Goal: Use online tool/utility: Utilize a website feature to perform a specific function

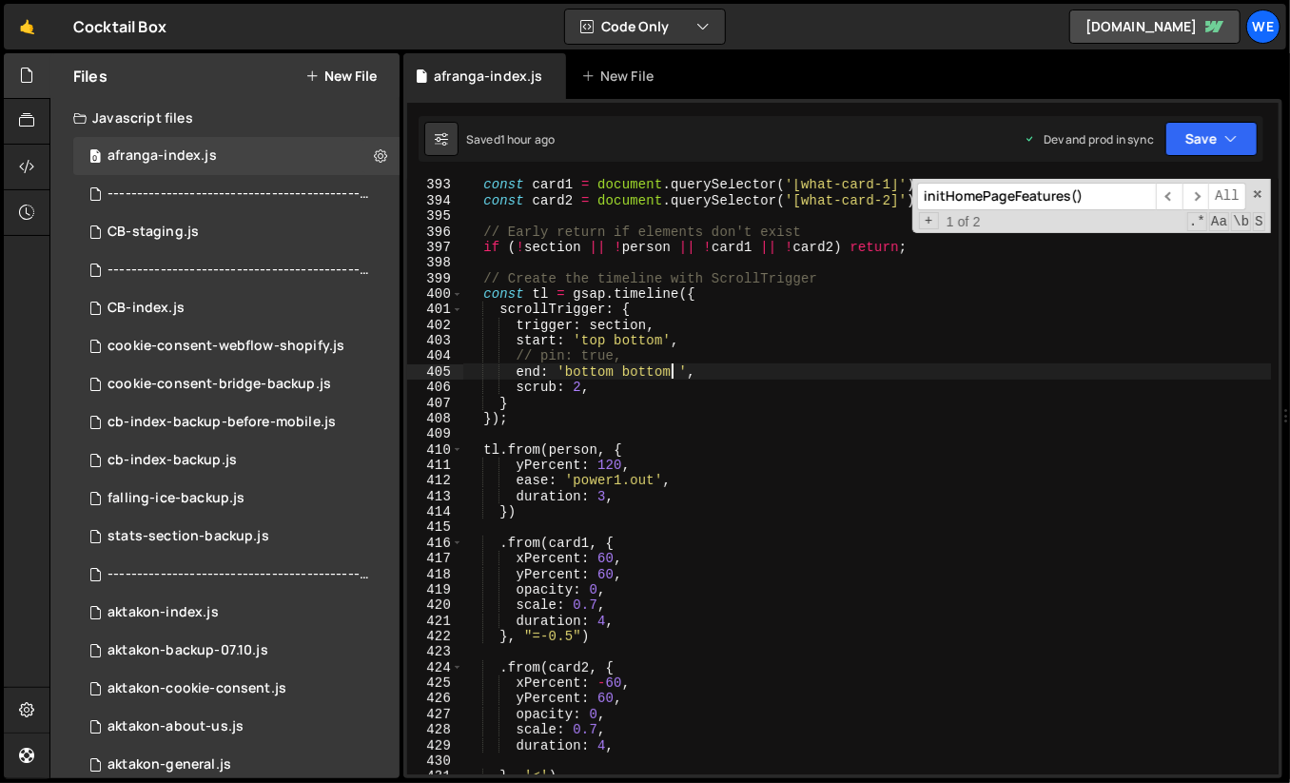
scroll to position [6230, 0]
click at [817, 447] on div "const card1 = document . querySelector ( '[what-card-1]' ) ; const card2 = docu…" at bounding box center [867, 491] width 809 height 628
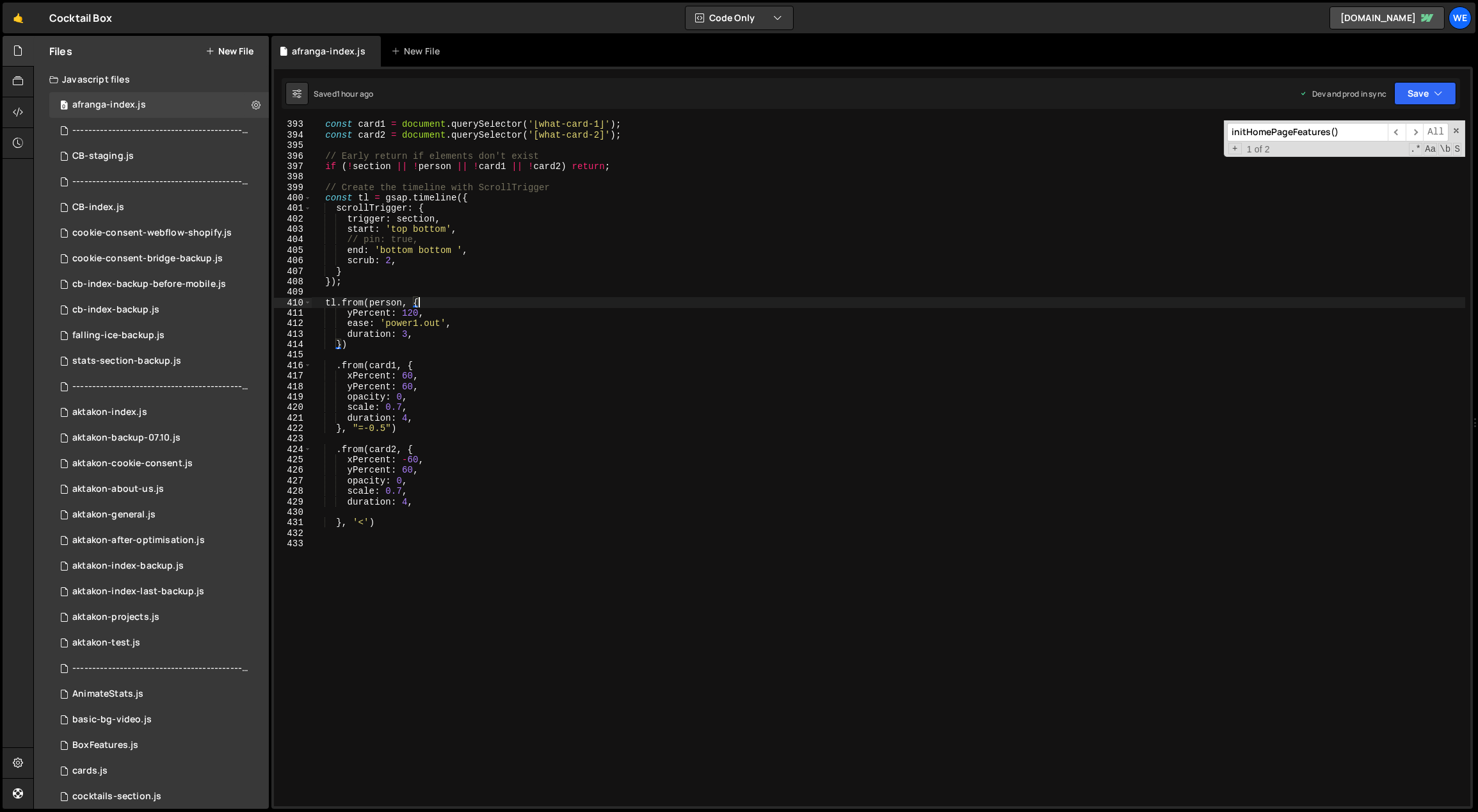
scroll to position [4129, 0]
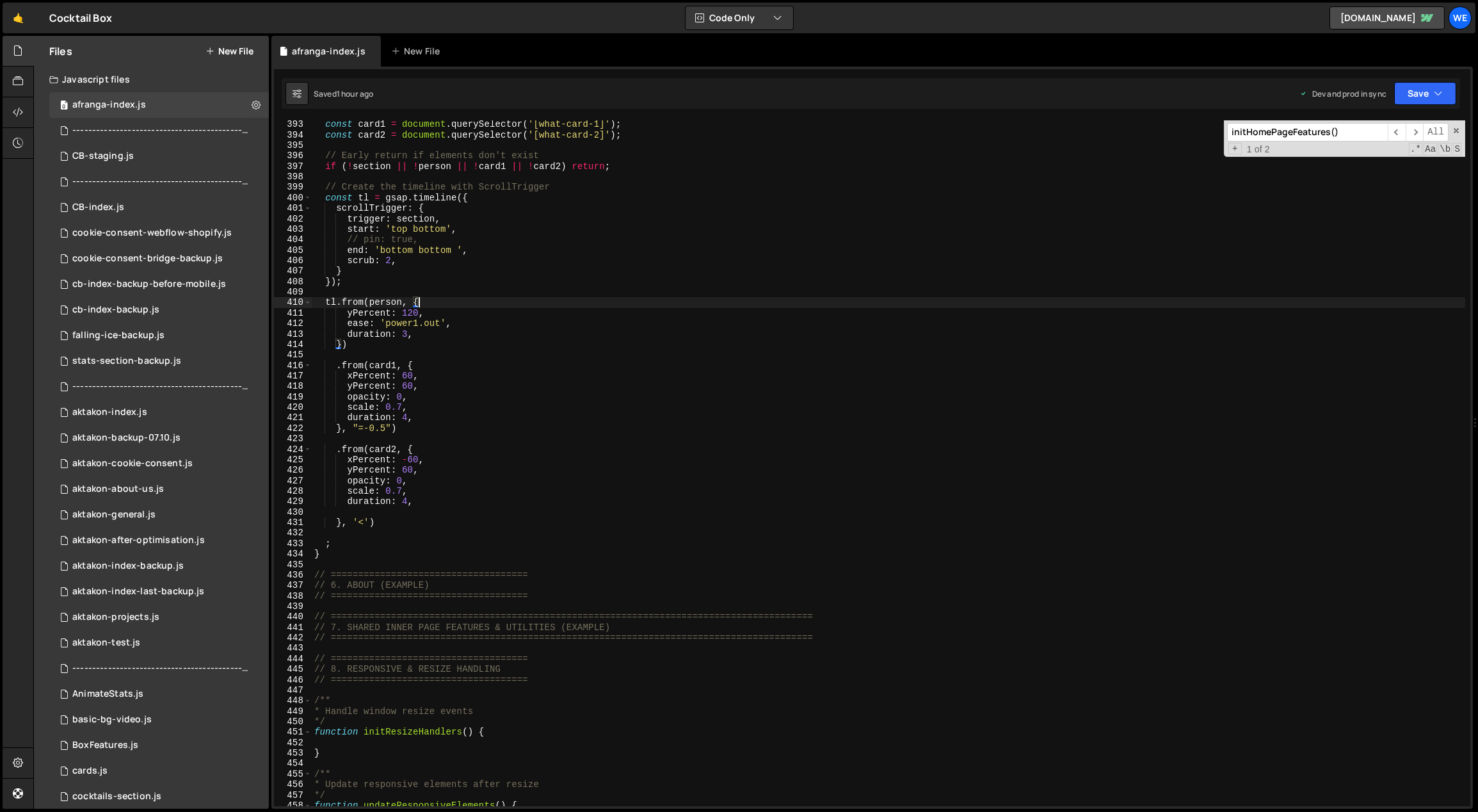
click at [688, 474] on div "const card1 = document . querySelector ( '[what-card-1]' ) ; const card2 = docu…" at bounding box center [889, 472] width 1154 height 707
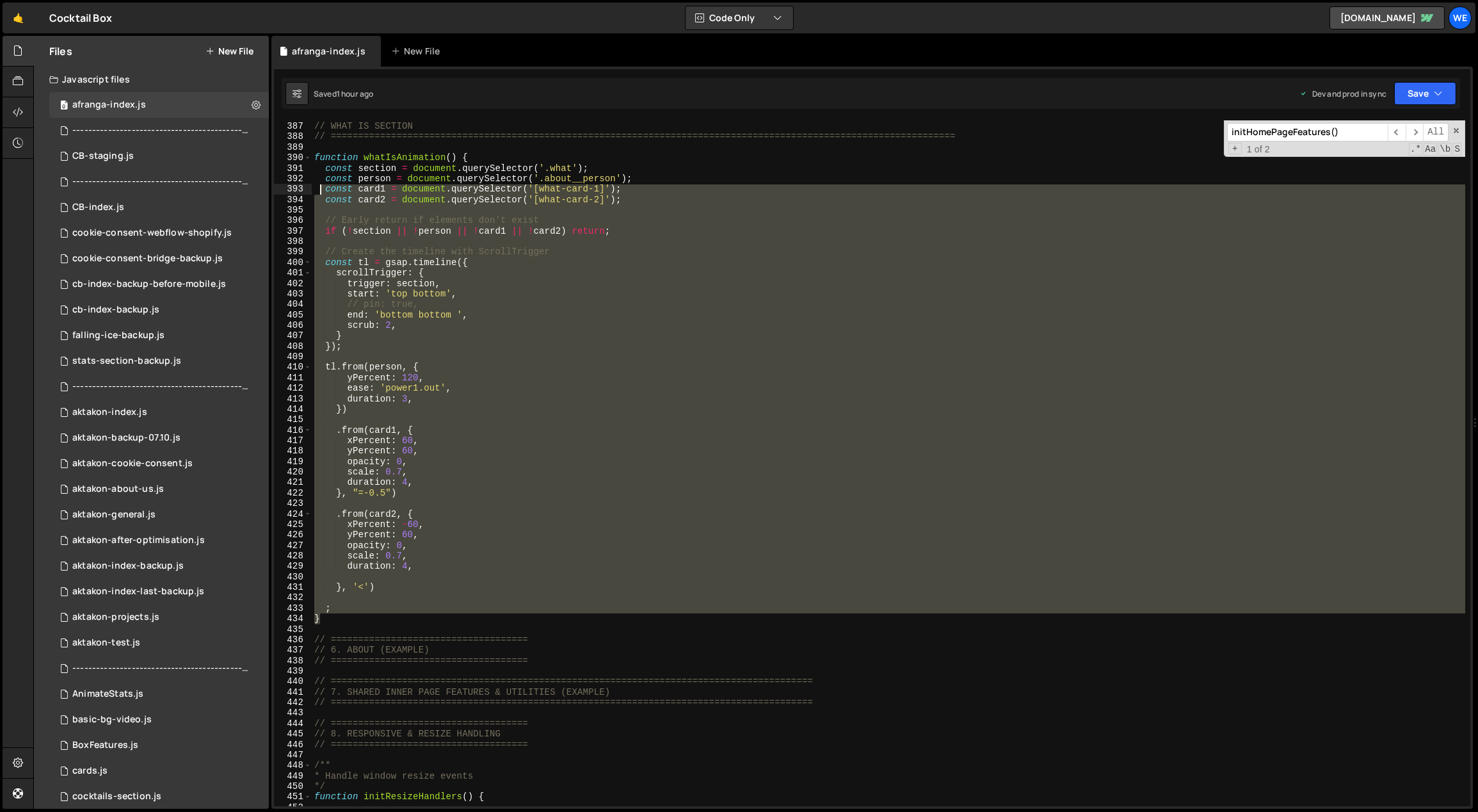
scroll to position [4016, 0]
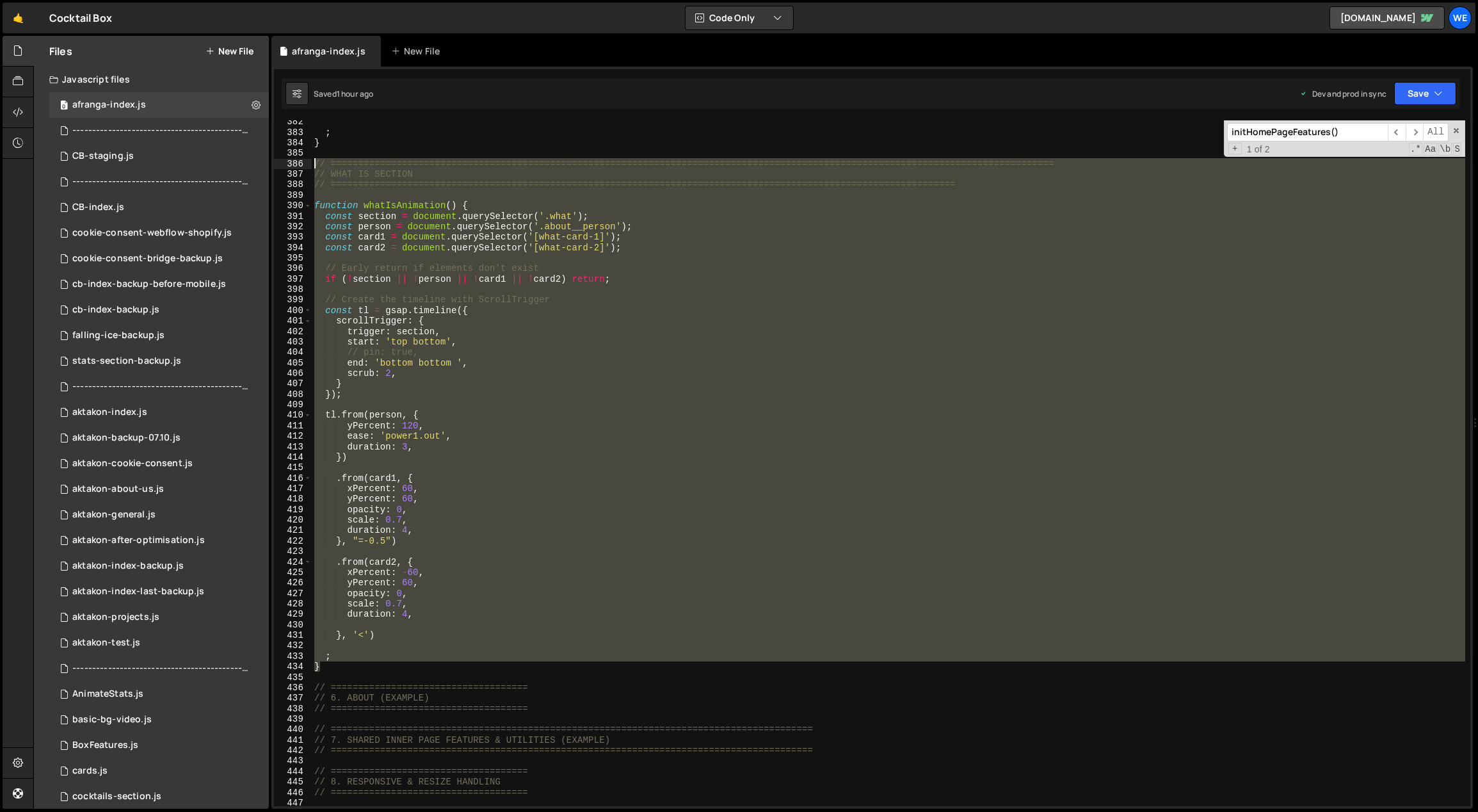
drag, startPoint x: 334, startPoint y: 608, endPoint x: 310, endPoint y: 159, distance: 449.6
click at [310, 159] on div "yPercent: 60, 382 383 384 385 386 387 388 389 390 391 392 393 394 395 396 397 3…" at bounding box center [872, 463] width 1196 height 686
type textarea "// ============================================================================…"
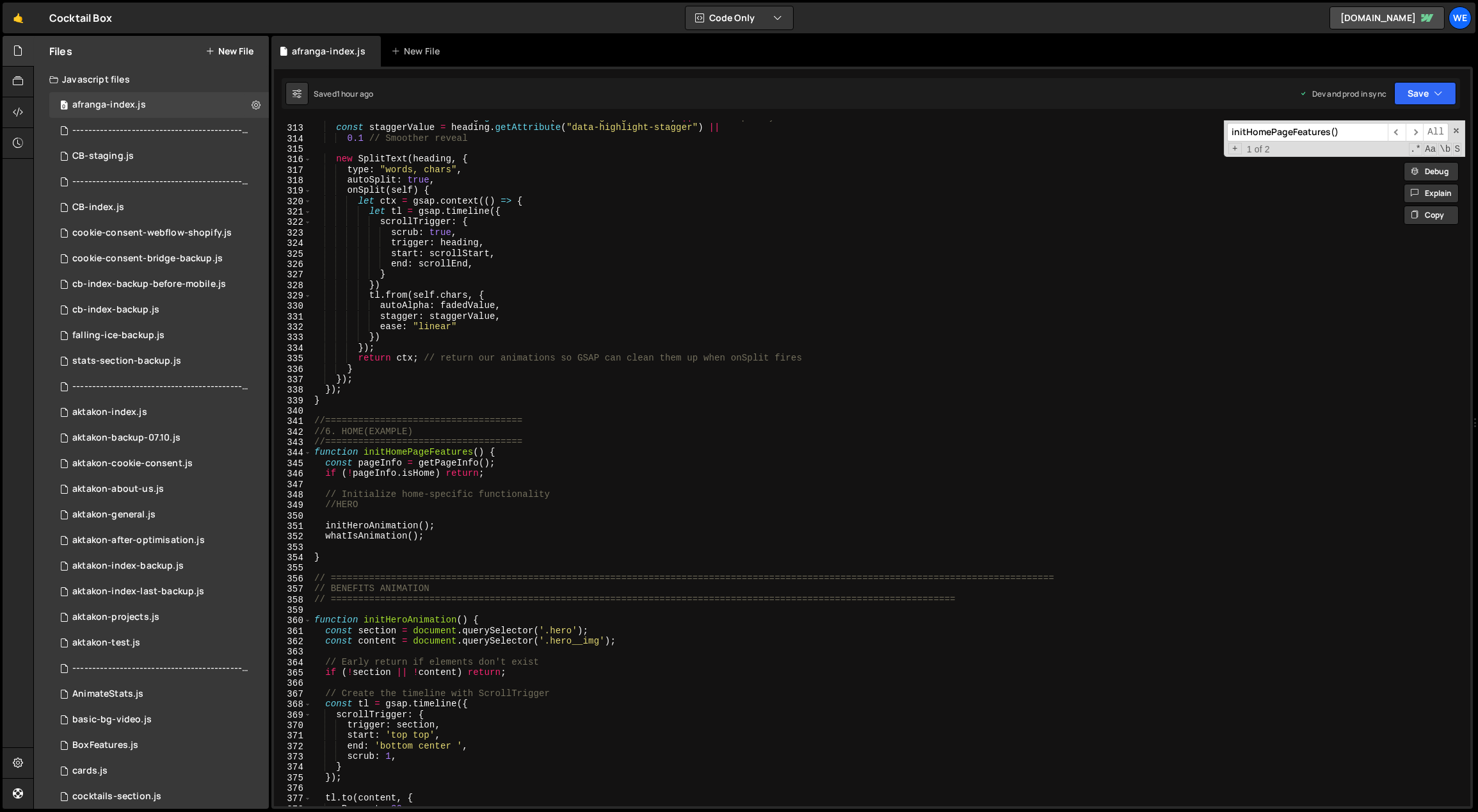
scroll to position [3489, 0]
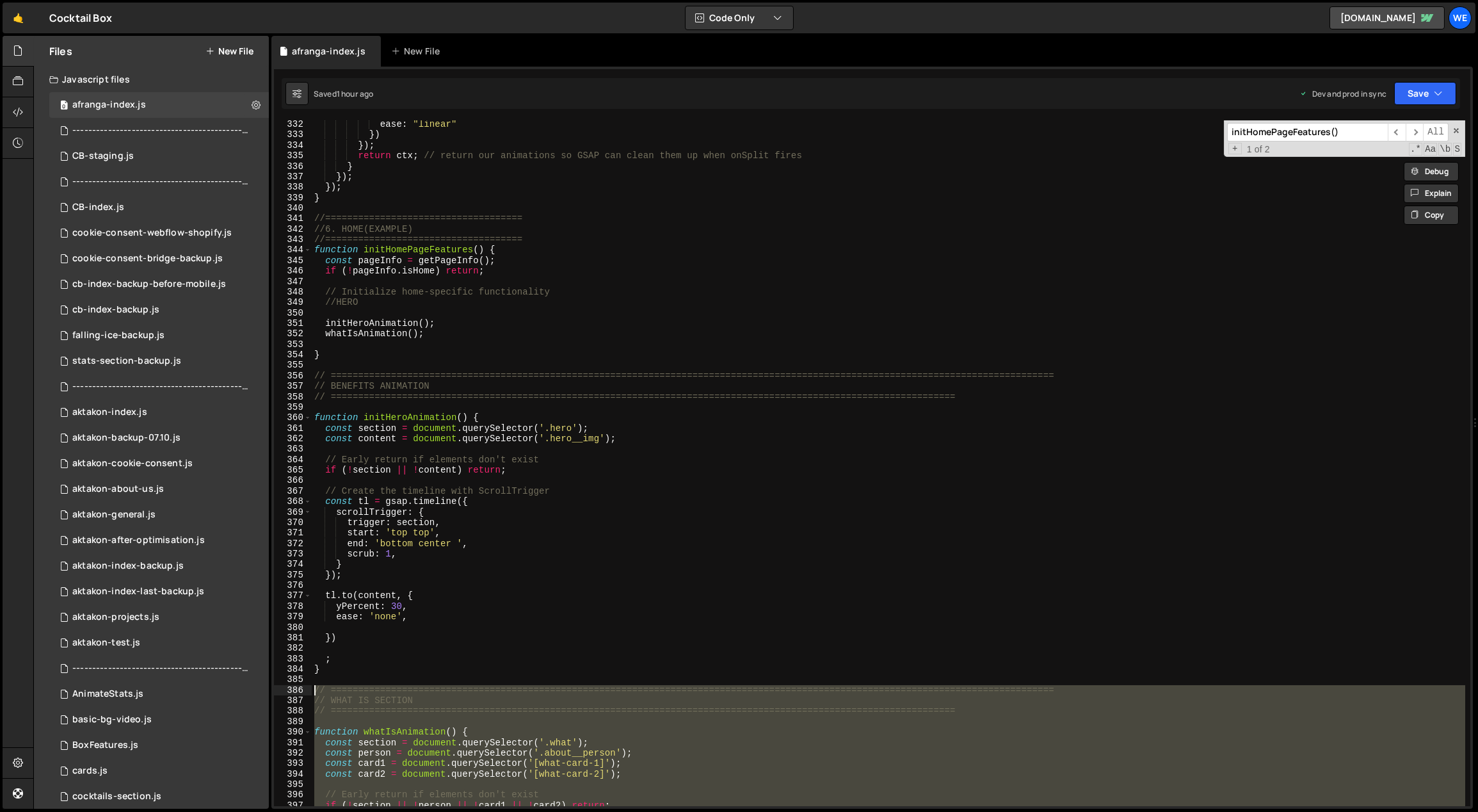
click at [385, 365] on div "ease : "linear" }) }) ; return ctx ; // return our animations so GSAP can clean…" at bounding box center [889, 472] width 1154 height 707
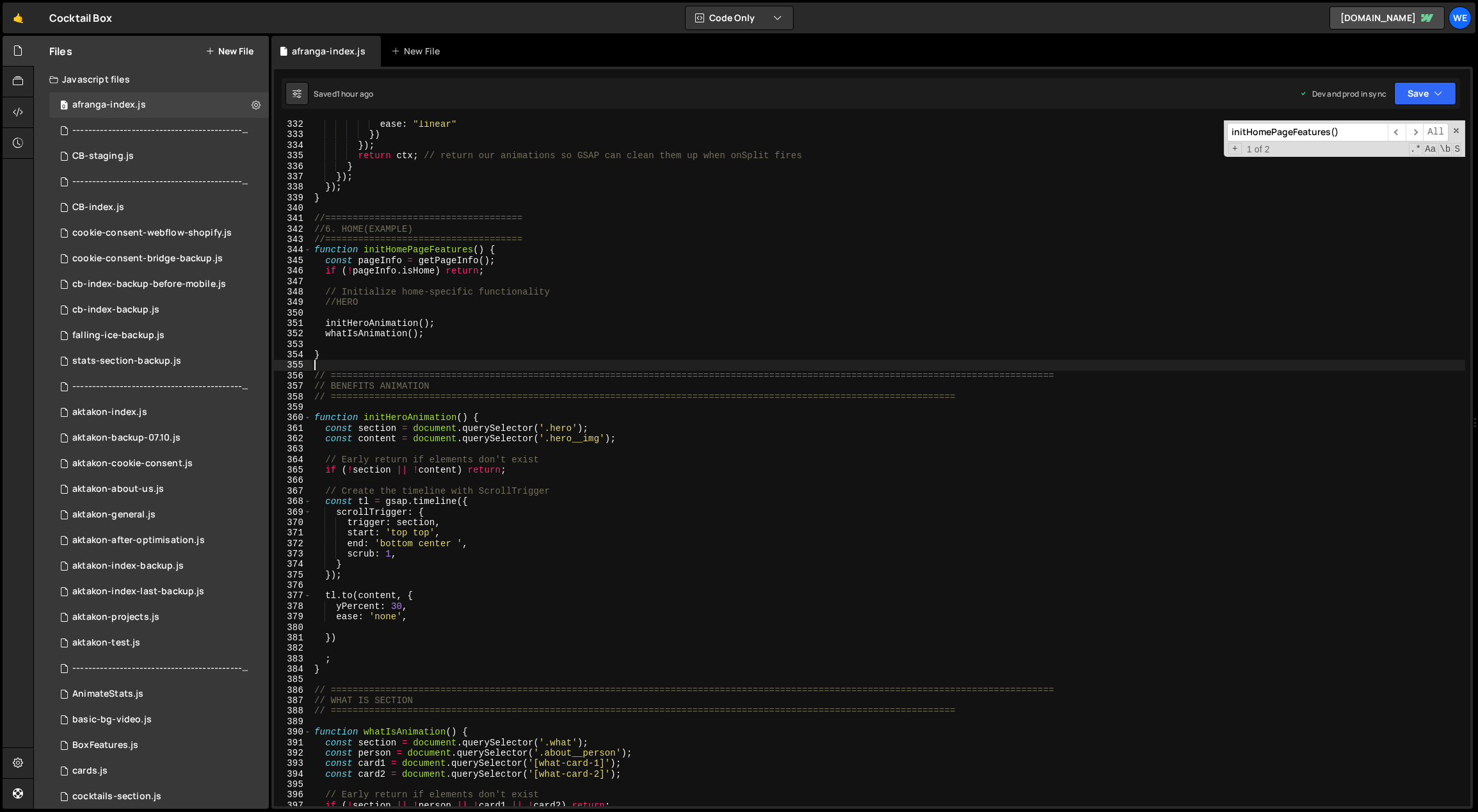
scroll to position [0, 0]
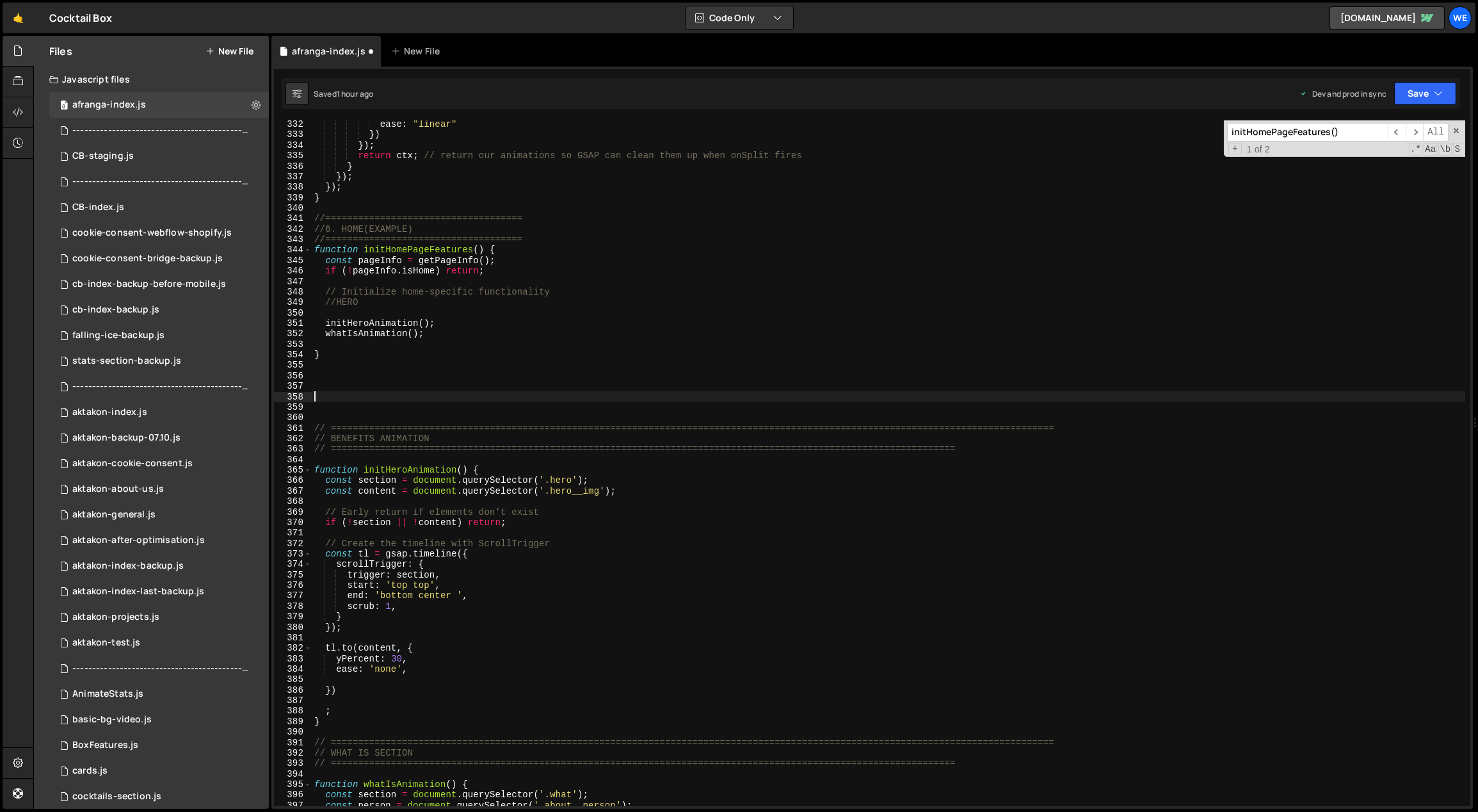
paste textarea "}"
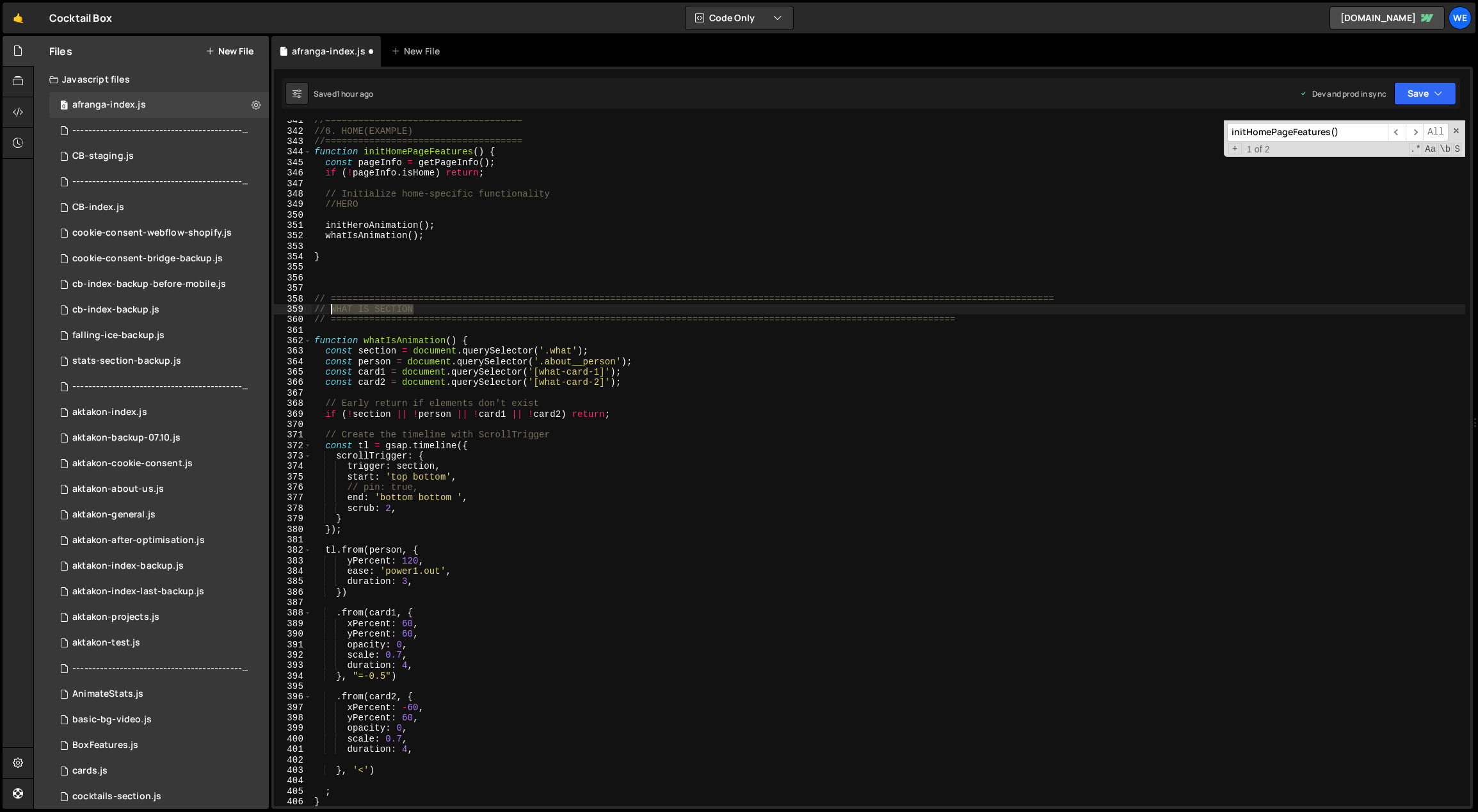
drag, startPoint x: 389, startPoint y: 309, endPoint x: 330, endPoint y: 311, distance: 59.0
click at [330, 311] on div "//==================================== //6. HOME(EXAMPLE) //===================…" at bounding box center [889, 468] width 1154 height 707
click at [416, 256] on div "//==================================== //6. HOME(EXAMPLE) //===================…" at bounding box center [889, 468] width 1154 height 707
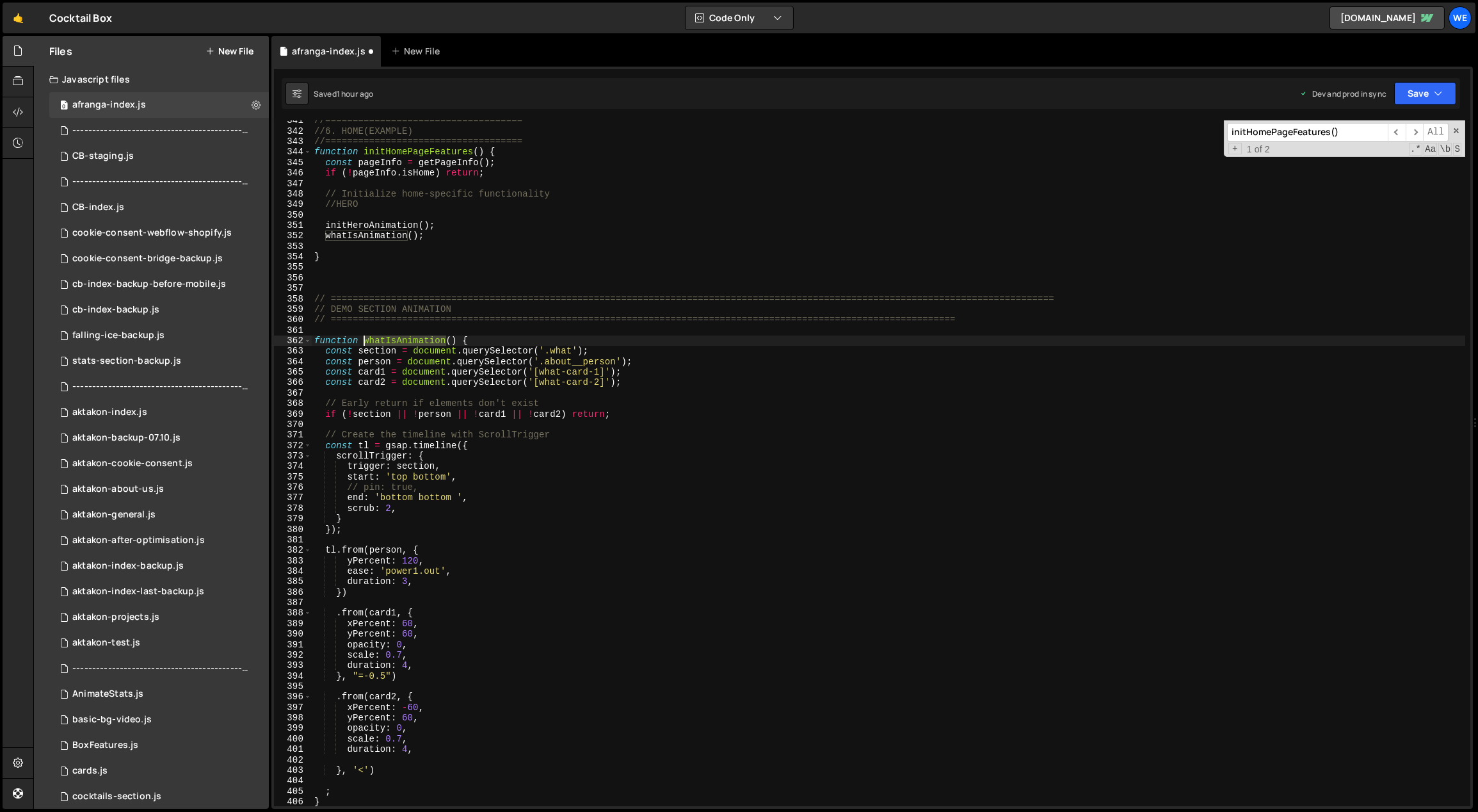
drag, startPoint x: 445, startPoint y: 340, endPoint x: 365, endPoint y: 336, distance: 80.1
click at [365, 336] on div "//==================================== //6. HOME(EXAMPLE) //===================…" at bounding box center [889, 468] width 1154 height 707
click at [788, 496] on div "//==================================== //6. HOME(EXAMPLE) //===================…" at bounding box center [889, 468] width 1154 height 707
drag, startPoint x: 566, startPoint y: 350, endPoint x: 552, endPoint y: 350, distance: 14.0
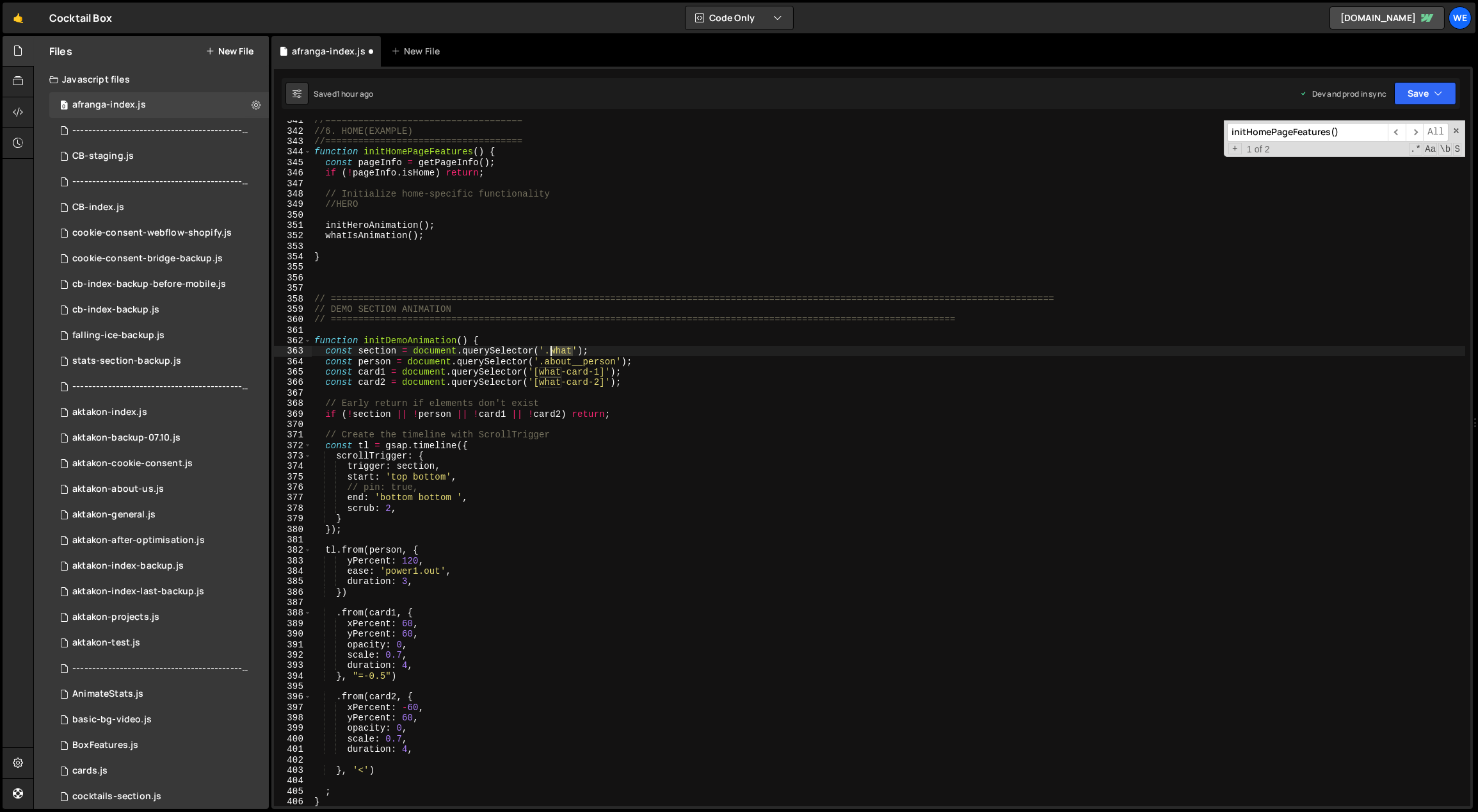
click at [552, 350] on div "//==================================== //6. HOME(EXAMPLE) //===================…" at bounding box center [889, 468] width 1154 height 707
paste textarea "demo"
click at [705, 449] on div "//==================================== //6. HOME(EXAMPLE) //===================…" at bounding box center [889, 468] width 1154 height 707
drag, startPoint x: 614, startPoint y: 357, endPoint x: 548, endPoint y: 363, distance: 66.3
click at [548, 363] on div "//==================================== //6. HOME(EXAMPLE) //===================…" at bounding box center [889, 468] width 1154 height 707
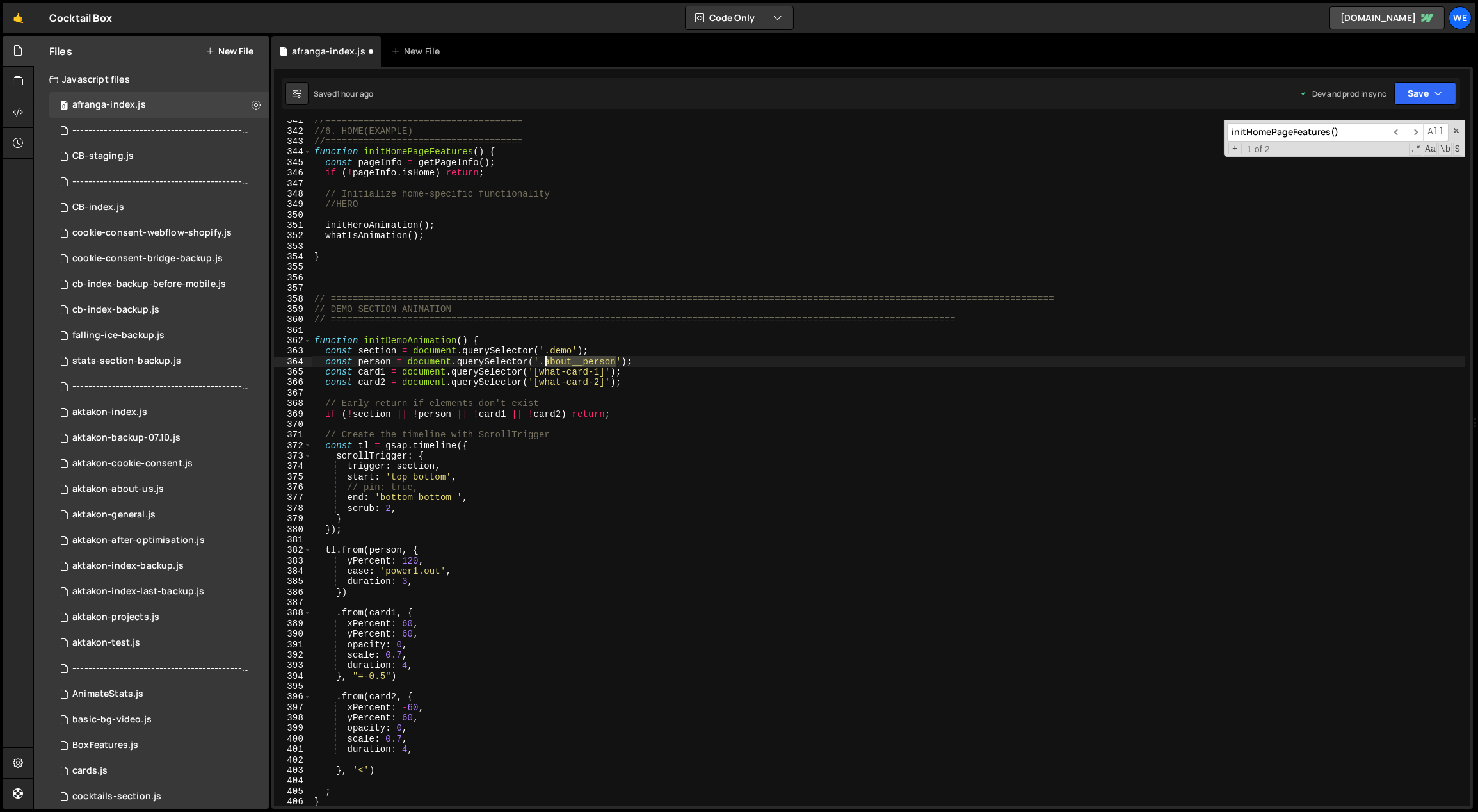
paste textarea "demo-scree"
drag, startPoint x: 389, startPoint y: 361, endPoint x: 359, endPoint y: 364, distance: 30.1
click at [359, 365] on div "//==================================== //6. HOME(EXAMPLE) //===================…" at bounding box center [889, 468] width 1154 height 707
click at [867, 454] on div "//==================================== //6. HOME(EXAMPLE) //===================…" at bounding box center [889, 468] width 1154 height 707
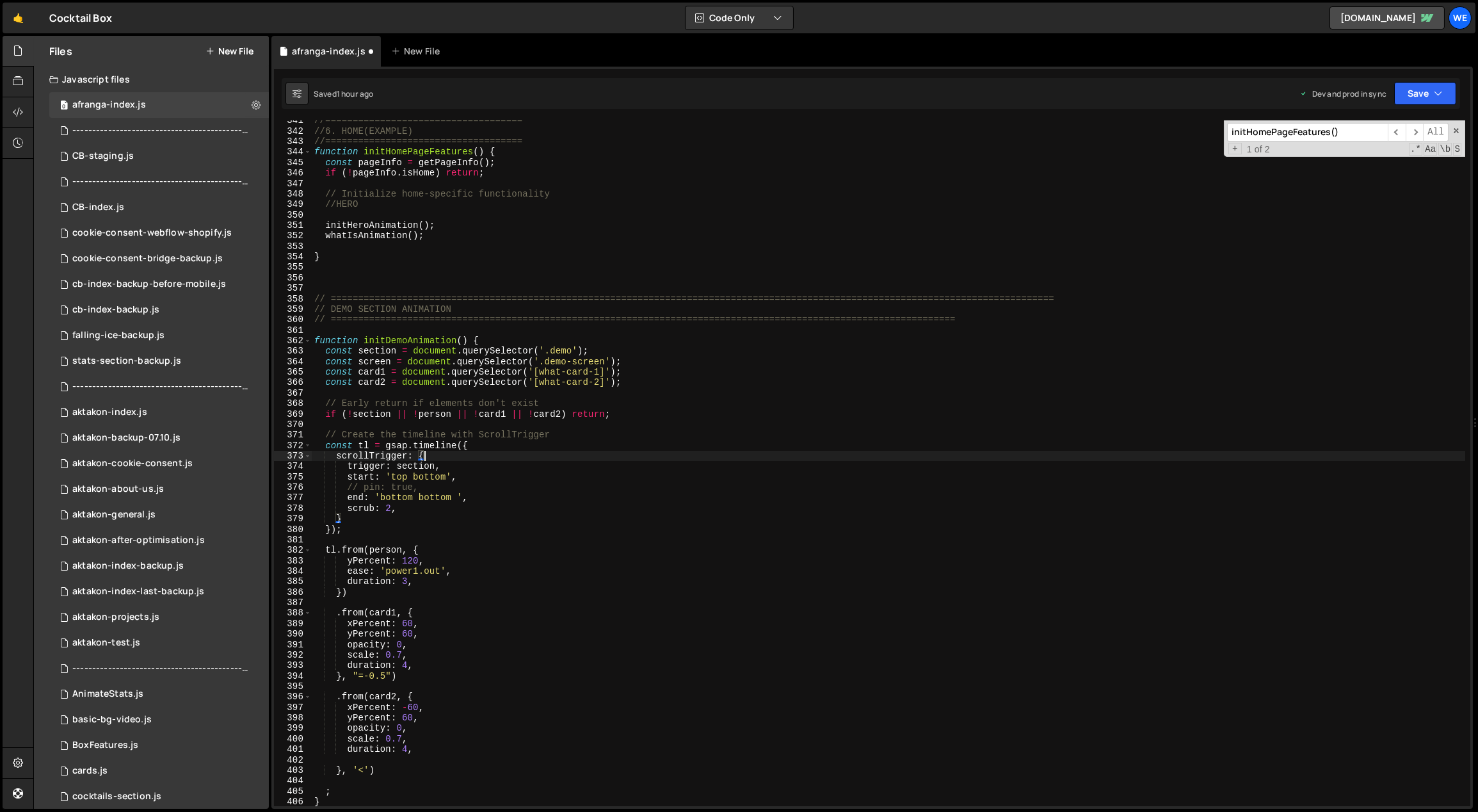
click at [563, 408] on div "//==================================== //6. HOME(EXAMPLE) //===================…" at bounding box center [889, 468] width 1154 height 707
drag, startPoint x: 560, startPoint y: 373, endPoint x: 542, endPoint y: 374, distance: 18.0
click at [542, 374] on div "//==================================== //6. HOME(EXAMPLE) //===================…" at bounding box center [889, 468] width 1154 height 707
drag, startPoint x: 601, startPoint y: 373, endPoint x: 542, endPoint y: 375, distance: 59.0
click at [542, 375] on div "//==================================== //6. HOME(EXAMPLE) //===================…" at bounding box center [889, 468] width 1154 height 707
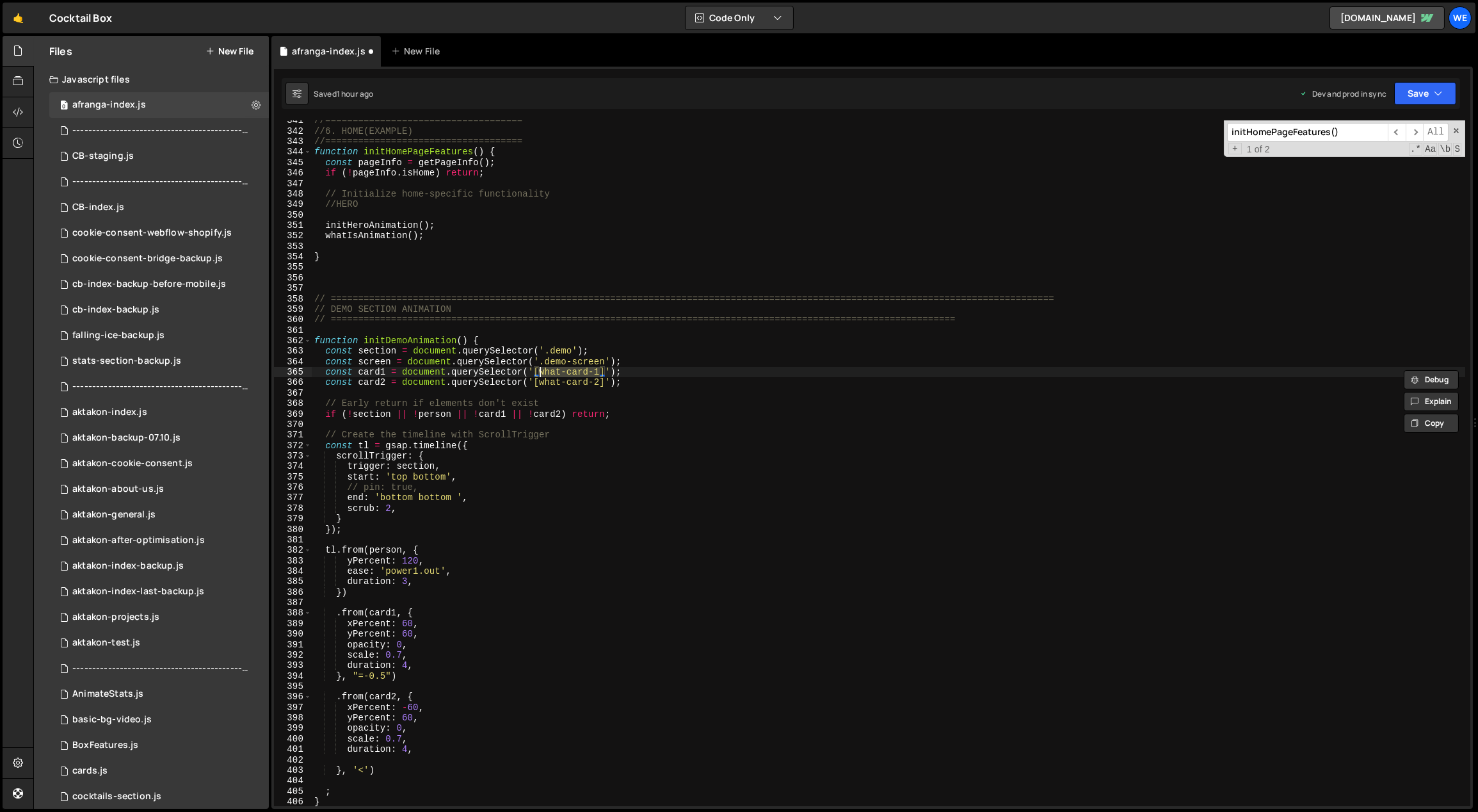
paste textarea "data-demo-text"
drag, startPoint x: 601, startPoint y: 381, endPoint x: 542, endPoint y: 384, distance: 59.1
click at [542, 384] on div "//==================================== //6. HOME(EXAMPLE) //===================…" at bounding box center [889, 468] width 1154 height 707
paste textarea "data-demo-text-1"
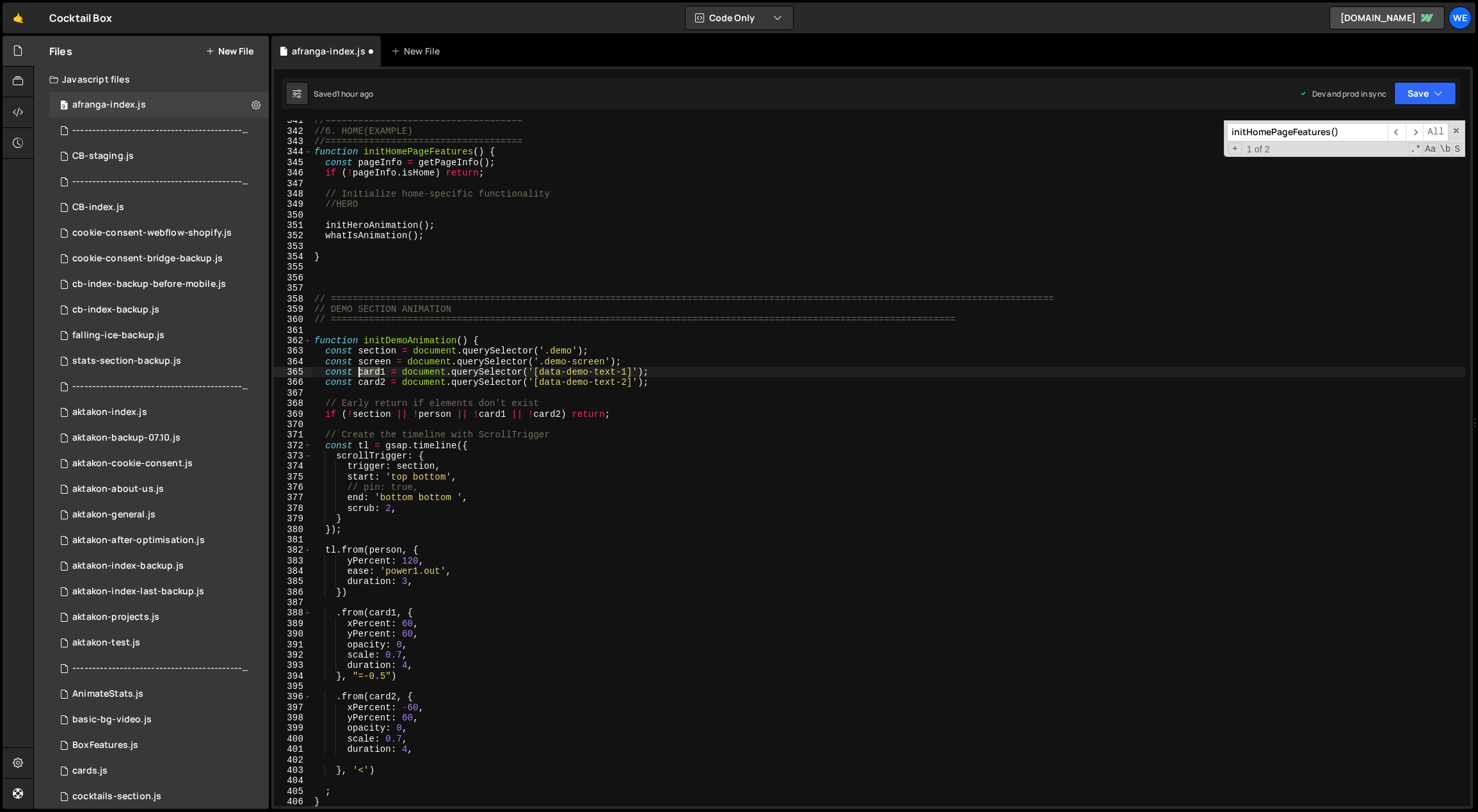
drag, startPoint x: 381, startPoint y: 372, endPoint x: 361, endPoint y: 371, distance: 20.0
click at [361, 371] on div "//==================================== //6. HOME(EXAMPLE) //===================…" at bounding box center [889, 468] width 1154 height 707
click at [383, 369] on div "//==================================== //6. HOME(EXAMPLE) //===================…" at bounding box center [889, 468] width 1154 height 707
drag, startPoint x: 382, startPoint y: 382, endPoint x: 359, endPoint y: 381, distance: 23.0
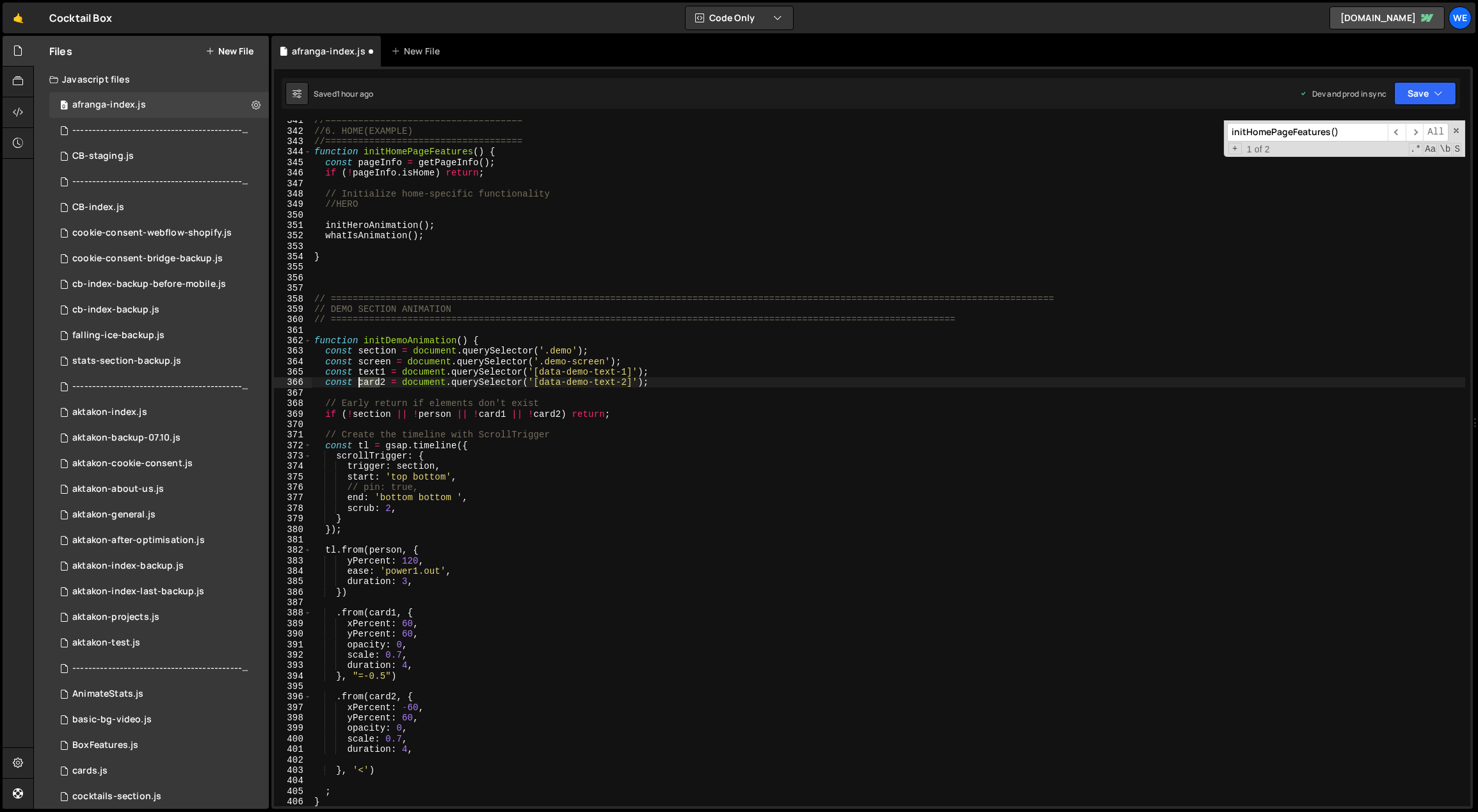
click at [360, 381] on div "//==================================== //6. HOME(EXAMPLE) //===================…" at bounding box center [889, 468] width 1154 height 707
click at [867, 526] on div "//==================================== //6. HOME(EXAMPLE) //===================…" at bounding box center [889, 468] width 1154 height 707
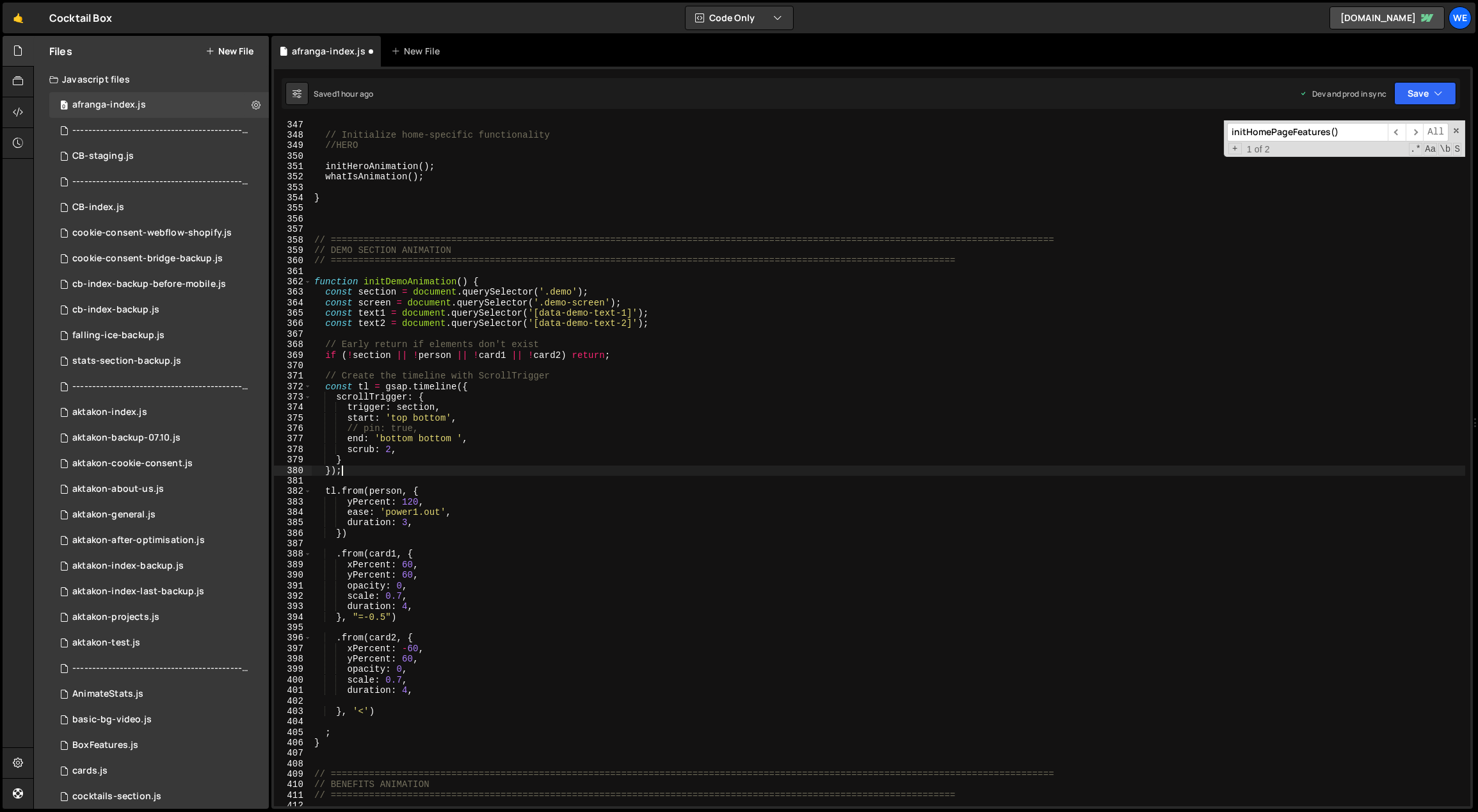
scroll to position [3715, 0]
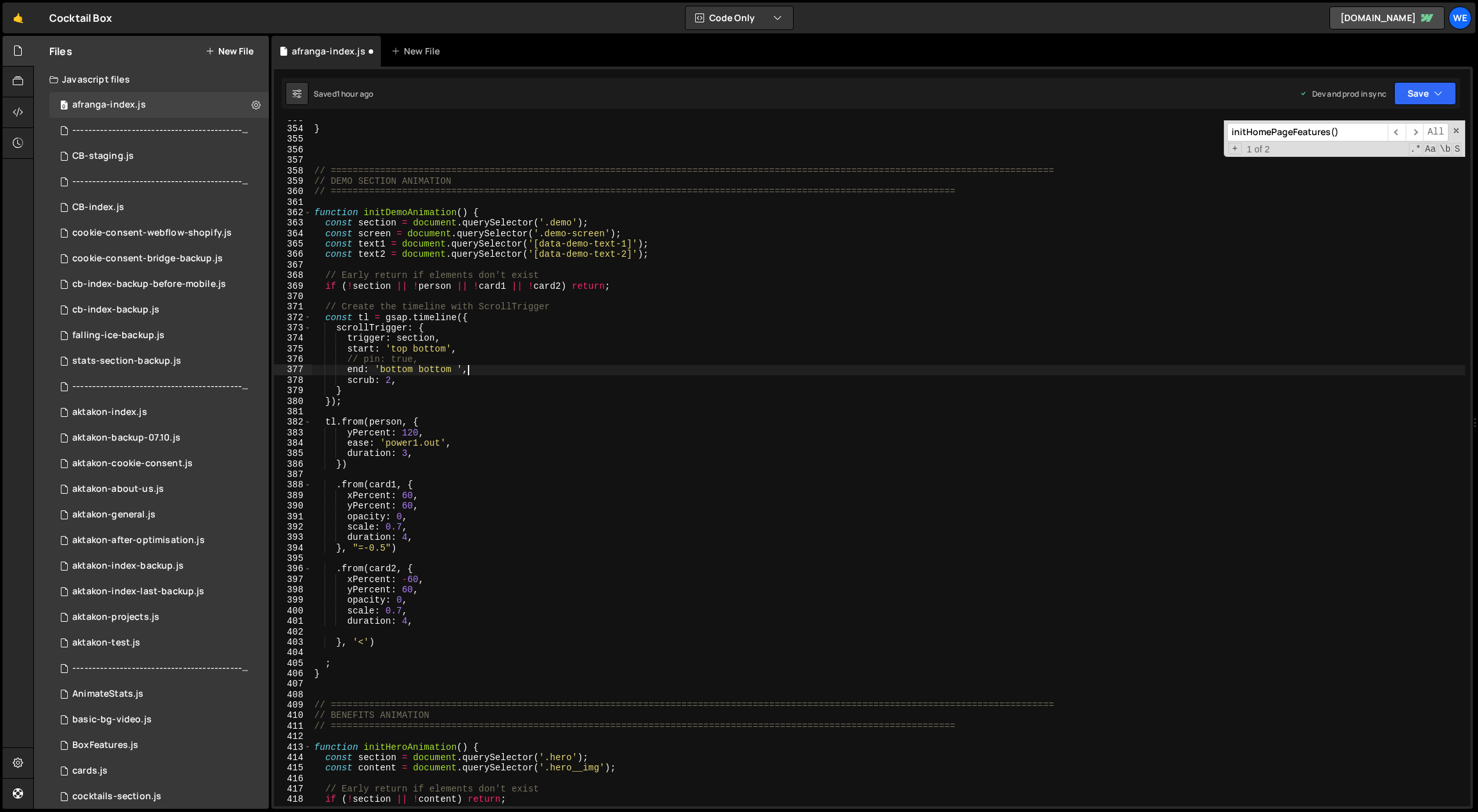
click at [493, 366] on div "} // ==========================================================================…" at bounding box center [889, 466] width 1154 height 707
click at [471, 359] on div "} // ==========================================================================…" at bounding box center [889, 466] width 1154 height 707
drag, startPoint x: 447, startPoint y: 350, endPoint x: 413, endPoint y: 348, distance: 34.1
click at [413, 348] on div "} // ==========================================================================…" at bounding box center [889, 466] width 1154 height 707
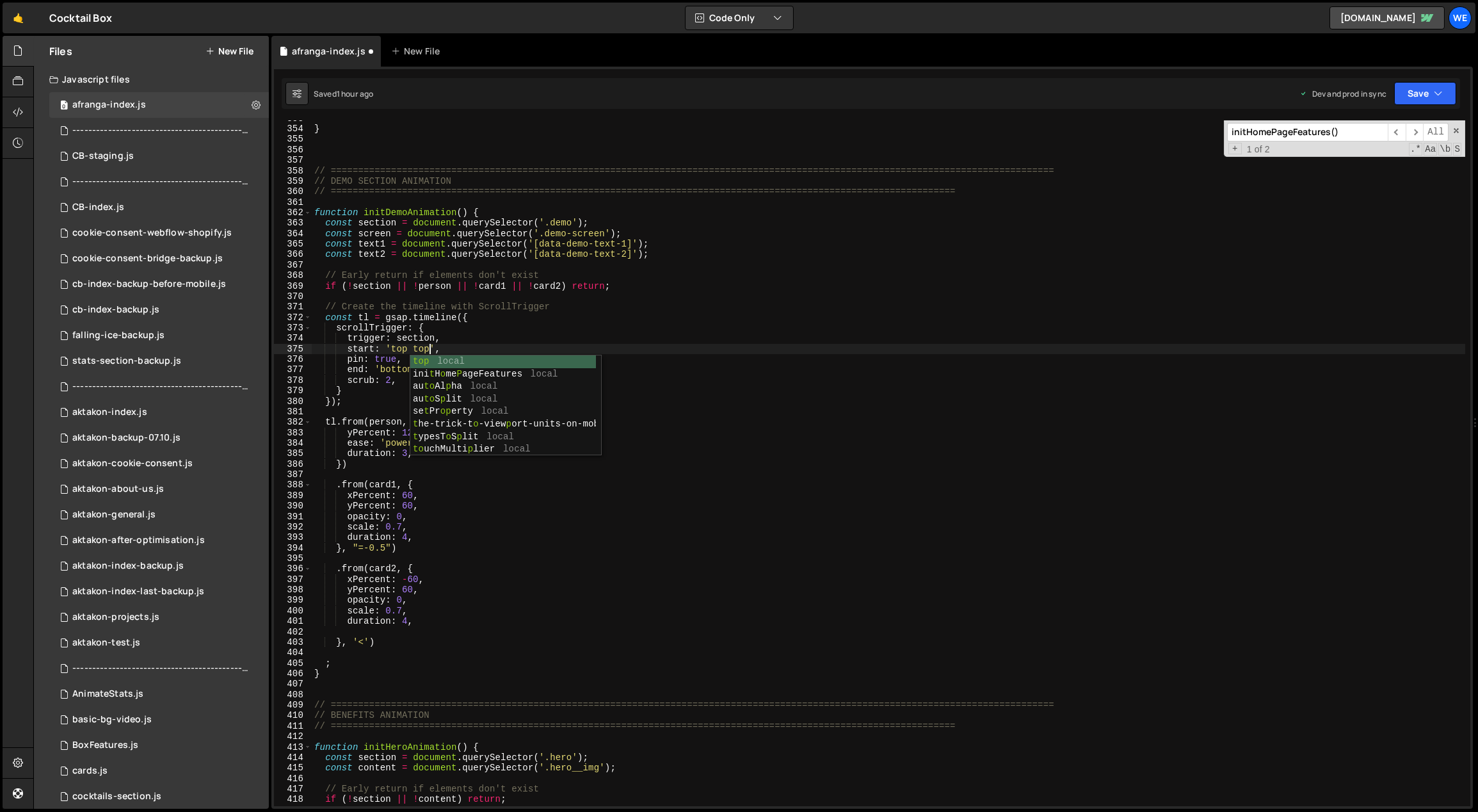
click at [472, 338] on div "} // ==========================================================================…" at bounding box center [889, 466] width 1154 height 707
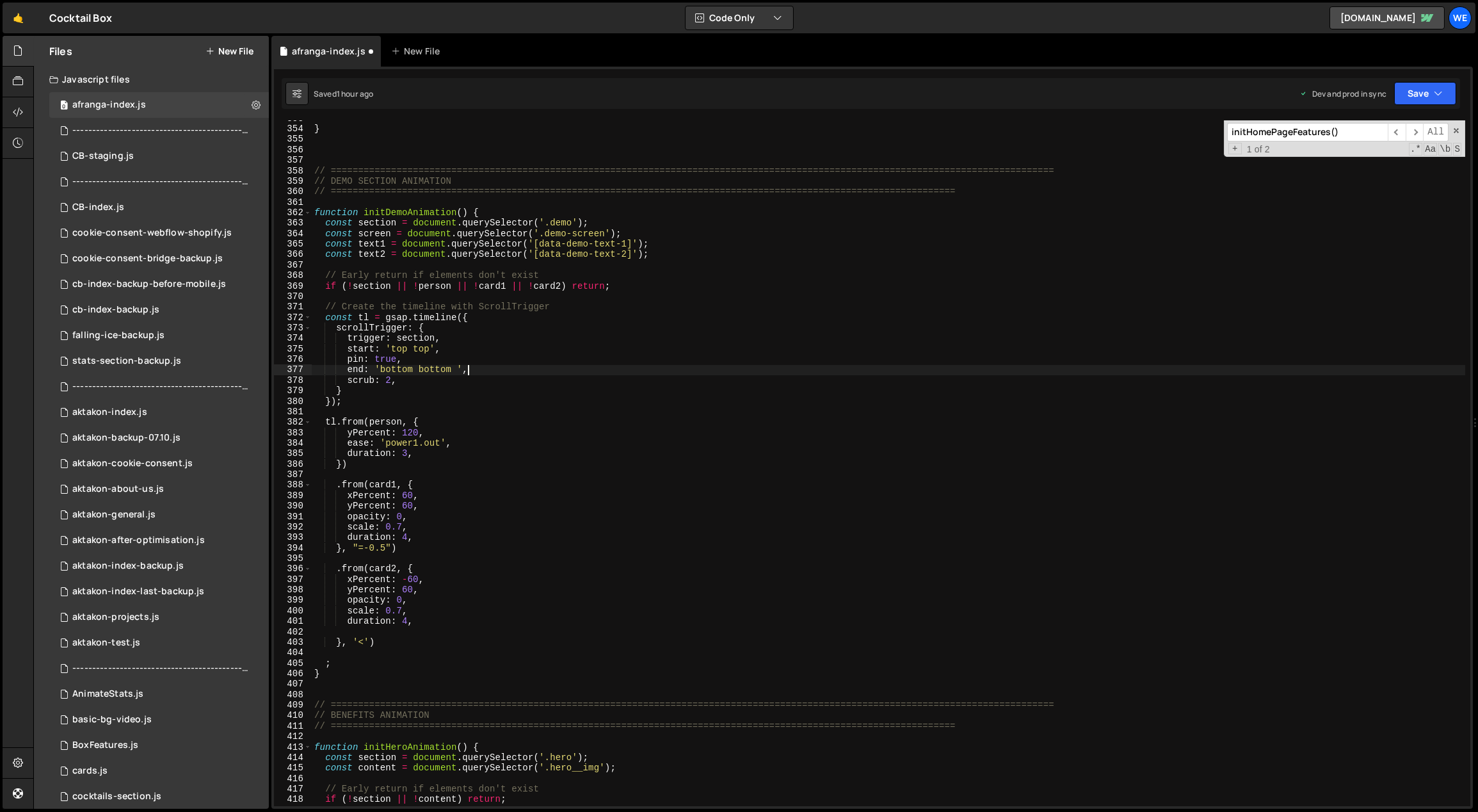
click at [482, 371] on div "} // ==========================================================================…" at bounding box center [889, 466] width 1154 height 707
click at [484, 379] on div "} // ==========================================================================…" at bounding box center [889, 466] width 1154 height 707
drag, startPoint x: 403, startPoint y: 424, endPoint x: 369, endPoint y: 425, distance: 34.0
click at [369, 425] on div "} // ==========================================================================…" at bounding box center [889, 466] width 1154 height 707
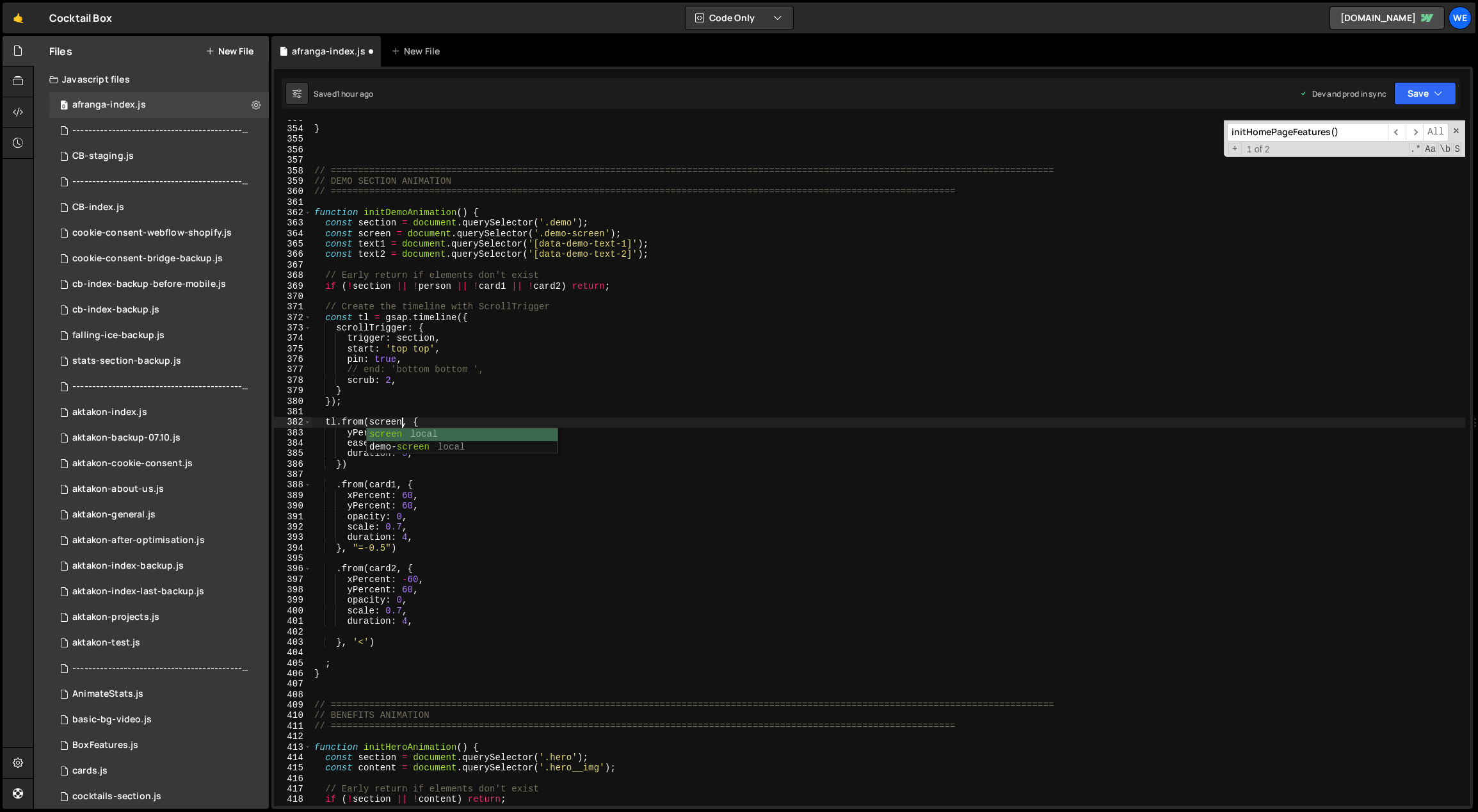
scroll to position [0, 6]
click at [438, 372] on div "} // ==========================================================================…" at bounding box center [889, 466] width 1154 height 707
drag, startPoint x: 352, startPoint y: 432, endPoint x: 345, endPoint y: 434, distance: 7.3
click at [345, 434] on div "} // ==========================================================================…" at bounding box center [889, 466] width 1154 height 707
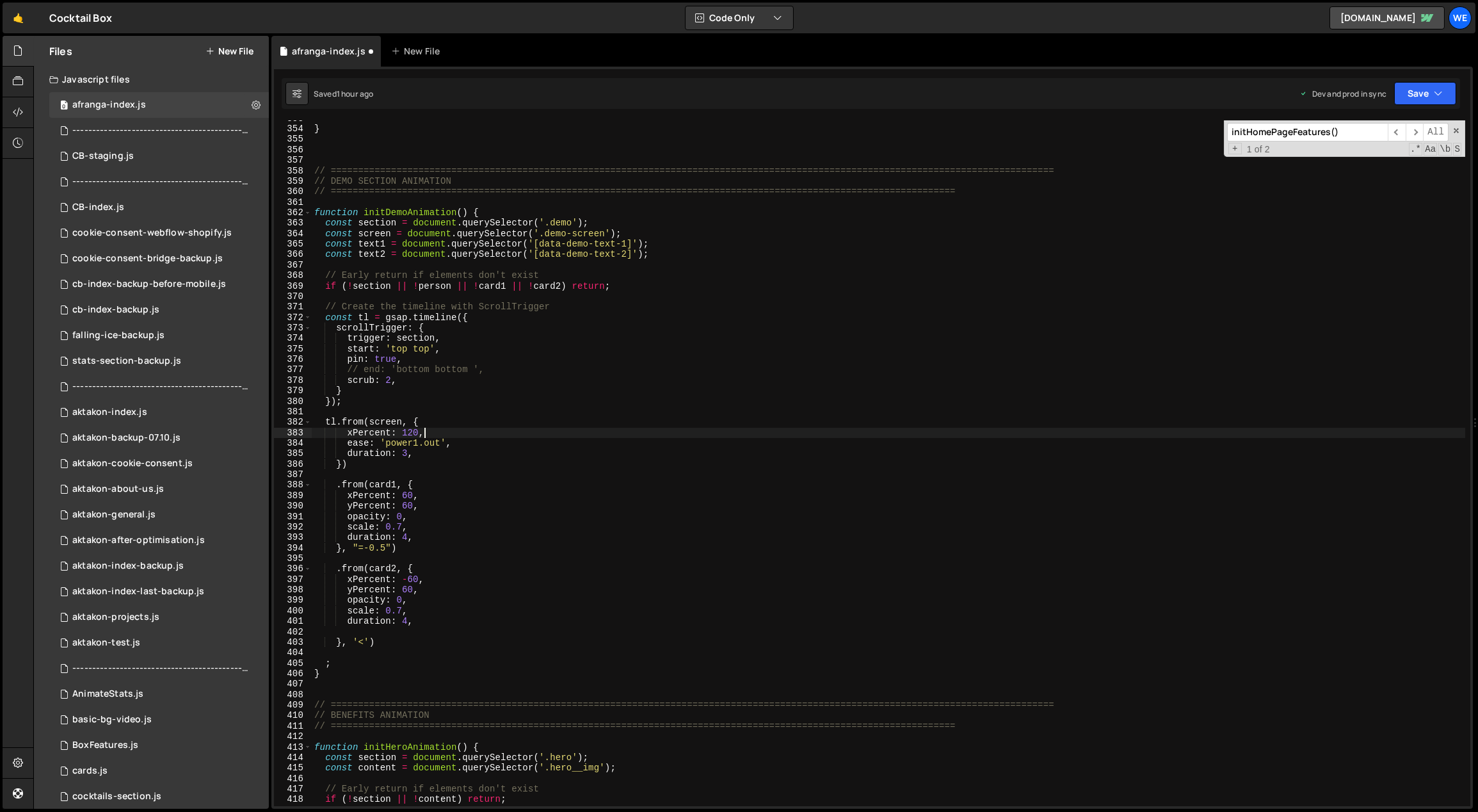
click at [451, 433] on div "} // ==========================================================================…" at bounding box center [889, 466] width 1154 height 707
drag, startPoint x: 390, startPoint y: 431, endPoint x: 353, endPoint y: 430, distance: 37.0
click at [353, 430] on div "} // ==========================================================================…" at bounding box center [889, 466] width 1154 height 707
click at [377, 429] on div "} // ==========================================================================…" at bounding box center [889, 466] width 1154 height 707
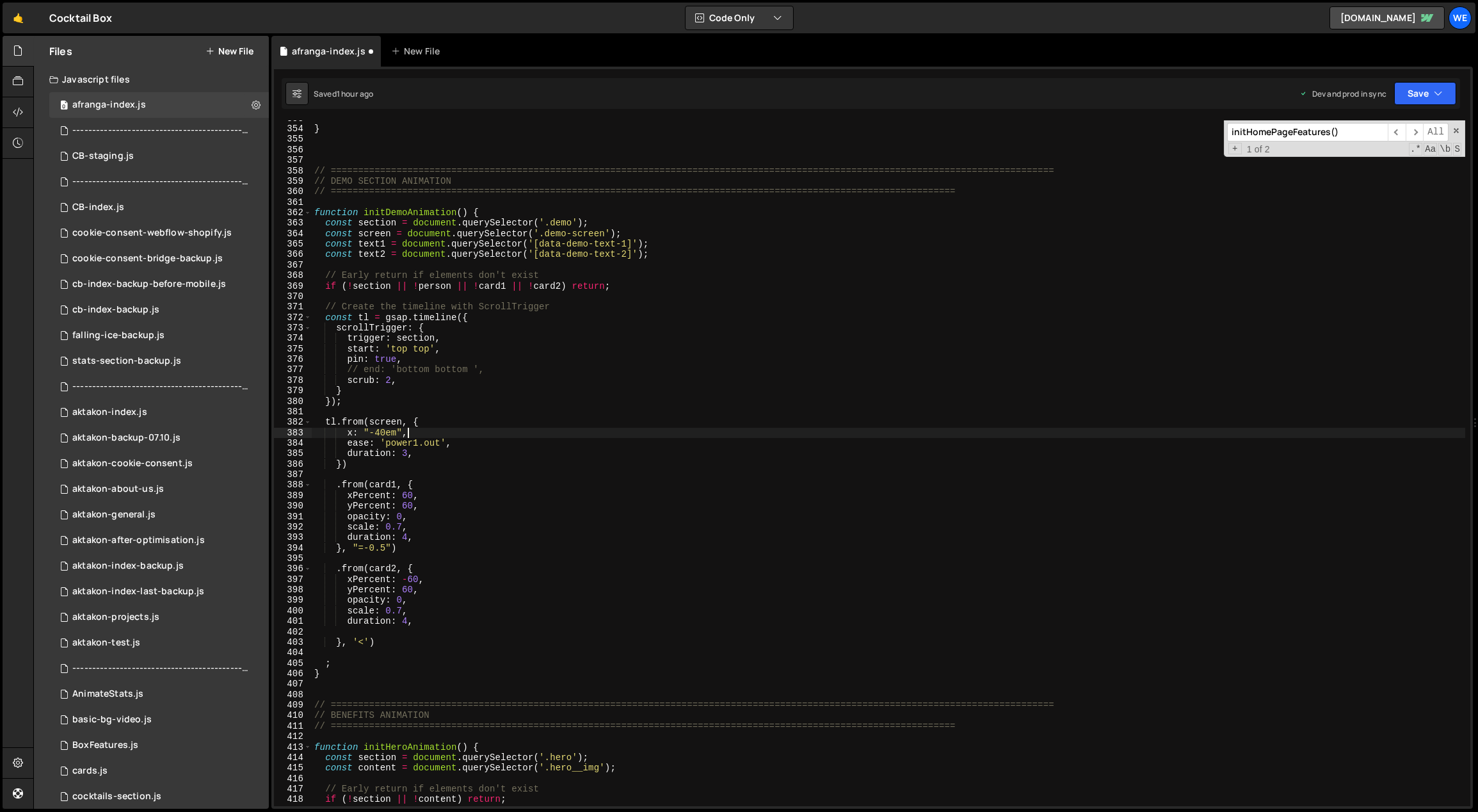
click at [468, 443] on div "} // ==========================================================================…" at bounding box center [889, 466] width 1154 height 707
click at [364, 483] on div "} // ==========================================================================…" at bounding box center [889, 466] width 1154 height 707
type textarea ".from(card1, {"
click at [347, 416] on div "} // ==========================================================================…" at bounding box center [889, 466] width 1154 height 707
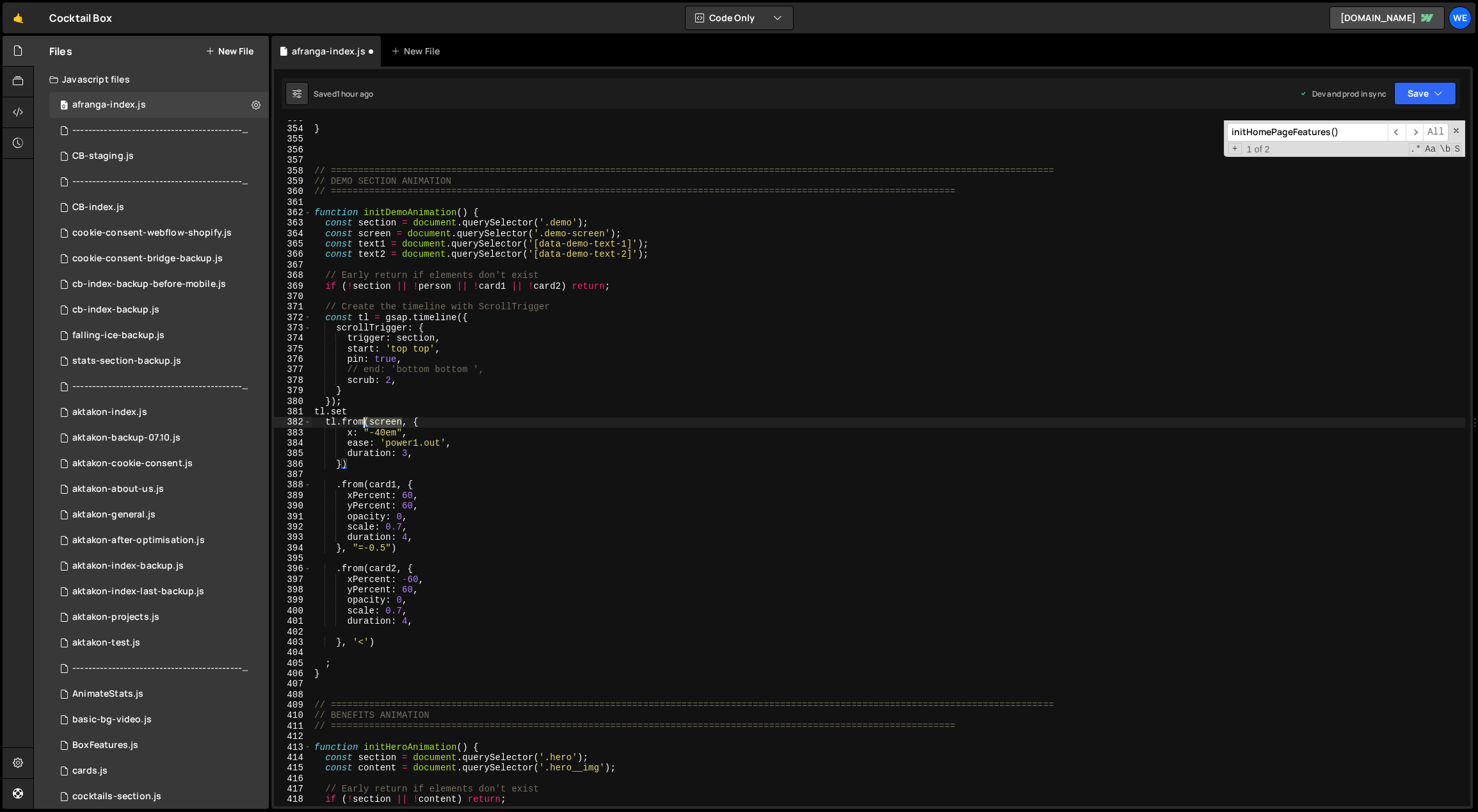
drag, startPoint x: 402, startPoint y: 420, endPoint x: 366, endPoint y: 422, distance: 36.1
click at [366, 422] on div "} // ==========================================================================…" at bounding box center [889, 466] width 1154 height 707
click at [377, 411] on div "} // ==========================================================================…" at bounding box center [889, 466] width 1154 height 707
paste textarea "(screen"
click at [352, 409] on div "} // ==========================================================================…" at bounding box center [889, 466] width 1154 height 707
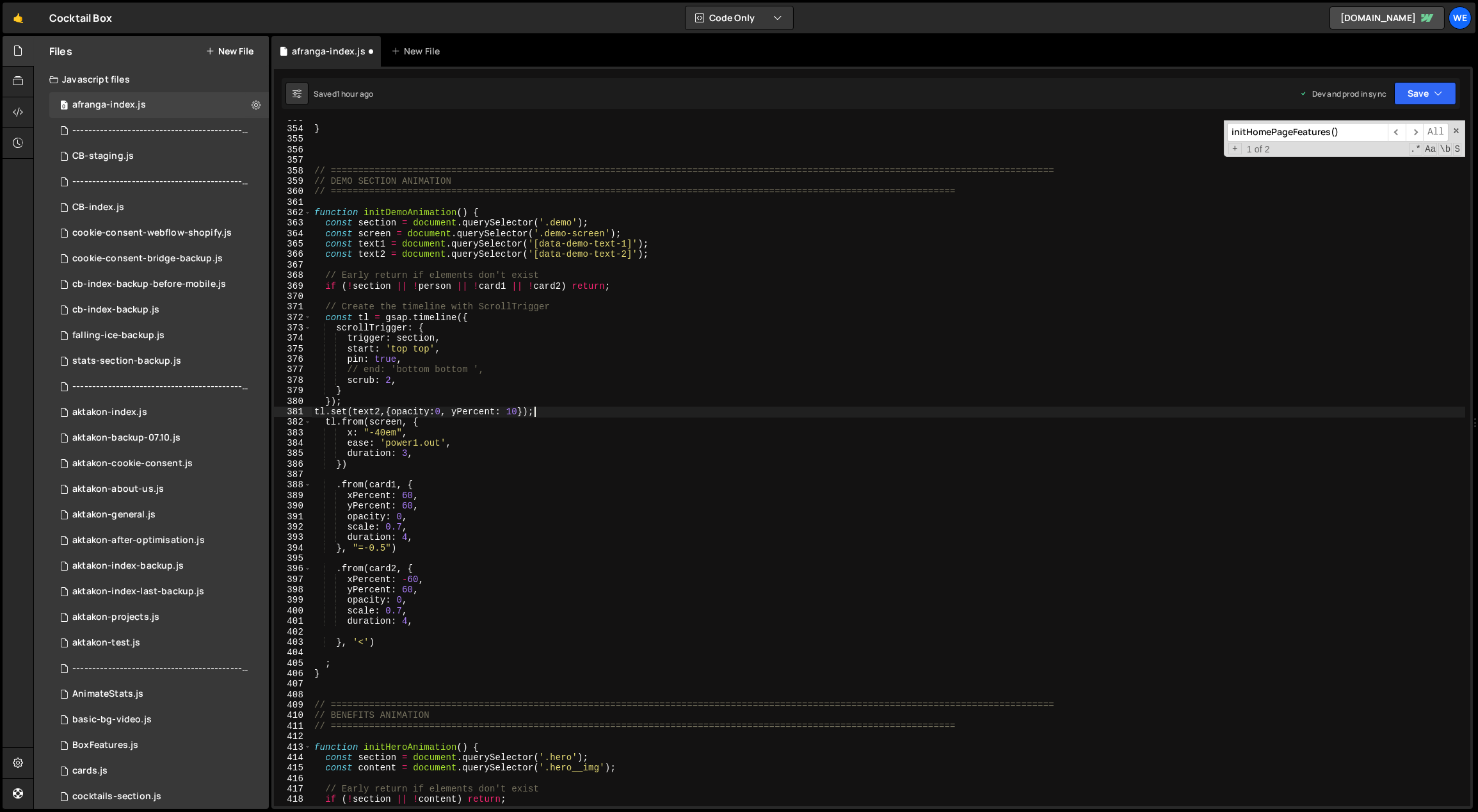
scroll to position [0, 6]
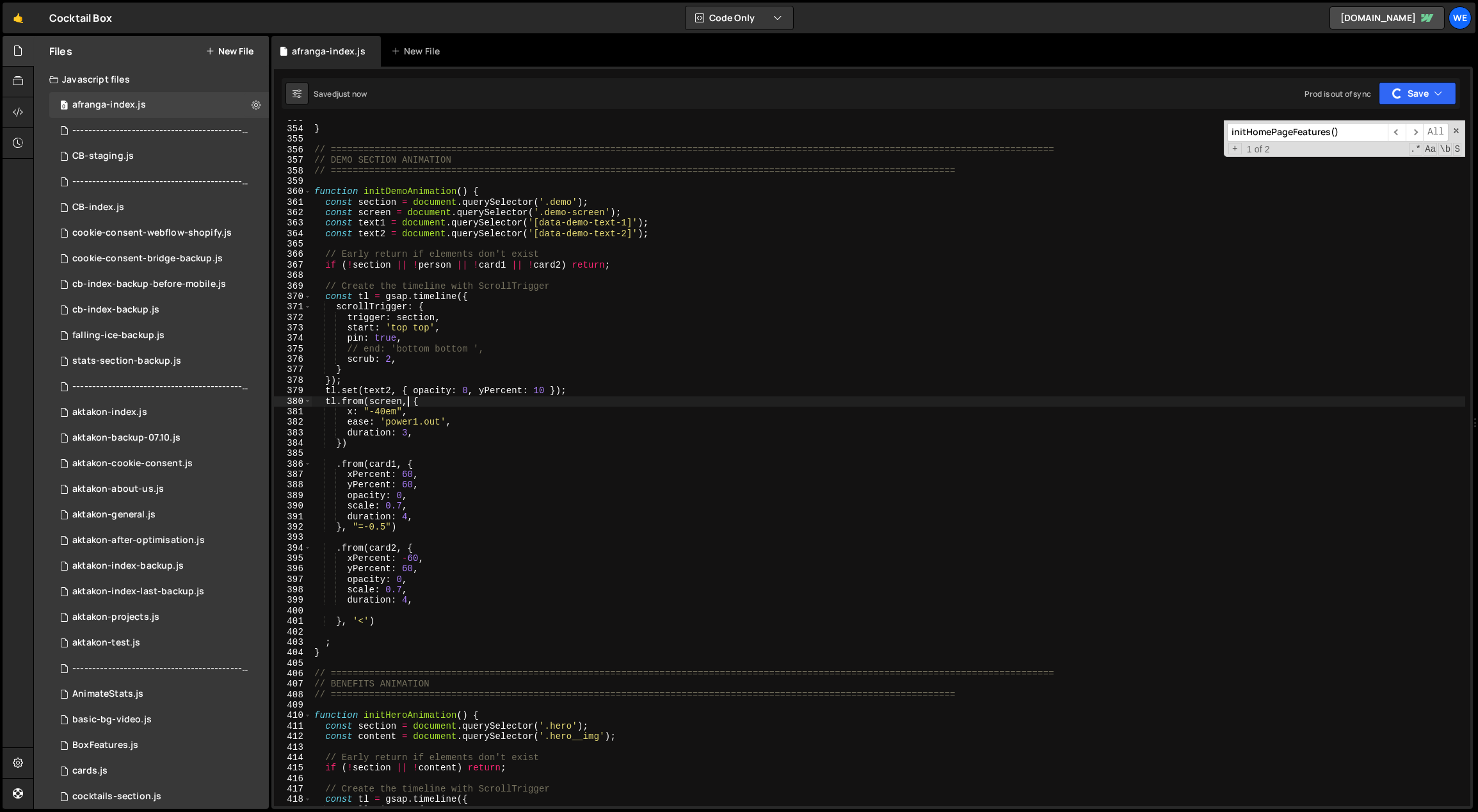
type textarea "tl.set(text2, { opacity: 0, yPercent: 10 });"
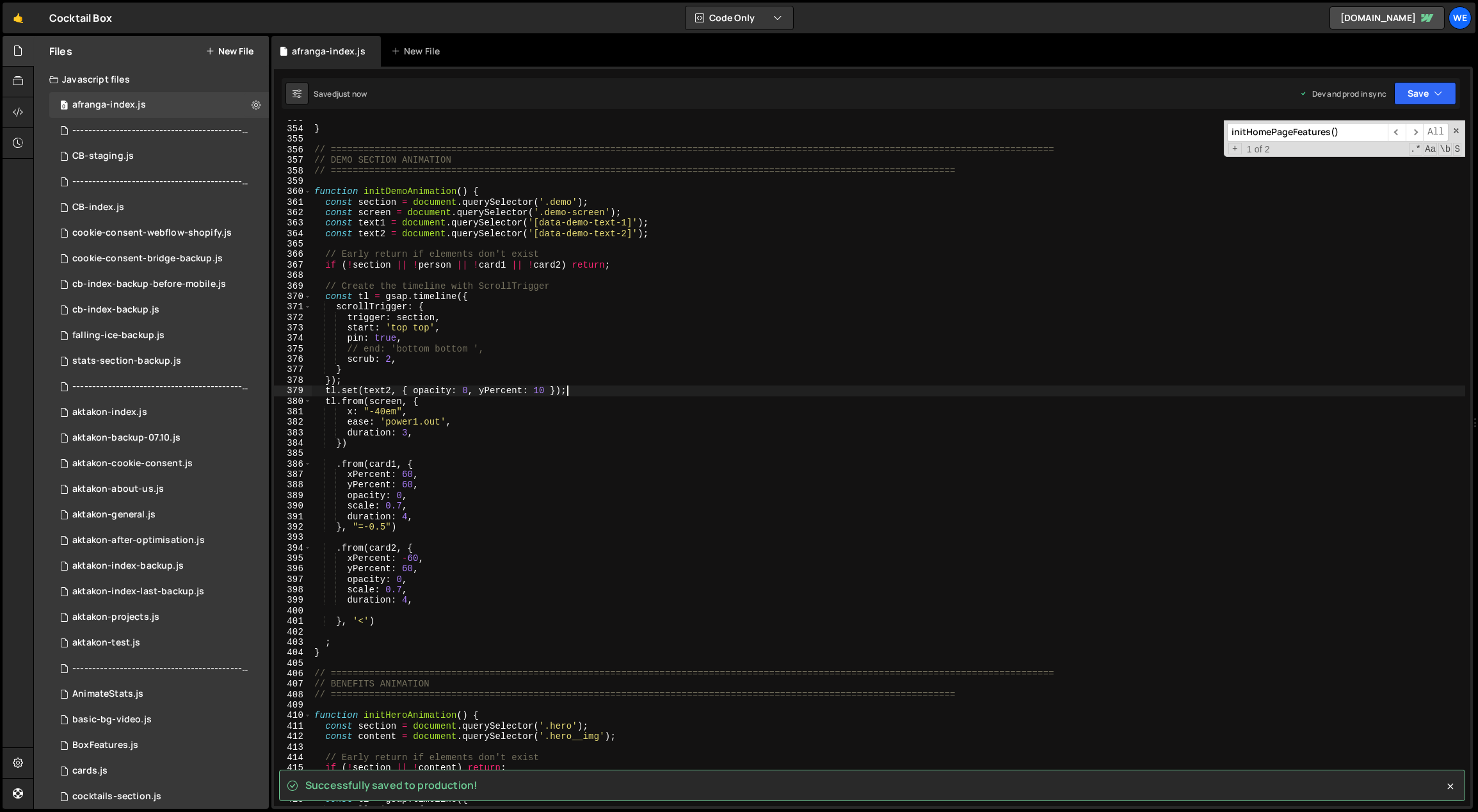
scroll to position [0, 0]
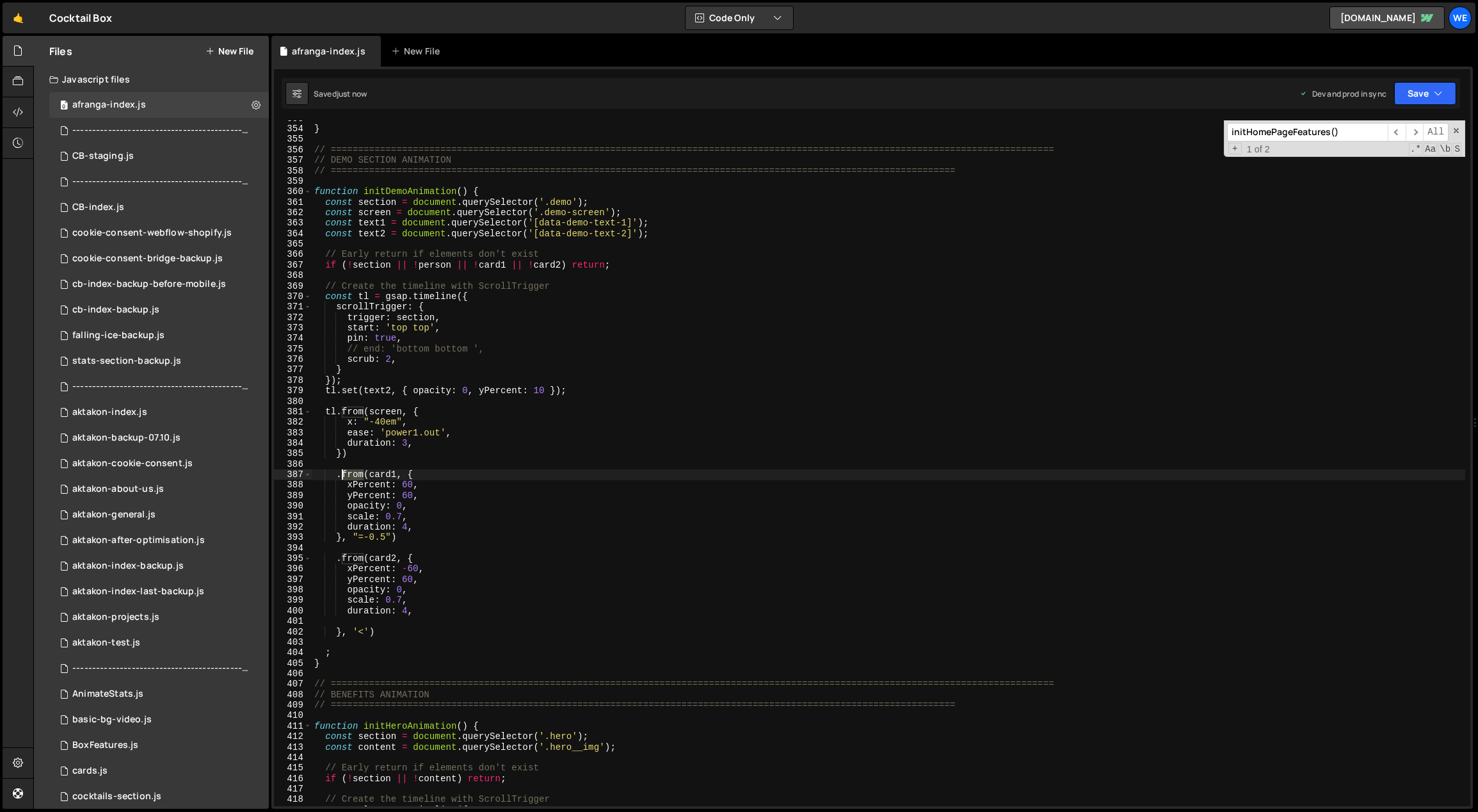
drag, startPoint x: 361, startPoint y: 474, endPoint x: 350, endPoint y: 474, distance: 11.0
click at [344, 476] on div "} // ==========================================================================…" at bounding box center [889, 466] width 1154 height 707
drag, startPoint x: 363, startPoint y: 410, endPoint x: 343, endPoint y: 411, distance: 20.0
click at [342, 410] on div "} // ==========================================================================…" at bounding box center [889, 466] width 1154 height 707
type textarea "[DOMAIN_NAME](screen, {"
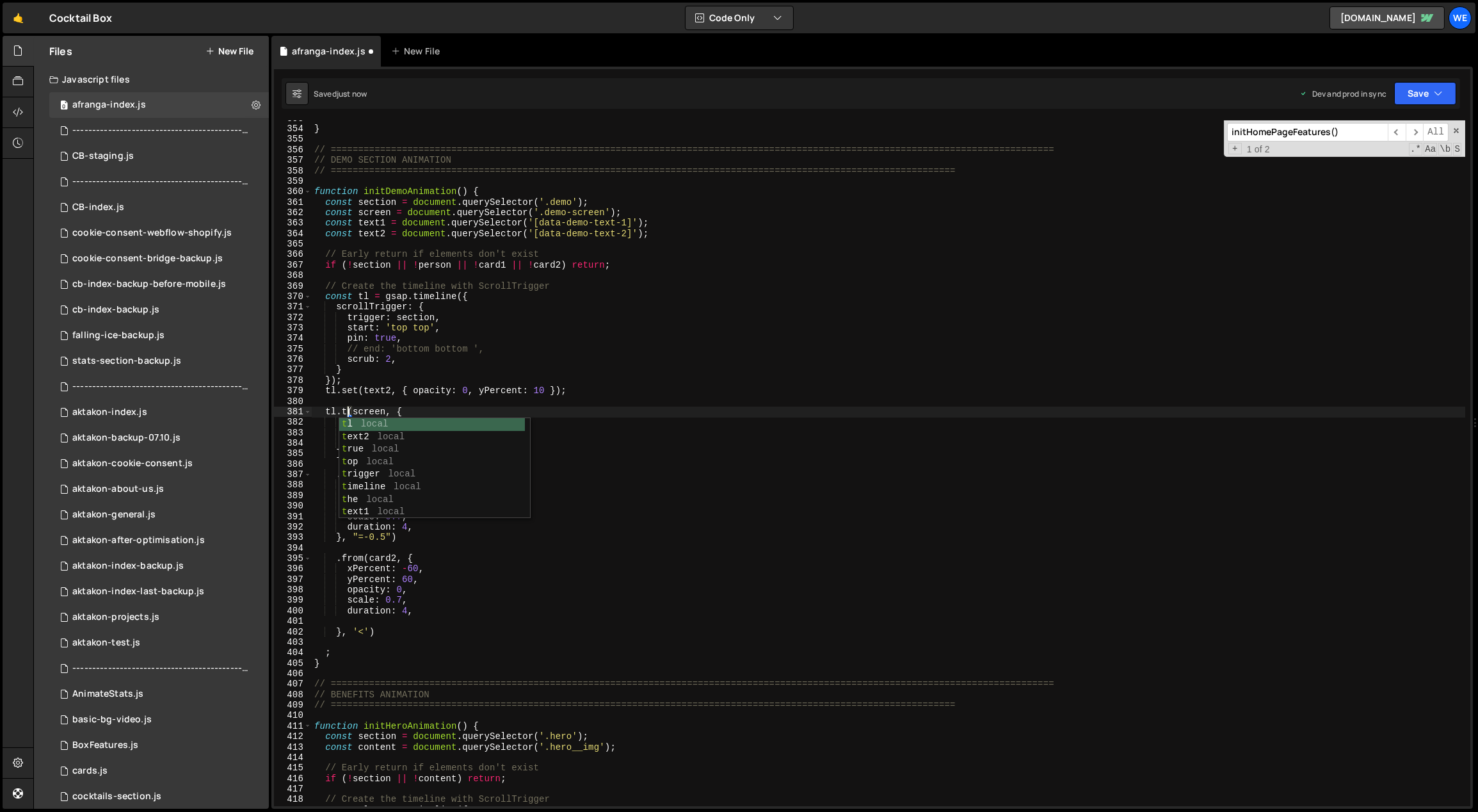
scroll to position [0, 2]
click at [366, 402] on div "} // ==========================================================================…" at bounding box center [889, 466] width 1154 height 707
drag, startPoint x: 350, startPoint y: 472, endPoint x: 355, endPoint y: 478, distance: 7.8
click at [343, 472] on div "} // ==========================================================================…" at bounding box center [889, 466] width 1154 height 707
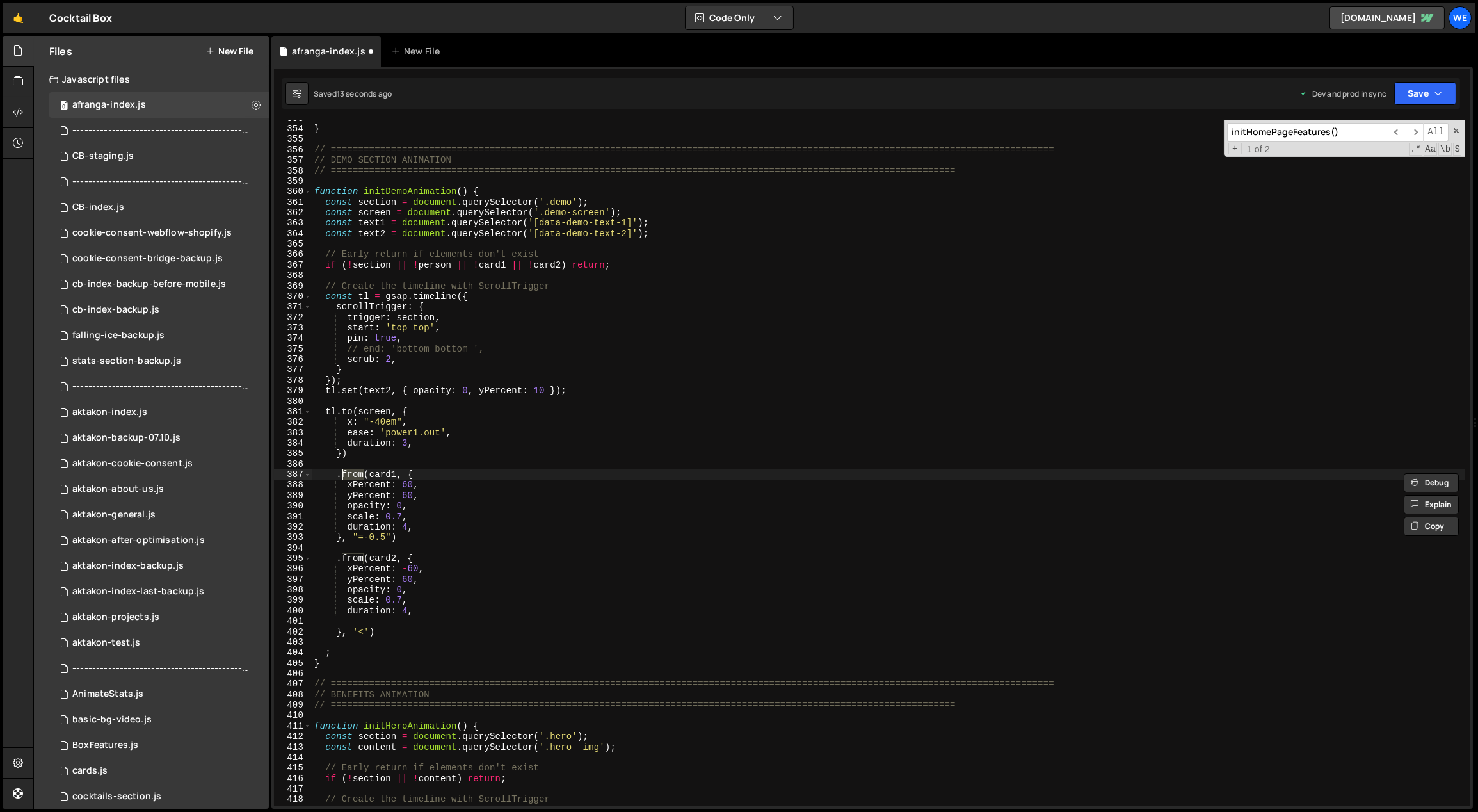
scroll to position [0, 2]
click at [403, 435] on div "} // ==========================================================================…" at bounding box center [889, 466] width 1154 height 707
drag, startPoint x: 385, startPoint y: 391, endPoint x: 379, endPoint y: 429, distance: 38.5
click at [364, 389] on div "} // ==========================================================================…" at bounding box center [889, 466] width 1154 height 707
drag, startPoint x: 387, startPoint y: 472, endPoint x: 359, endPoint y: 470, distance: 28.1
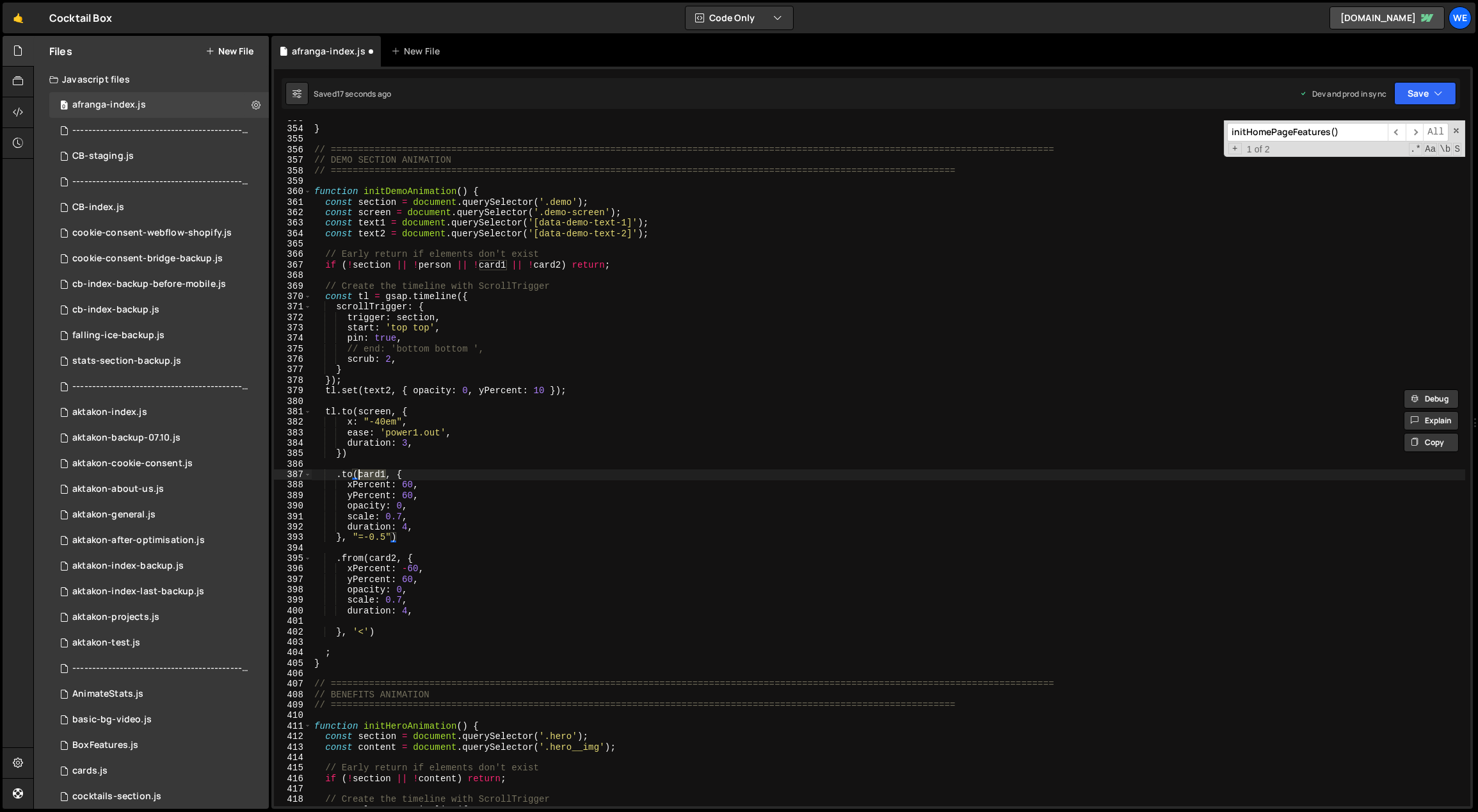
click at [359, 470] on div "} // ==========================================================================…" at bounding box center [889, 466] width 1154 height 707
paste textarea "text2"
drag, startPoint x: 412, startPoint y: 484, endPoint x: 402, endPoint y: 484, distance: 10.0
click at [402, 484] on div "} // ==========================================================================…" at bounding box center [889, 466] width 1154 height 707
type textarea "xPercent: 60,"
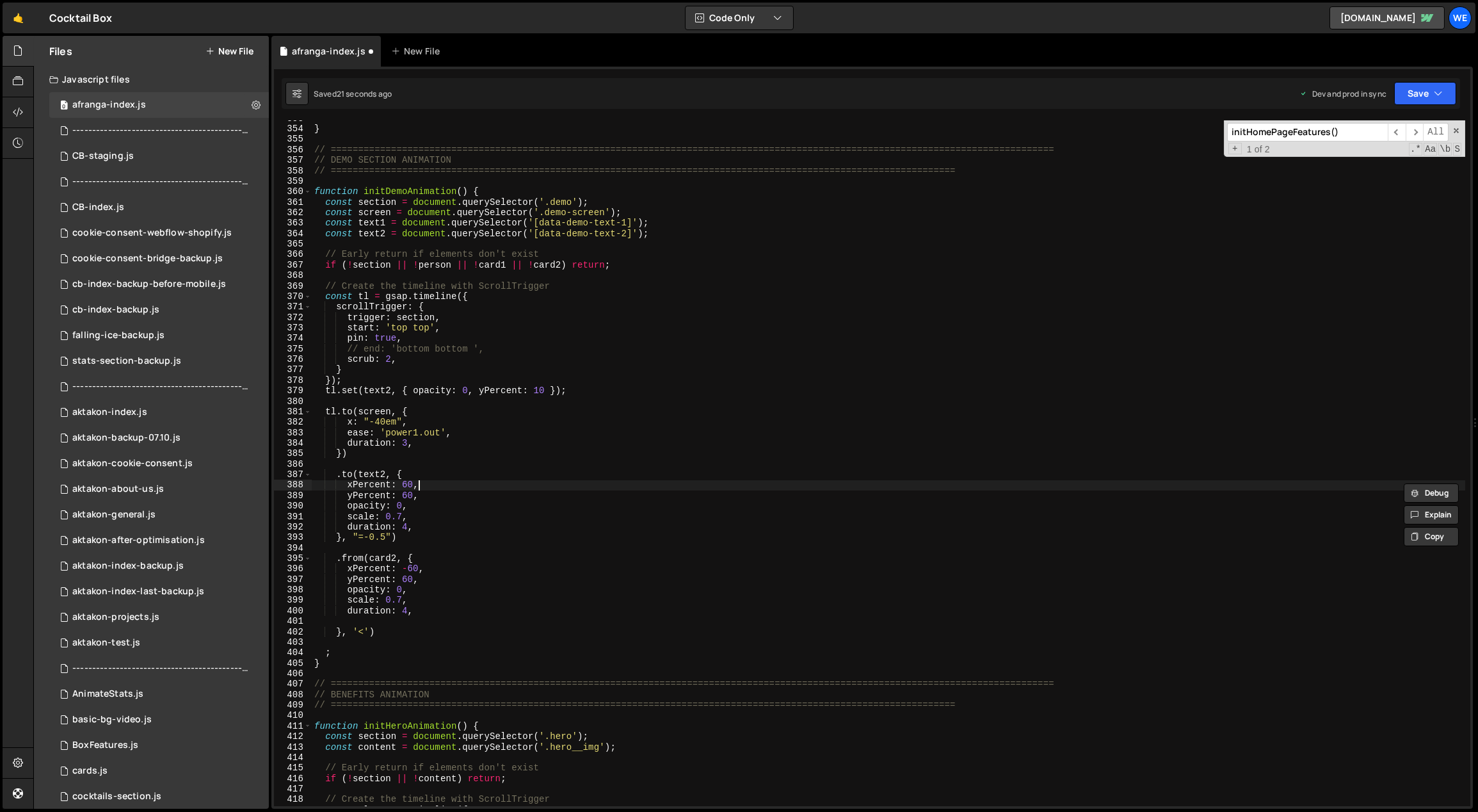
click at [424, 484] on div "} // ==========================================================================…" at bounding box center [889, 466] width 1154 height 707
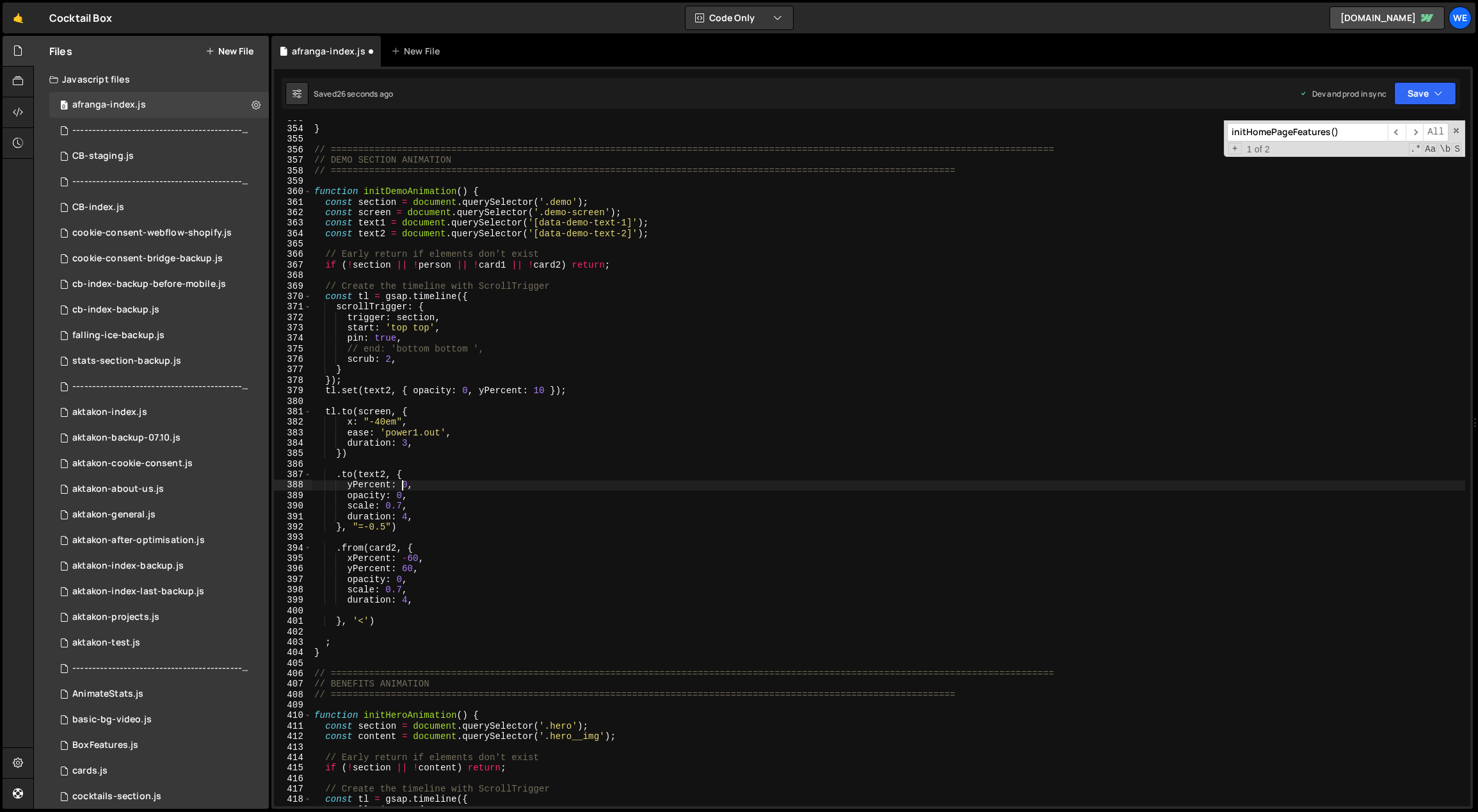
scroll to position [0, 6]
type textarea "scale: 0.7,"
type textarea "duration: 4,"
type textarea "opacity: 1,"
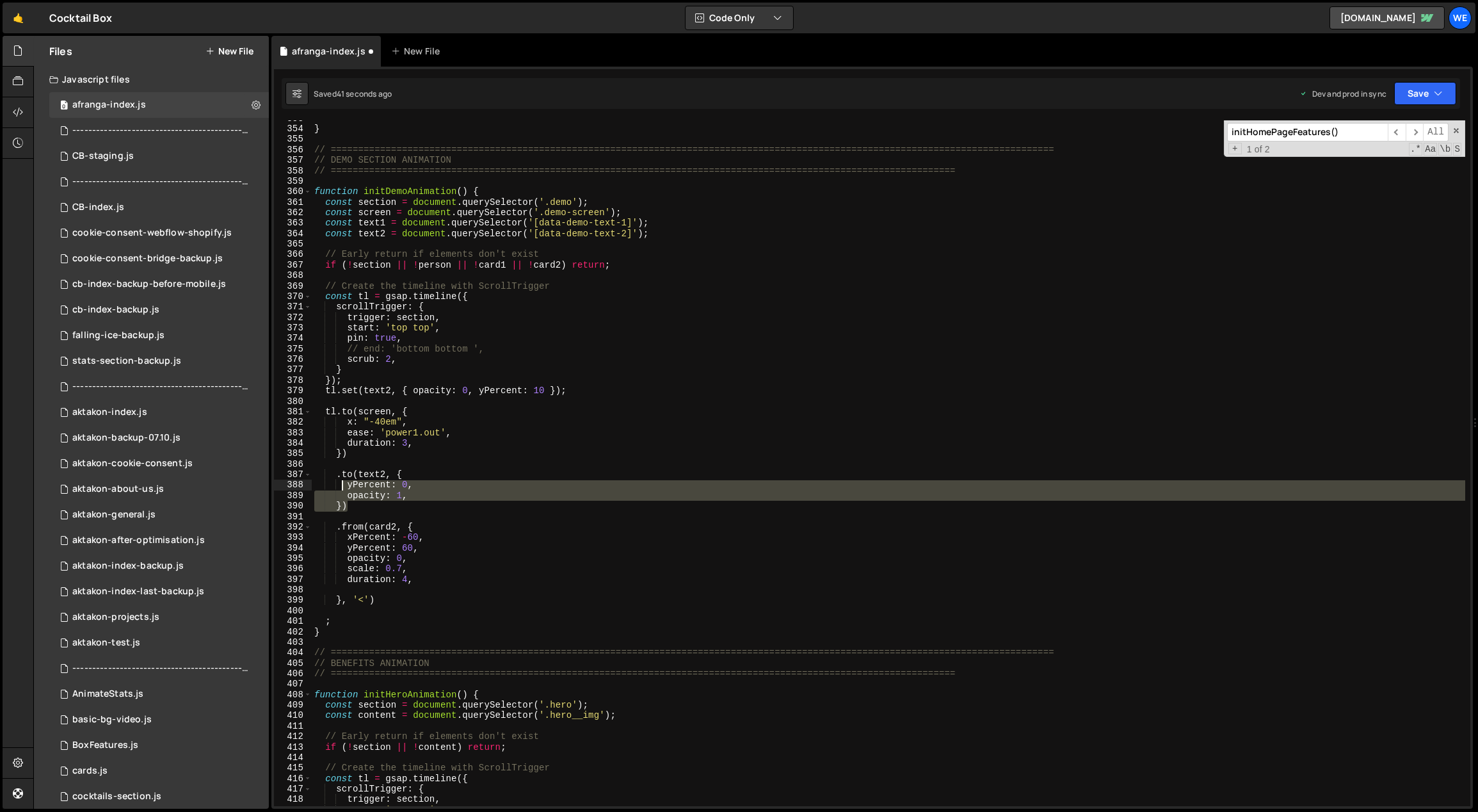
drag, startPoint x: 353, startPoint y: 507, endPoint x: 336, endPoint y: 472, distance: 38.9
click at [336, 472] on div "} // ==========================================================================…" at bounding box center [889, 466] width 1154 height 707
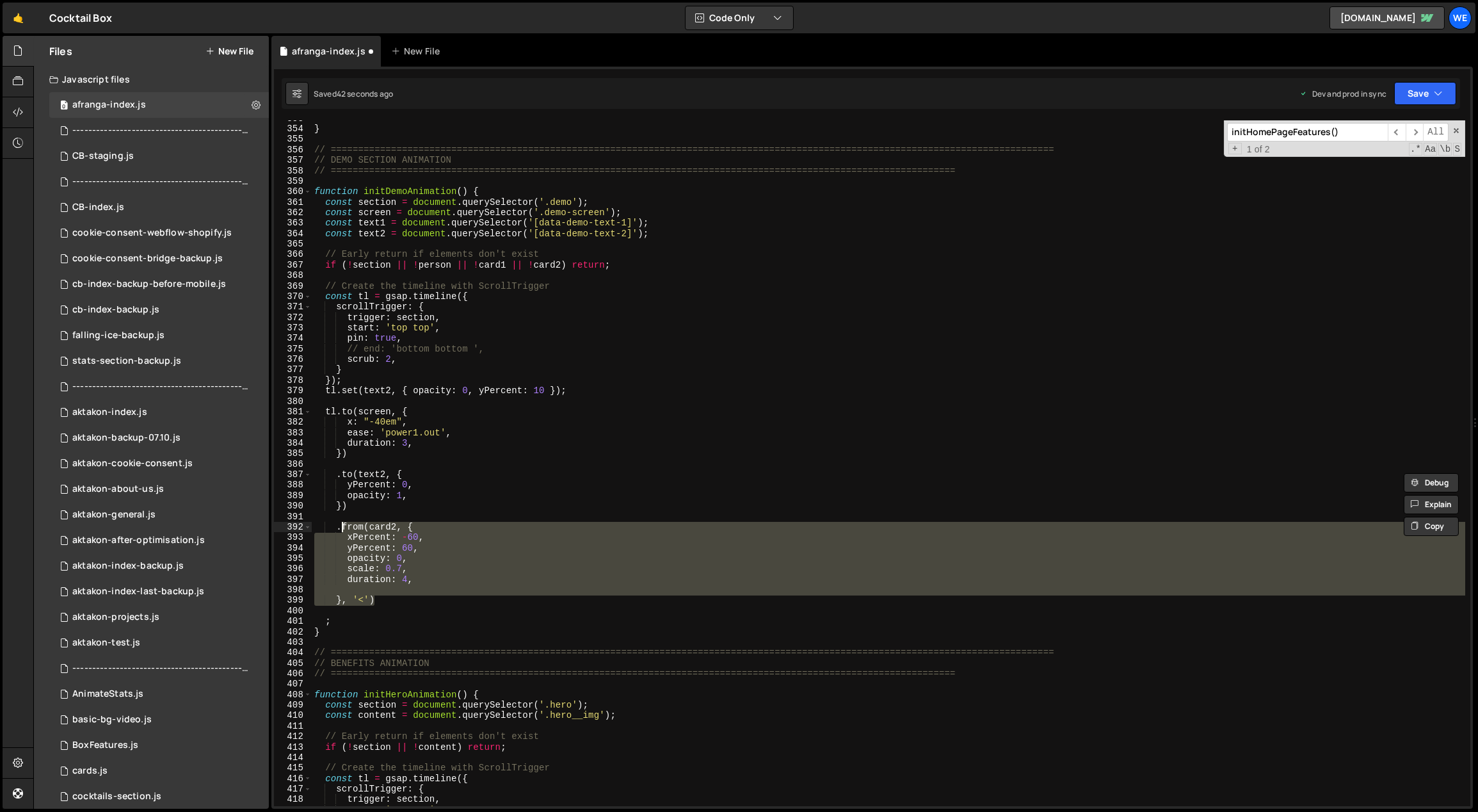
drag, startPoint x: 377, startPoint y: 597, endPoint x: 336, endPoint y: 529, distance: 79.4
click at [336, 526] on div "} // ==========================================================================…" at bounding box center [889, 466] width 1154 height 707
paste textarea "})"
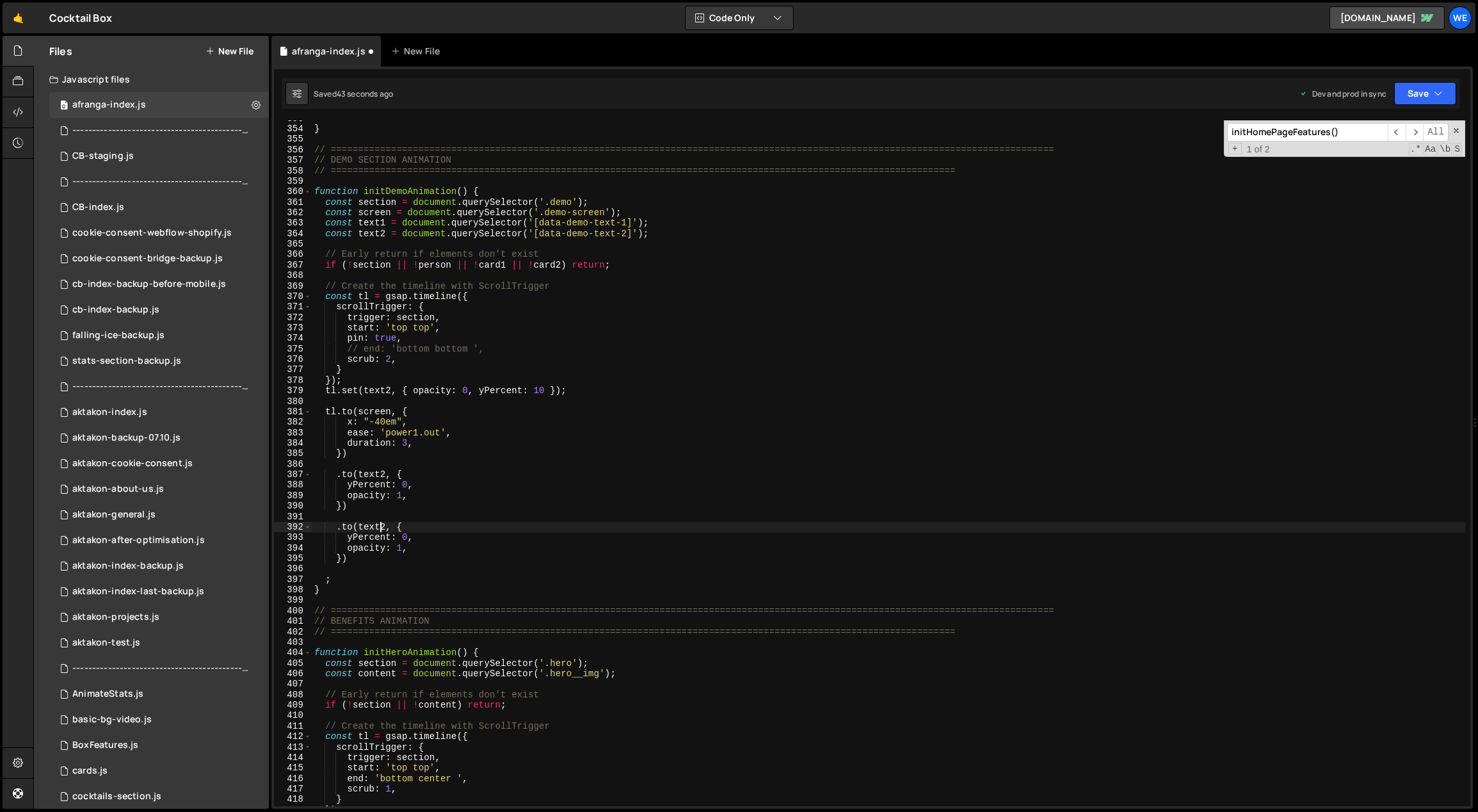
click at [379, 523] on div "} // ==========================================================================…" at bounding box center [889, 466] width 1154 height 707
click at [382, 524] on div "} // ==========================================================================…" at bounding box center [889, 466] width 1154 height 707
click at [385, 507] on div "} // ==========================================================================…" at bounding box center [889, 466] width 1154 height 707
click at [343, 526] on div "} // ==========================================================================…" at bounding box center [889, 466] width 1154 height 707
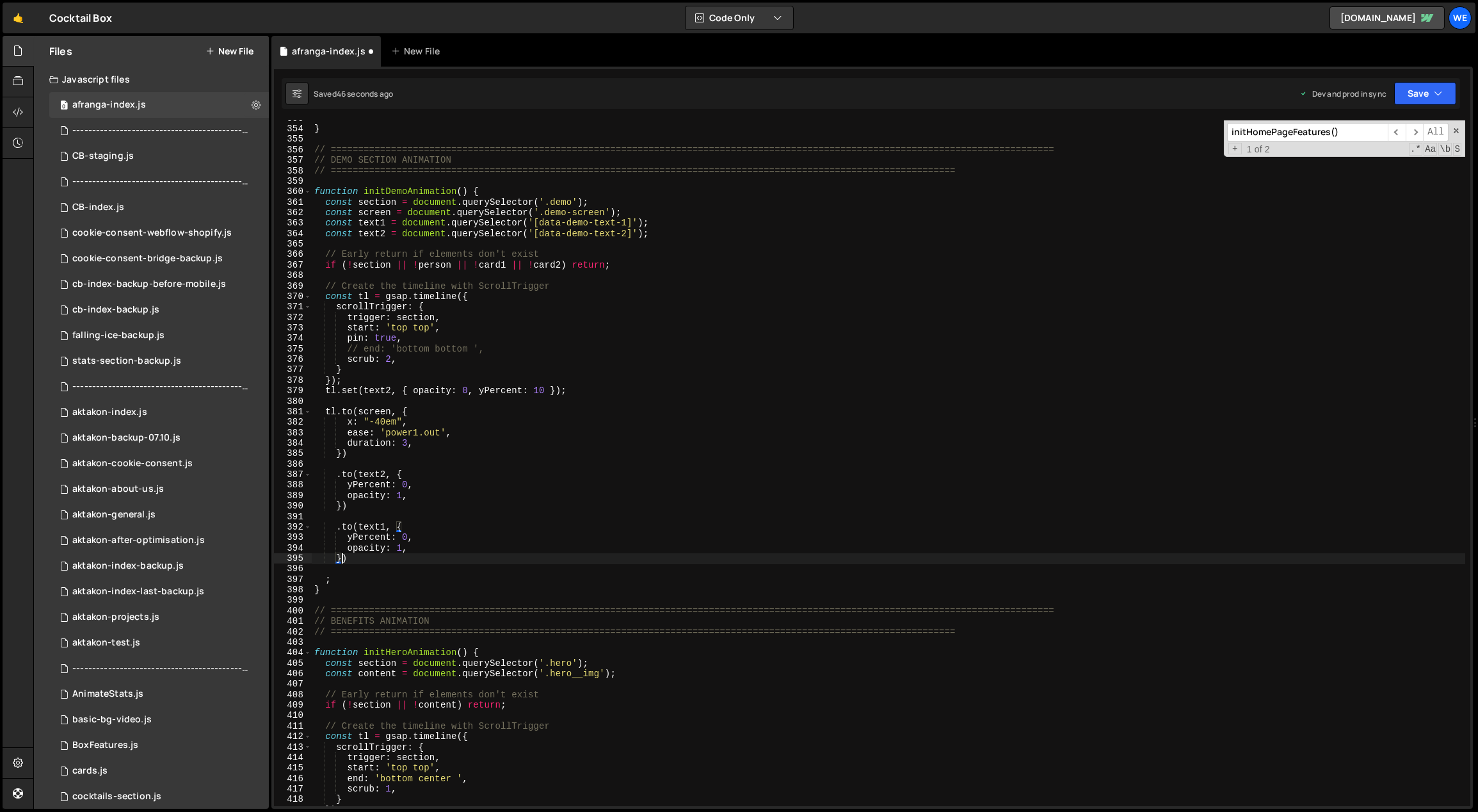
click at [340, 526] on div "} // ==========================================================================…" at bounding box center [889, 466] width 1154 height 707
type textarea "opacity: 1,"
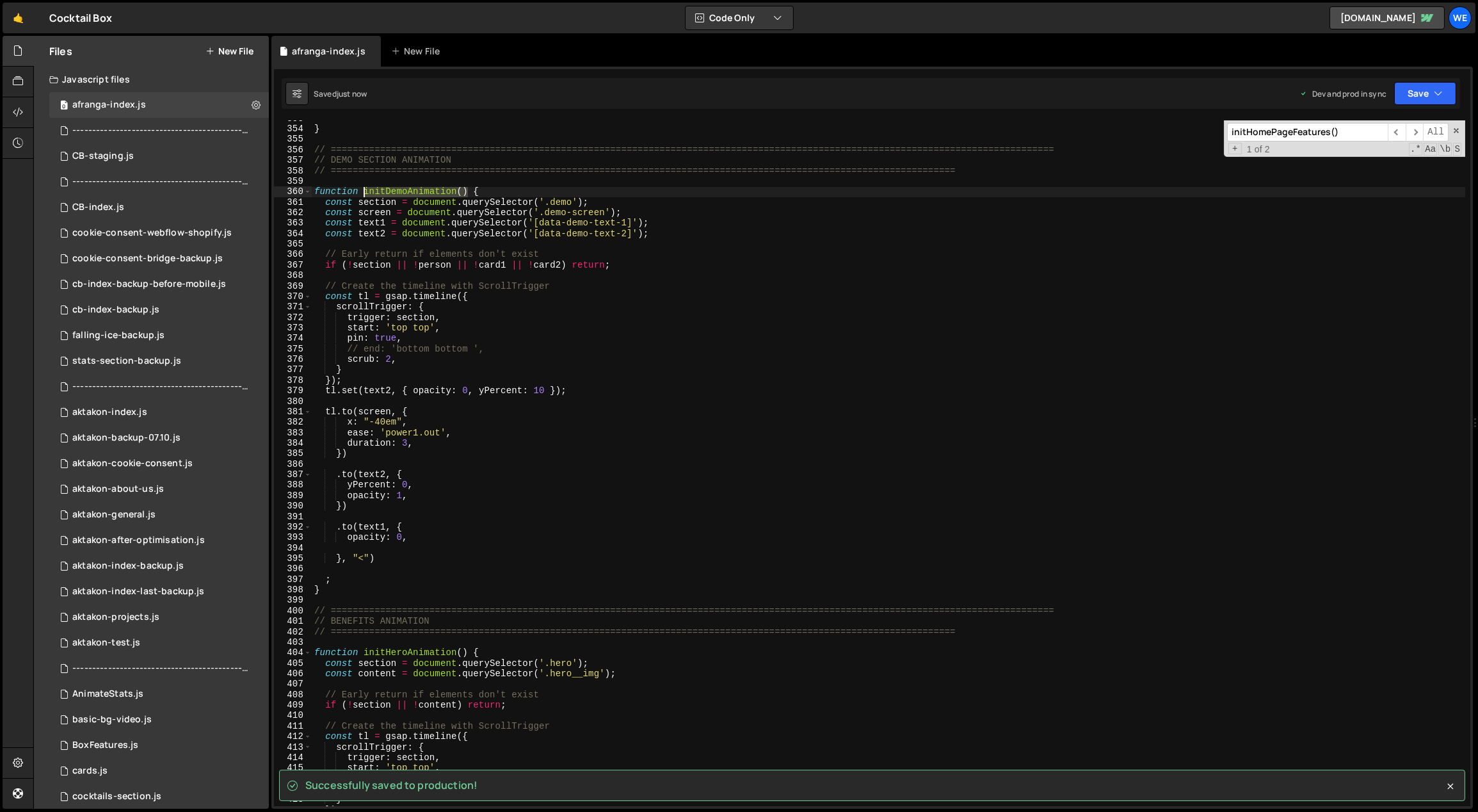
drag, startPoint x: 467, startPoint y: 192, endPoint x: 366, endPoint y: 200, distance: 101.3
click at [363, 193] on div "} // ==========================================================================…" at bounding box center [889, 466] width 1154 height 707
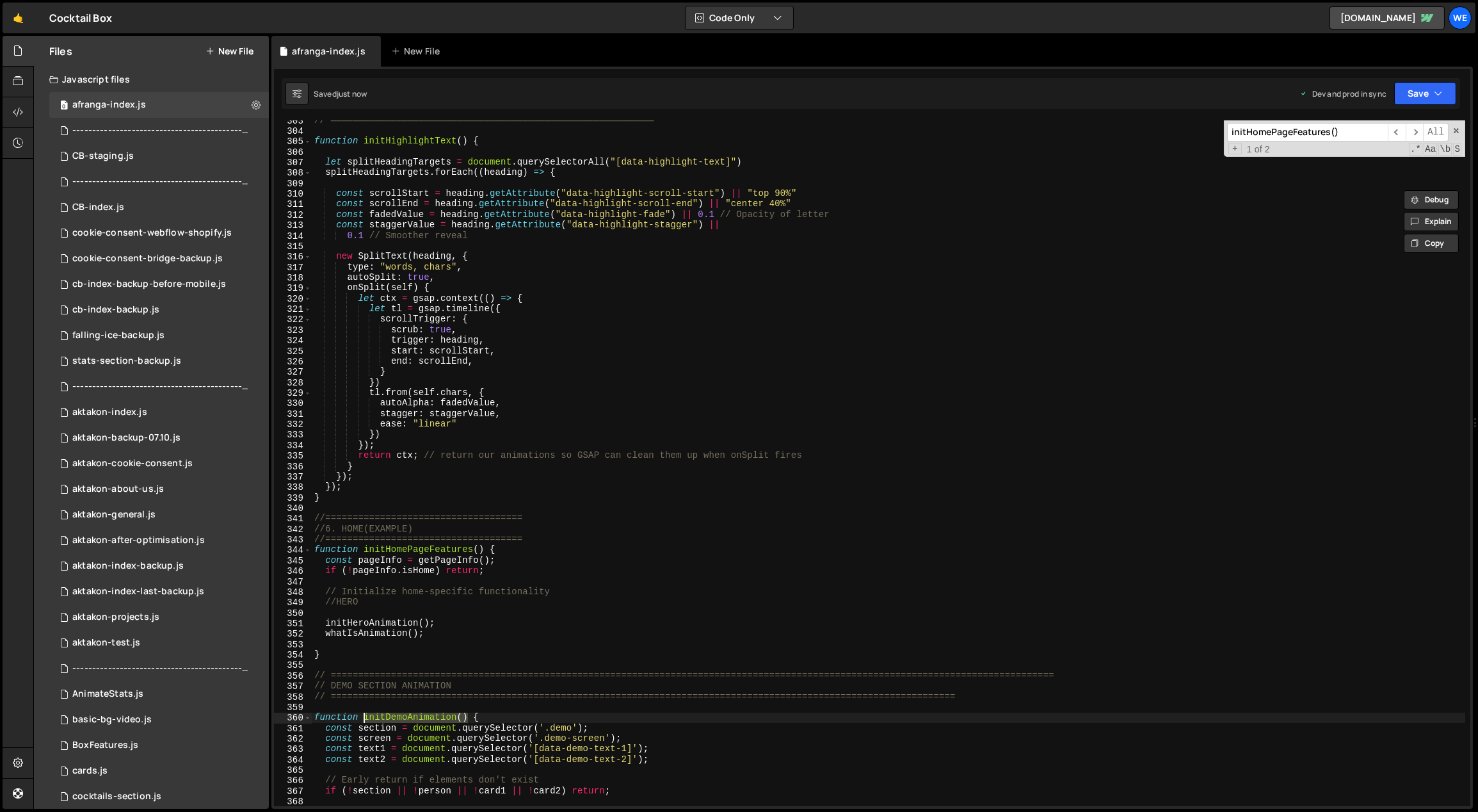
scroll to position [3527, 0]
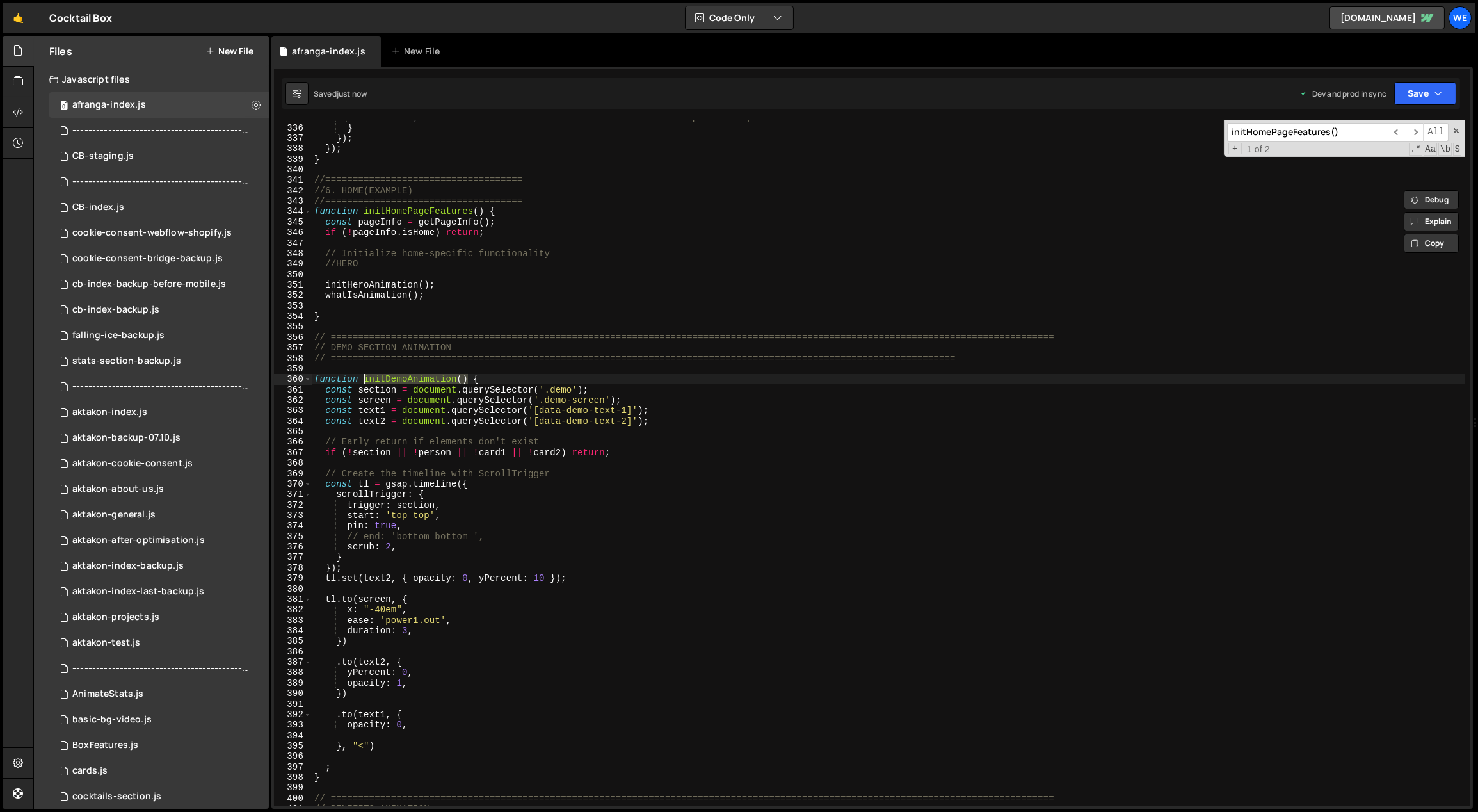
click at [452, 297] on div "return ctx ; // return our animations so GSAP can clean them up when onSplit fi…" at bounding box center [889, 466] width 1154 height 707
type textarea "whatIsAnimation();"
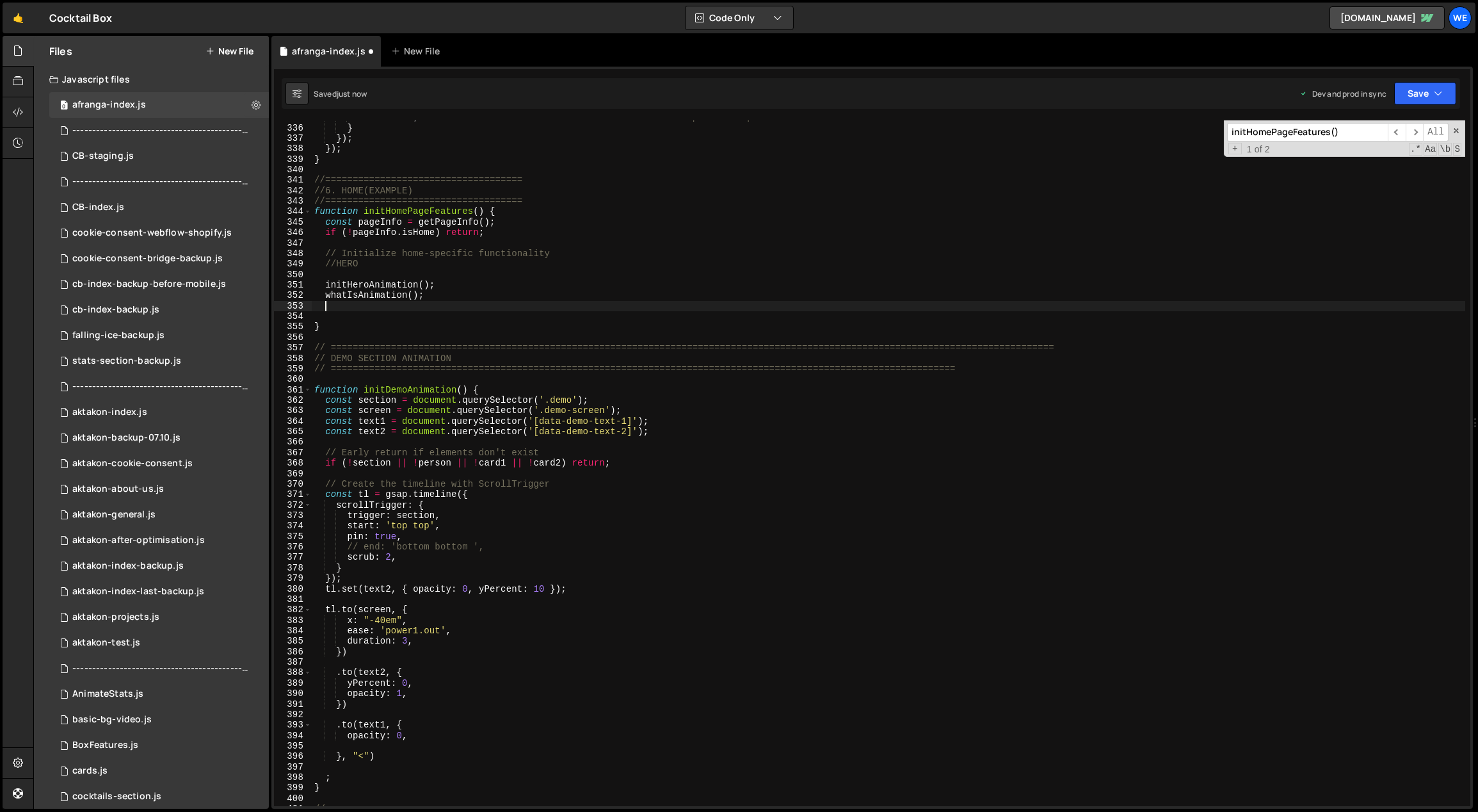
paste textarea "initDemoAnimation()"
click at [665, 526] on div "return ctx ; // return our animations so GSAP can clean them up when onSplit fi…" at bounding box center [889, 466] width 1154 height 707
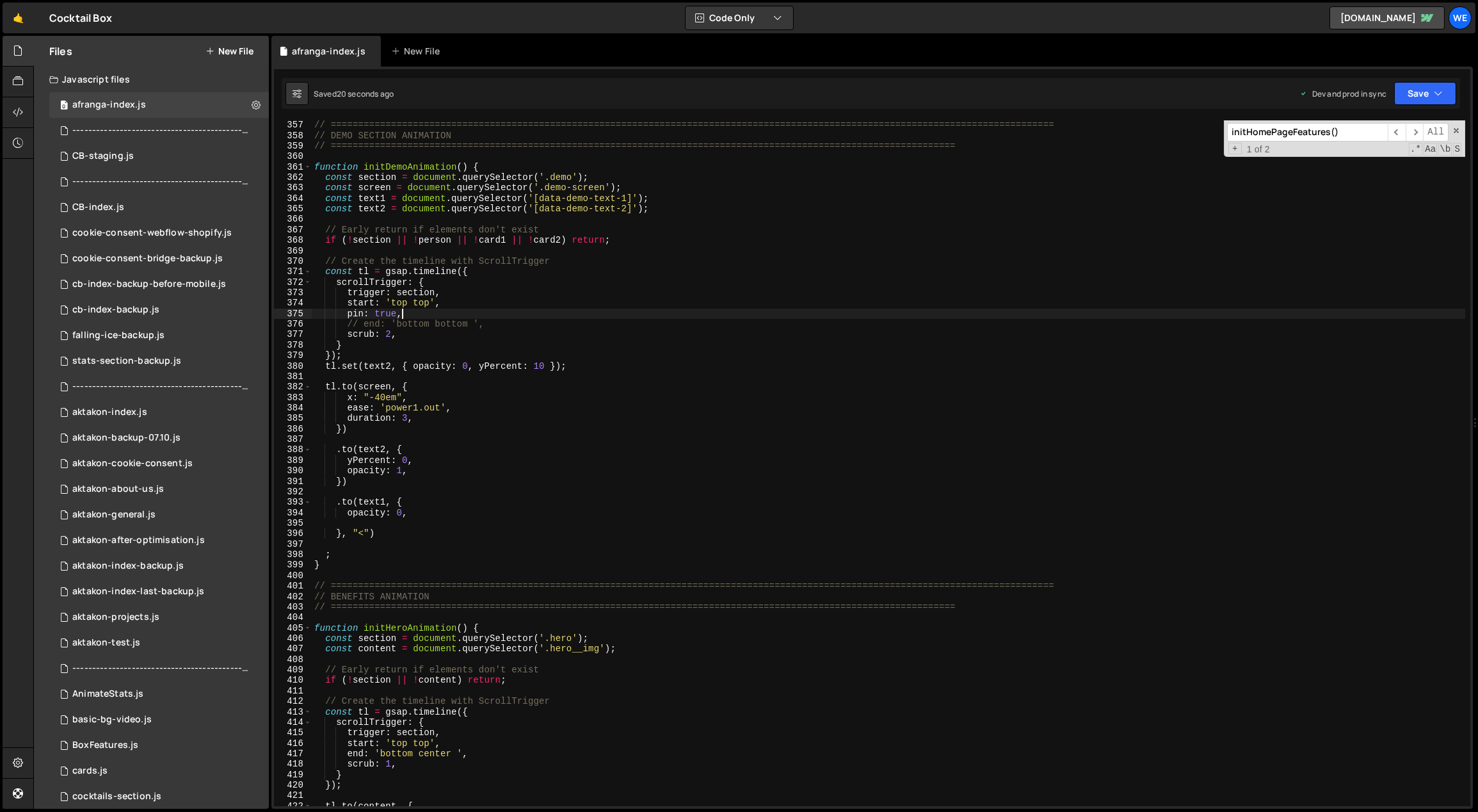
scroll to position [3751, 0]
drag, startPoint x: 451, startPoint y: 239, endPoint x: 424, endPoint y: 239, distance: 27.0
click at [421, 239] on div "// ============================================================================…" at bounding box center [889, 473] width 1154 height 707
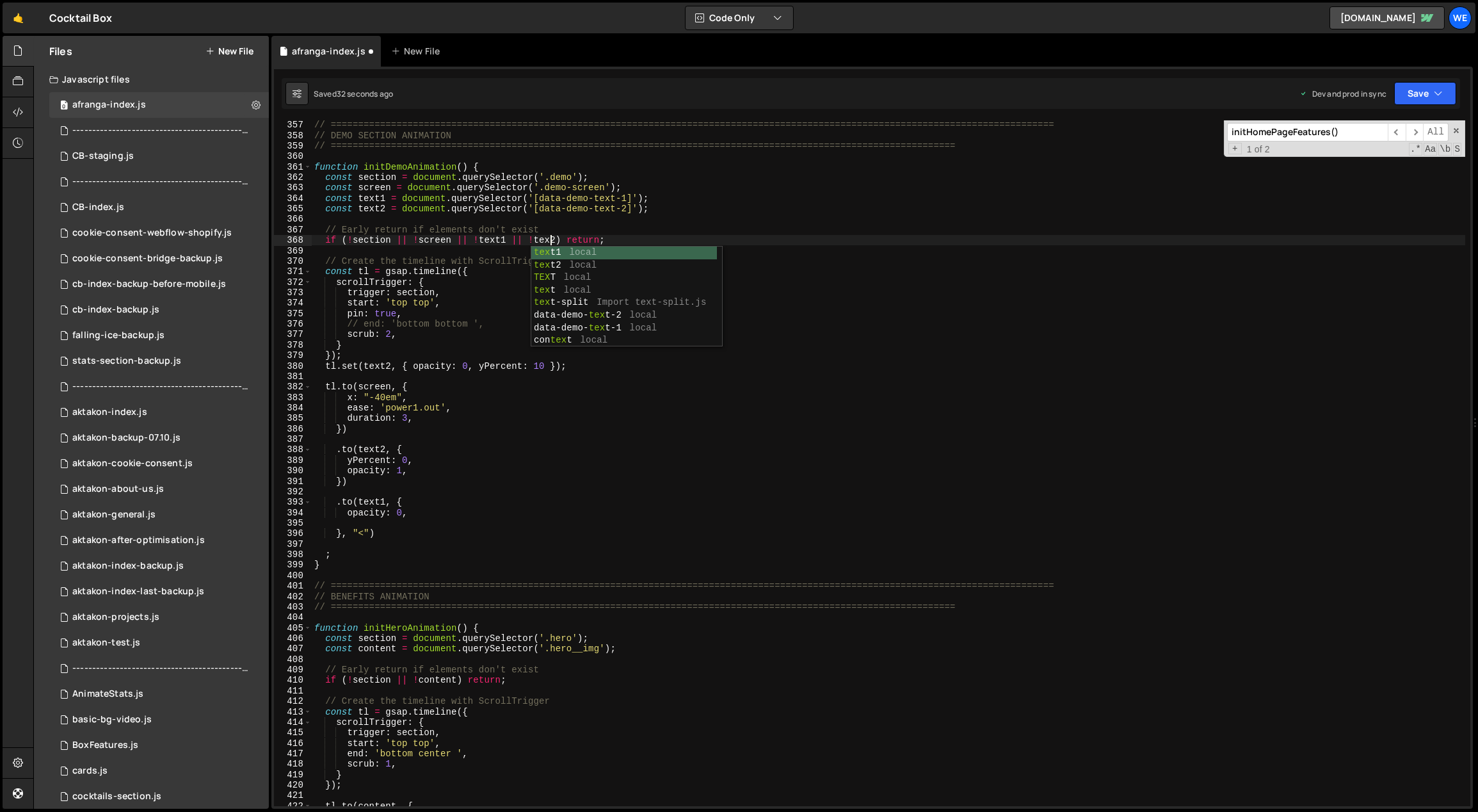
scroll to position [0, 17]
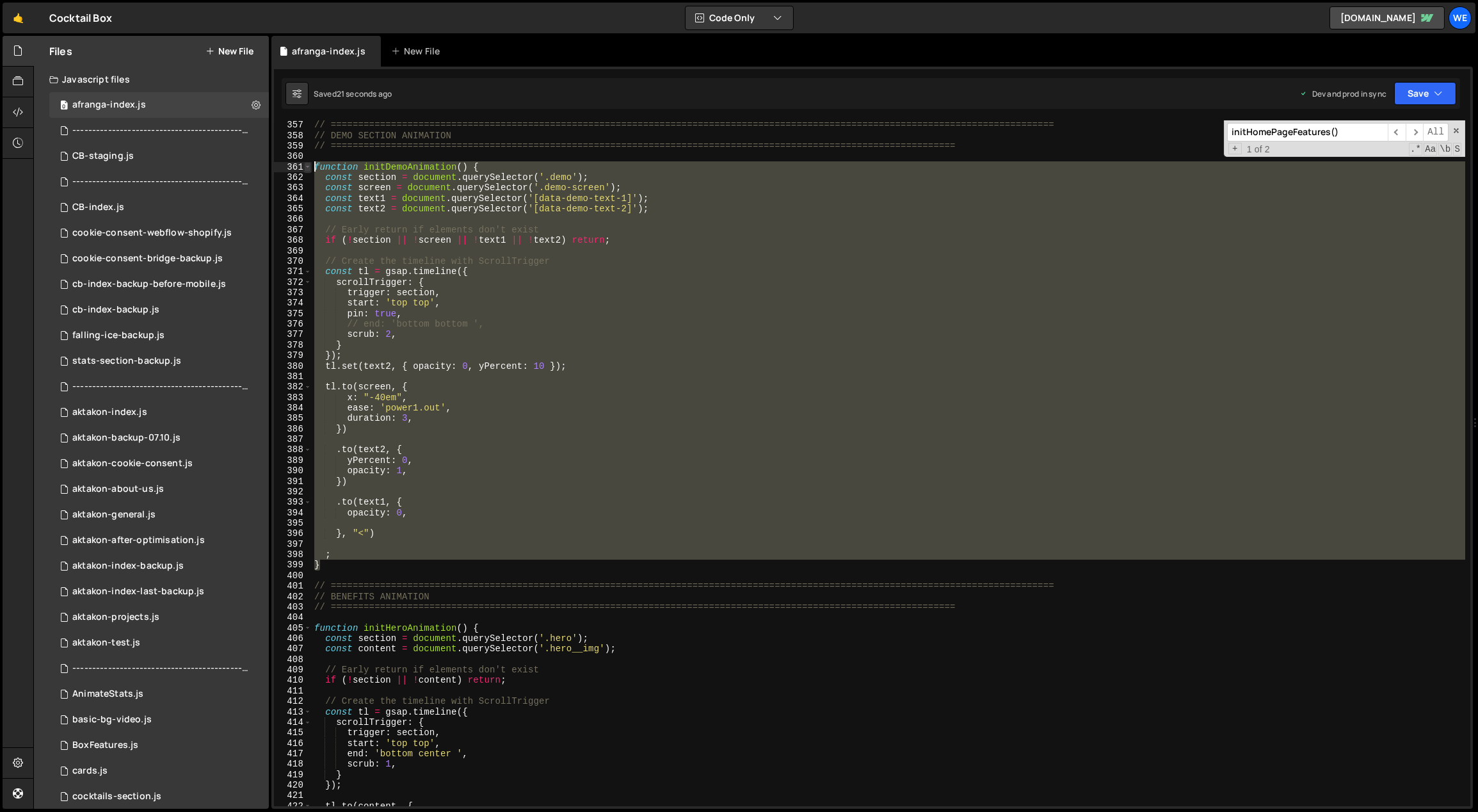
drag, startPoint x: 324, startPoint y: 565, endPoint x: 308, endPoint y: 164, distance: 401.3
click at [308, 164] on div "if (!section || !screen || !text1 || !text2) return; 357 358 359 360 361 362 36…" at bounding box center [872, 463] width 1196 height 686
click at [523, 472] on div "// ============================================================================…" at bounding box center [888, 463] width 1154 height 686
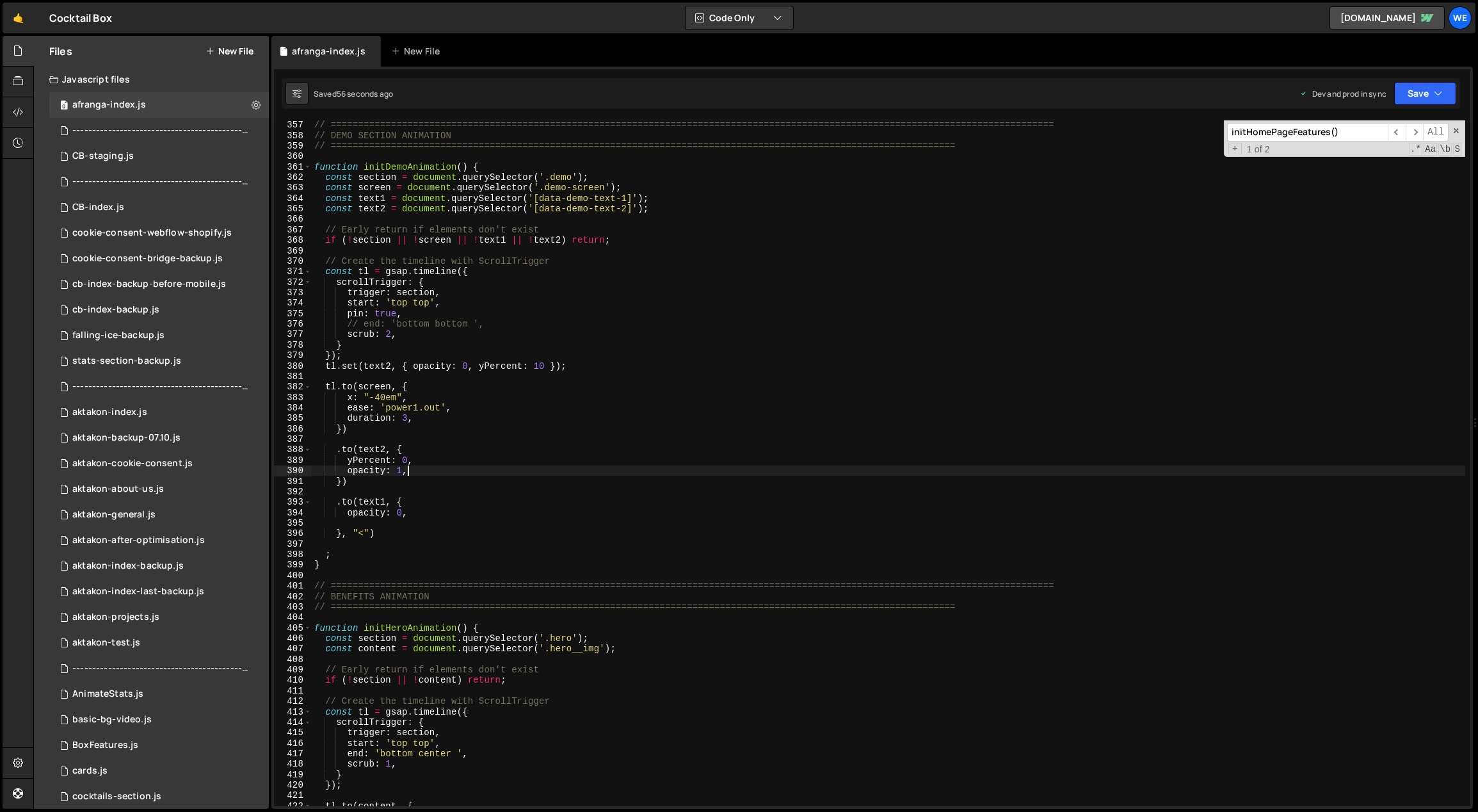
scroll to position [0, 6]
click at [482, 321] on div "// ============================================================================…" at bounding box center [889, 473] width 1154 height 707
drag, startPoint x: 484, startPoint y: 322, endPoint x: 391, endPoint y: 322, distance: 93.0
click at [391, 322] on div "// ============================================================================…" at bounding box center [889, 473] width 1154 height 707
paste textarea "end: '+=2000'"
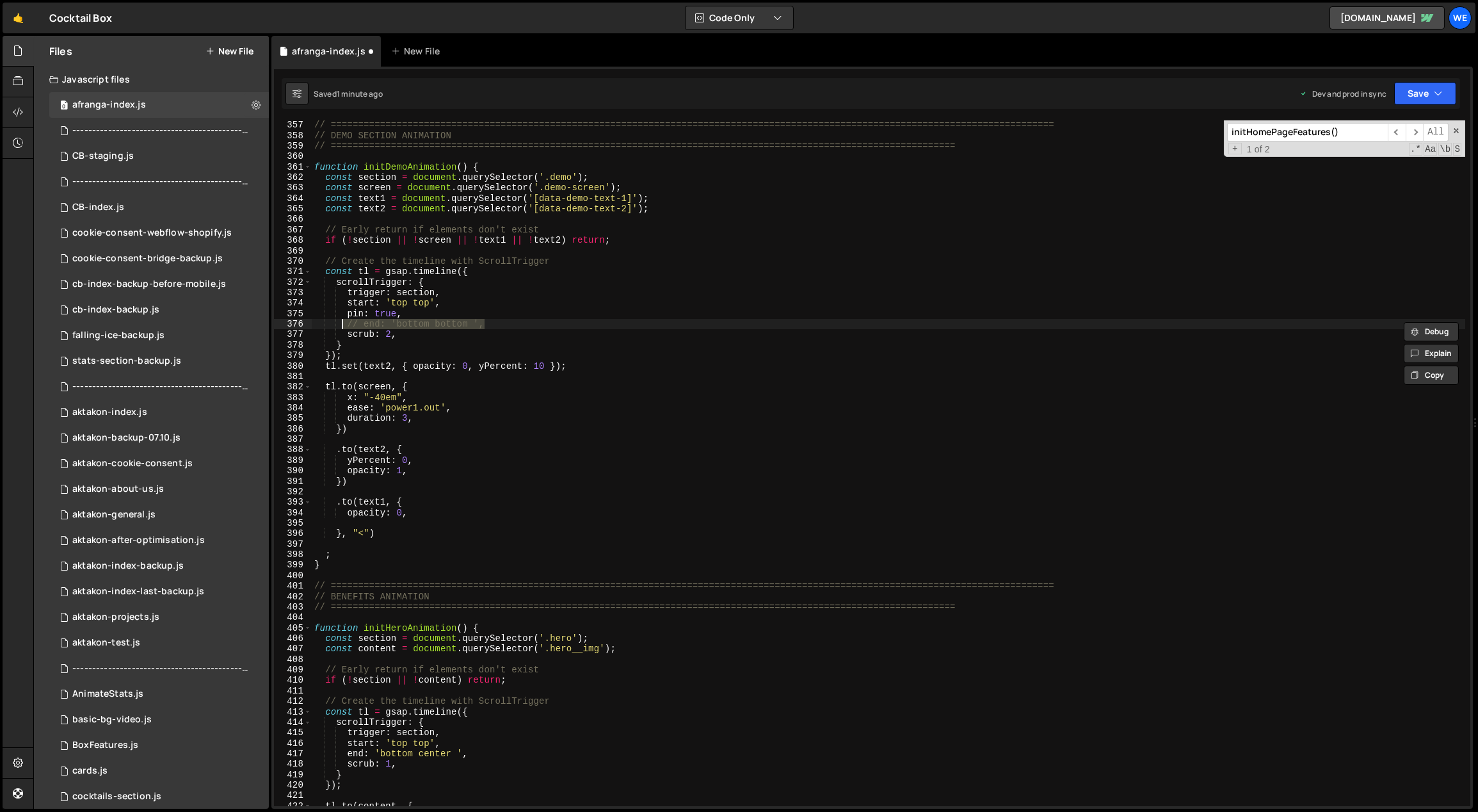
drag, startPoint x: 520, startPoint y: 324, endPoint x: 344, endPoint y: 323, distance: 176.0
click at [343, 323] on div "// ============================================================================…" at bounding box center [889, 473] width 1154 height 707
paste textarea "end: '+=2000'"
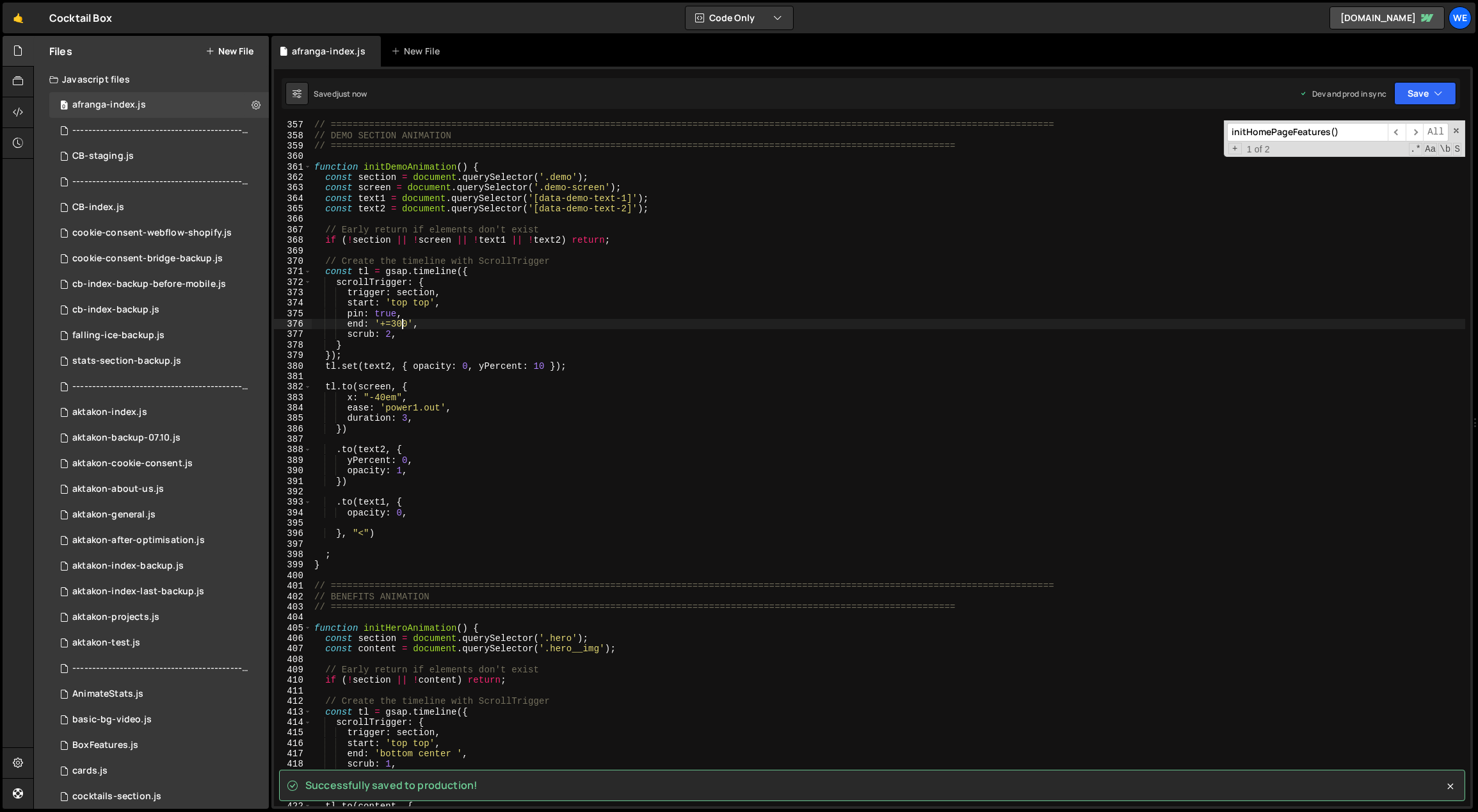
type textarea "end: '+=300',"
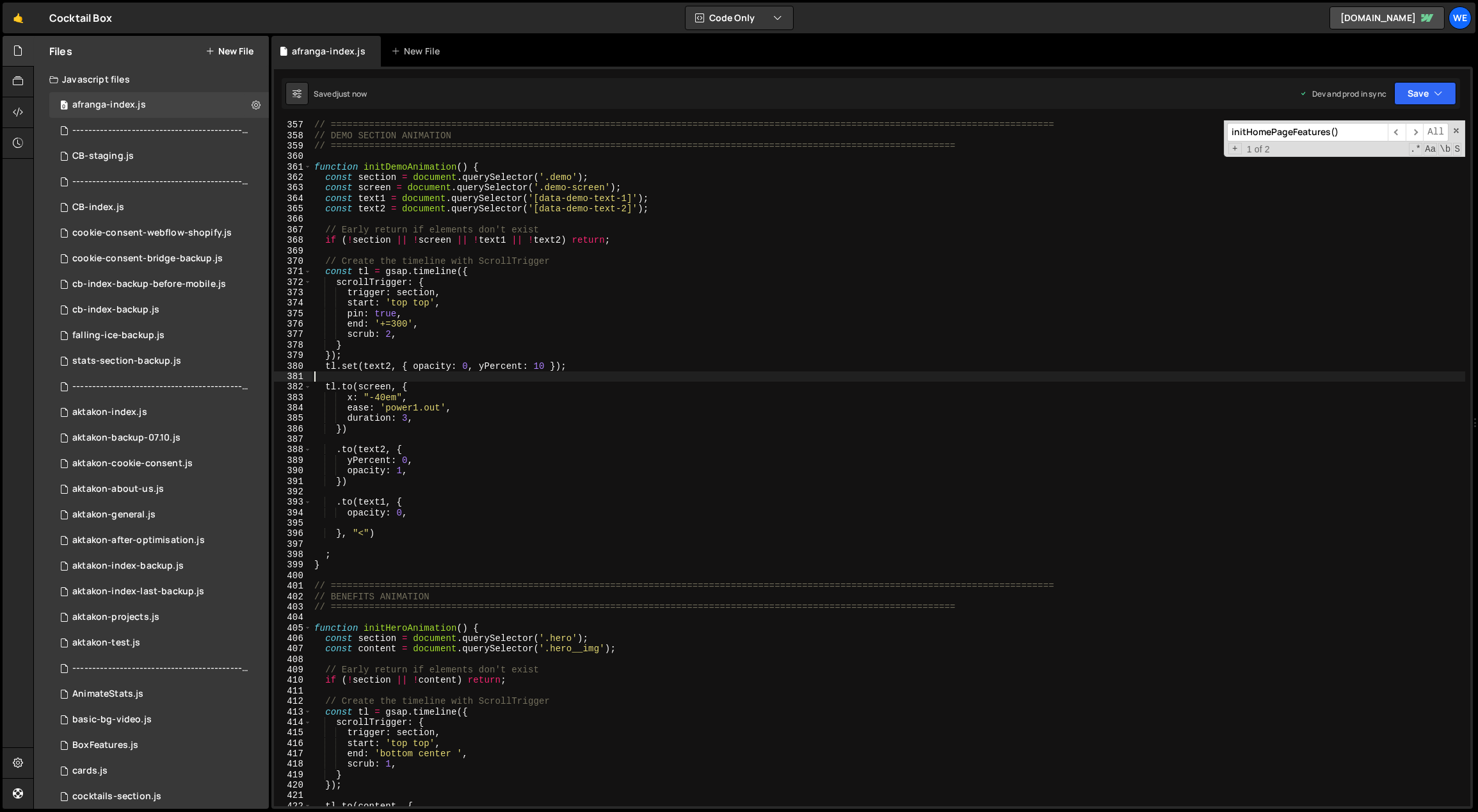
click at [646, 375] on div "// ============================================================================…" at bounding box center [889, 473] width 1154 height 707
click at [606, 526] on div "// ============================================================================…" at bounding box center [889, 473] width 1154 height 707
click at [747, 515] on div "// ============================================================================…" at bounding box center [889, 473] width 1154 height 707
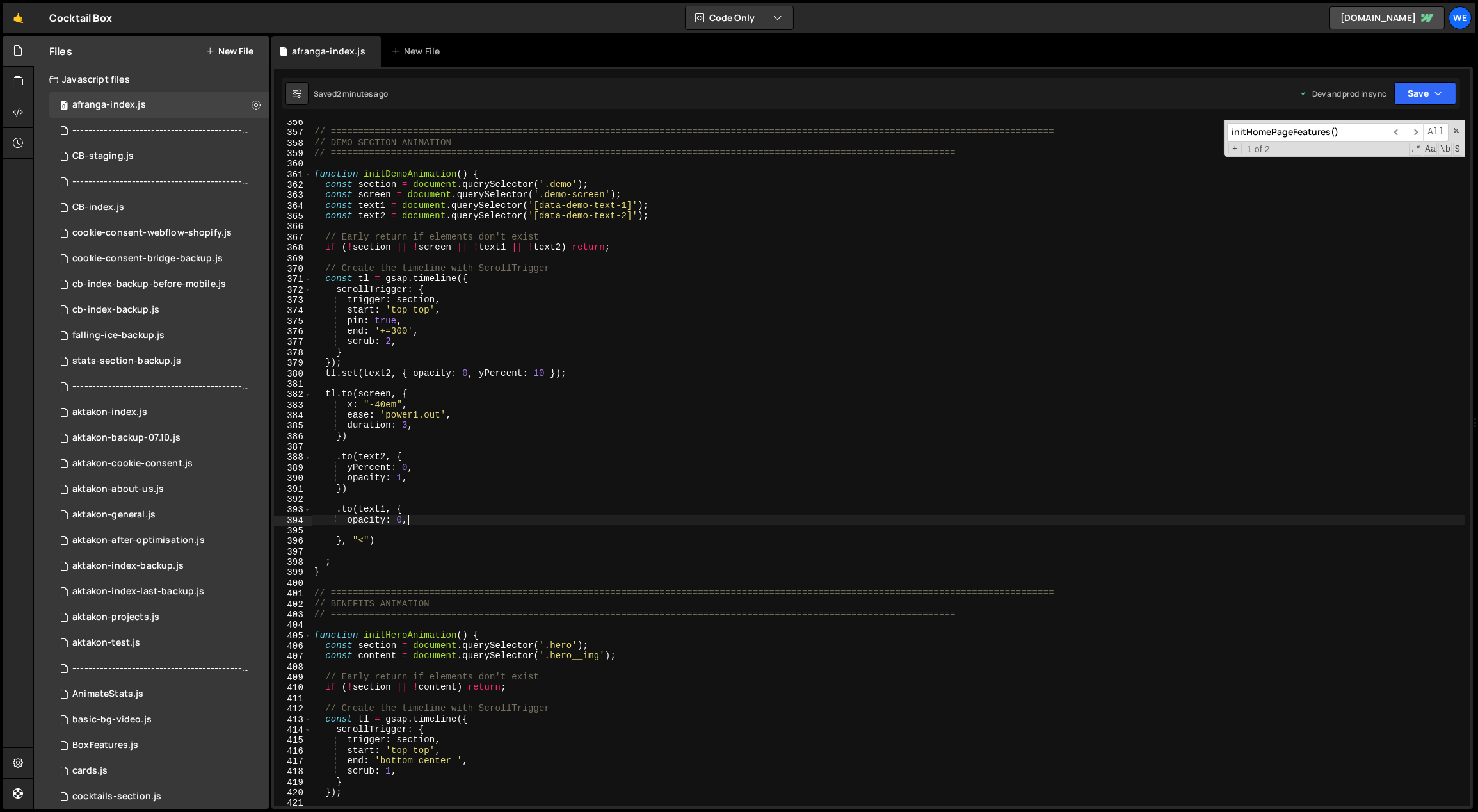
scroll to position [3743, 0]
click at [528, 437] on div "// ============================================================================…" at bounding box center [889, 470] width 1154 height 707
click at [353, 394] on div "// ============================================================================…" at bounding box center [889, 470] width 1154 height 707
click at [371, 394] on div "// ============================================================================…" at bounding box center [889, 470] width 1154 height 707
click at [663, 376] on div "// ============================================================================…" at bounding box center [889, 470] width 1154 height 707
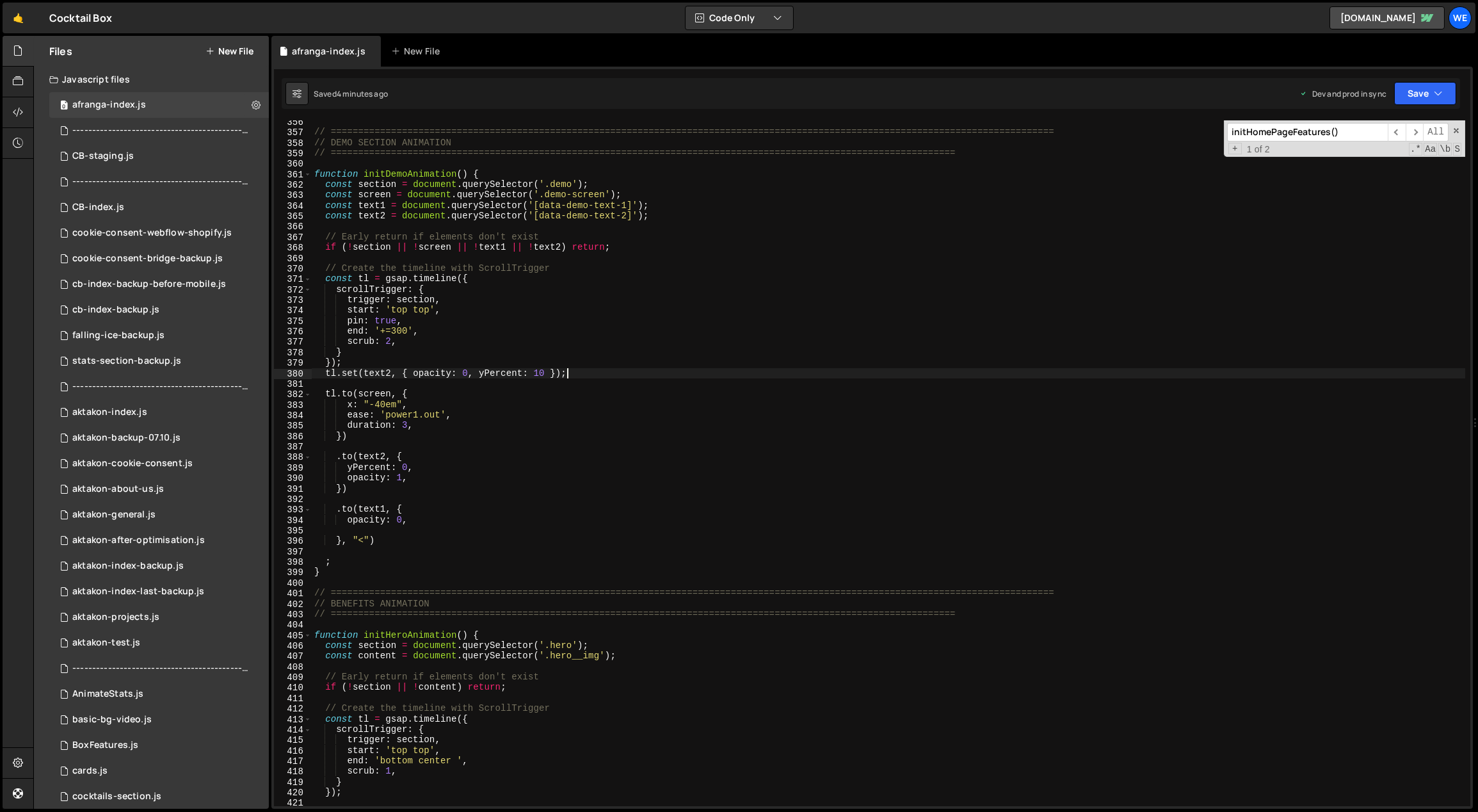
click at [441, 416] on div "// ============================================================================…" at bounding box center [889, 470] width 1154 height 707
drag, startPoint x: 440, startPoint y: 415, endPoint x: 384, endPoint y: 418, distance: 56.1
click at [384, 418] on div "// ============================================================================…" at bounding box center [889, 470] width 1154 height 707
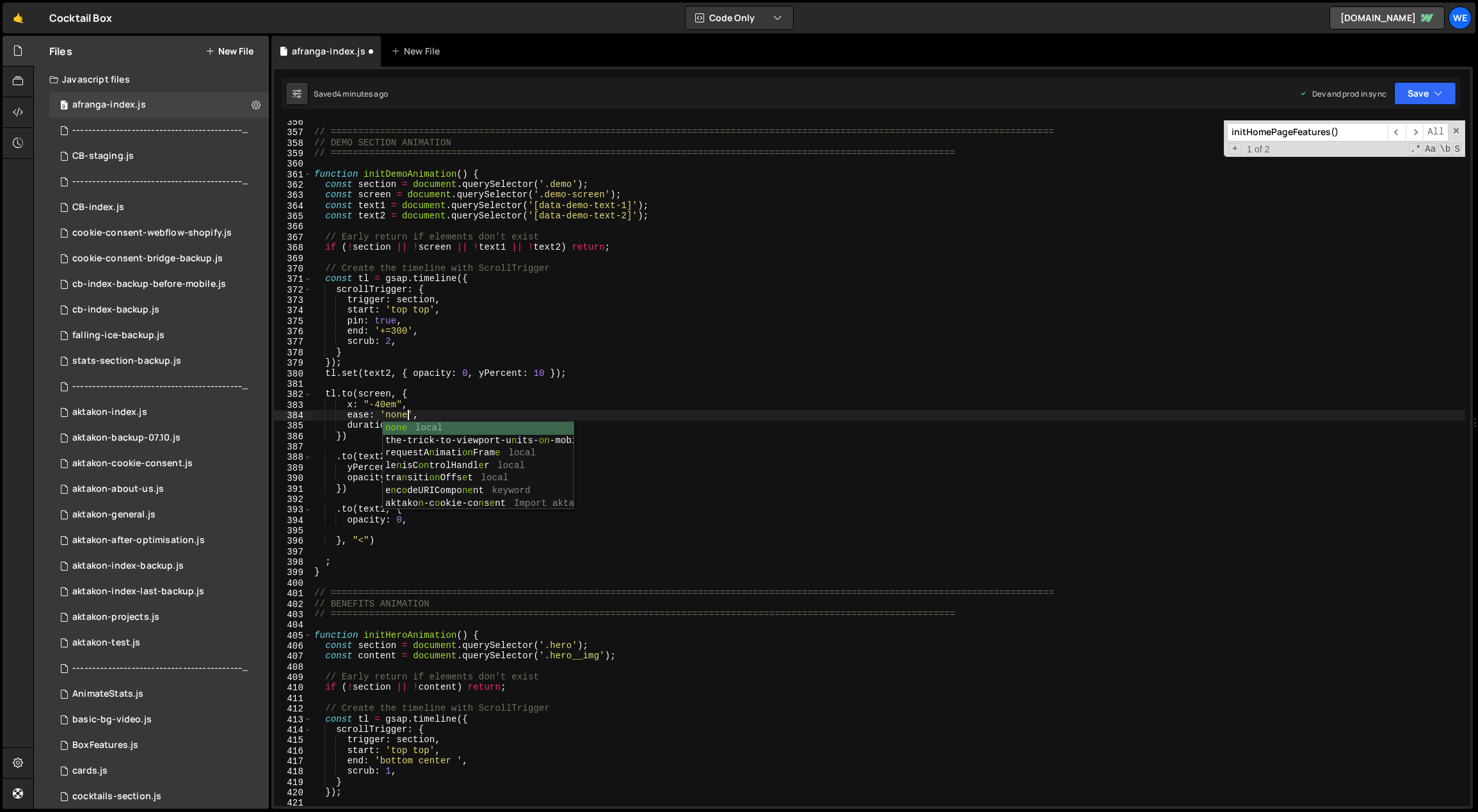
click at [703, 422] on div "// ============================================================================…" at bounding box center [889, 470] width 1154 height 707
type textarea "duration: 3,"
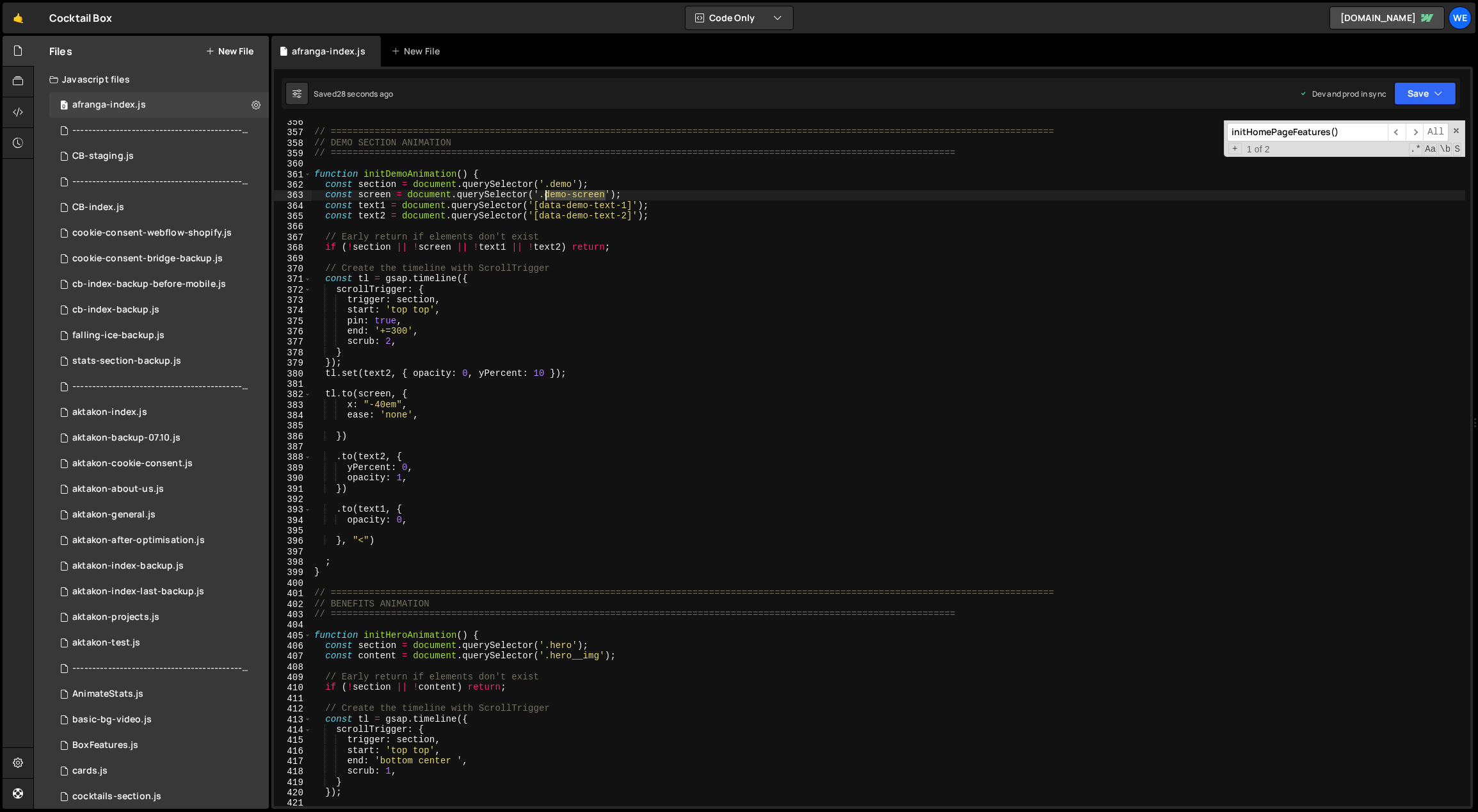
drag, startPoint x: 606, startPoint y: 192, endPoint x: 552, endPoint y: 205, distance: 55.5
click at [544, 198] on div "// ============================================================================…" at bounding box center [889, 470] width 1154 height 707
paste textarea "-wrap"
click at [398, 353] on div "// ============================================================================…" at bounding box center [889, 470] width 1154 height 707
click at [384, 339] on div "// ============================================================================…" at bounding box center [889, 470] width 1154 height 707
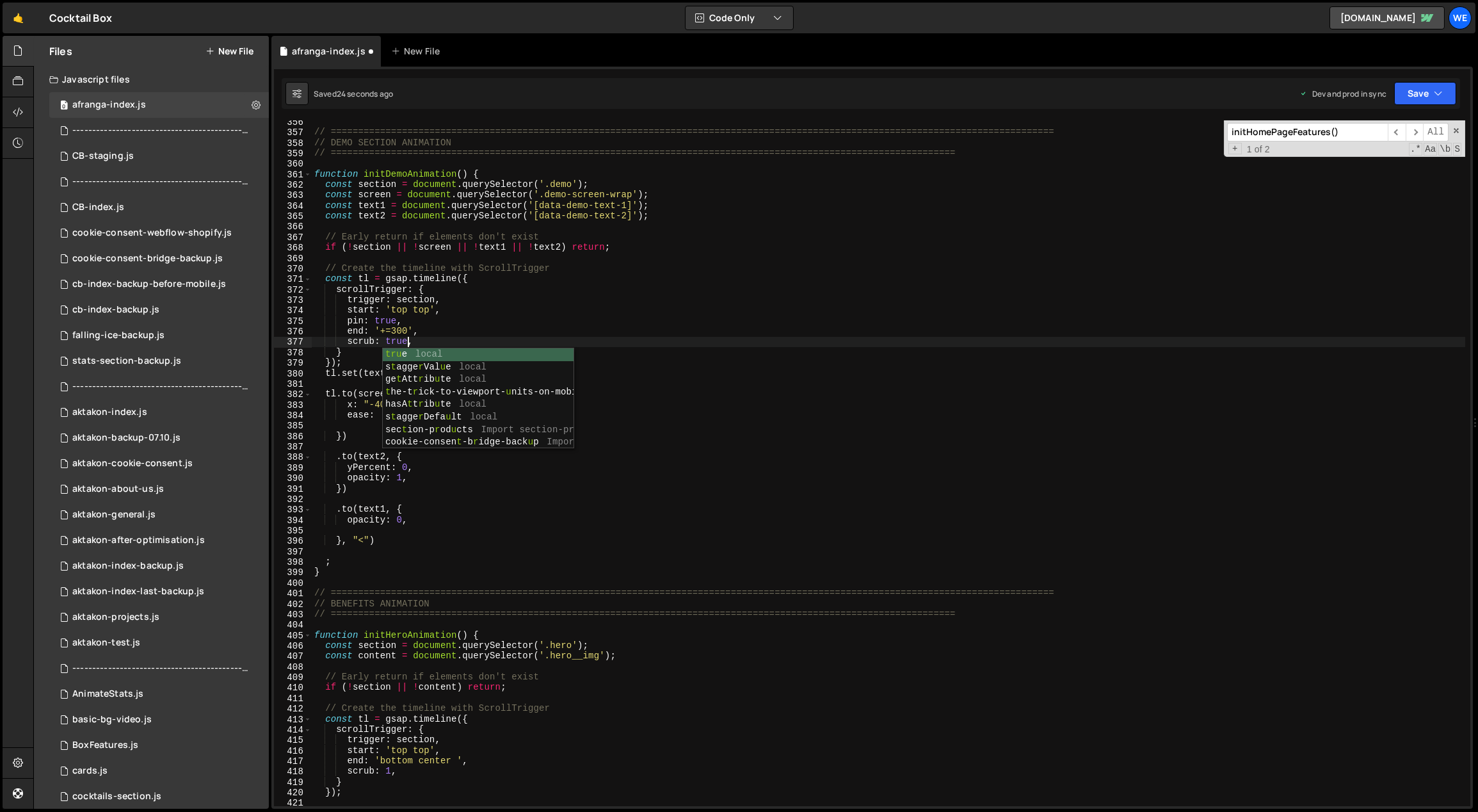
scroll to position [0, 7]
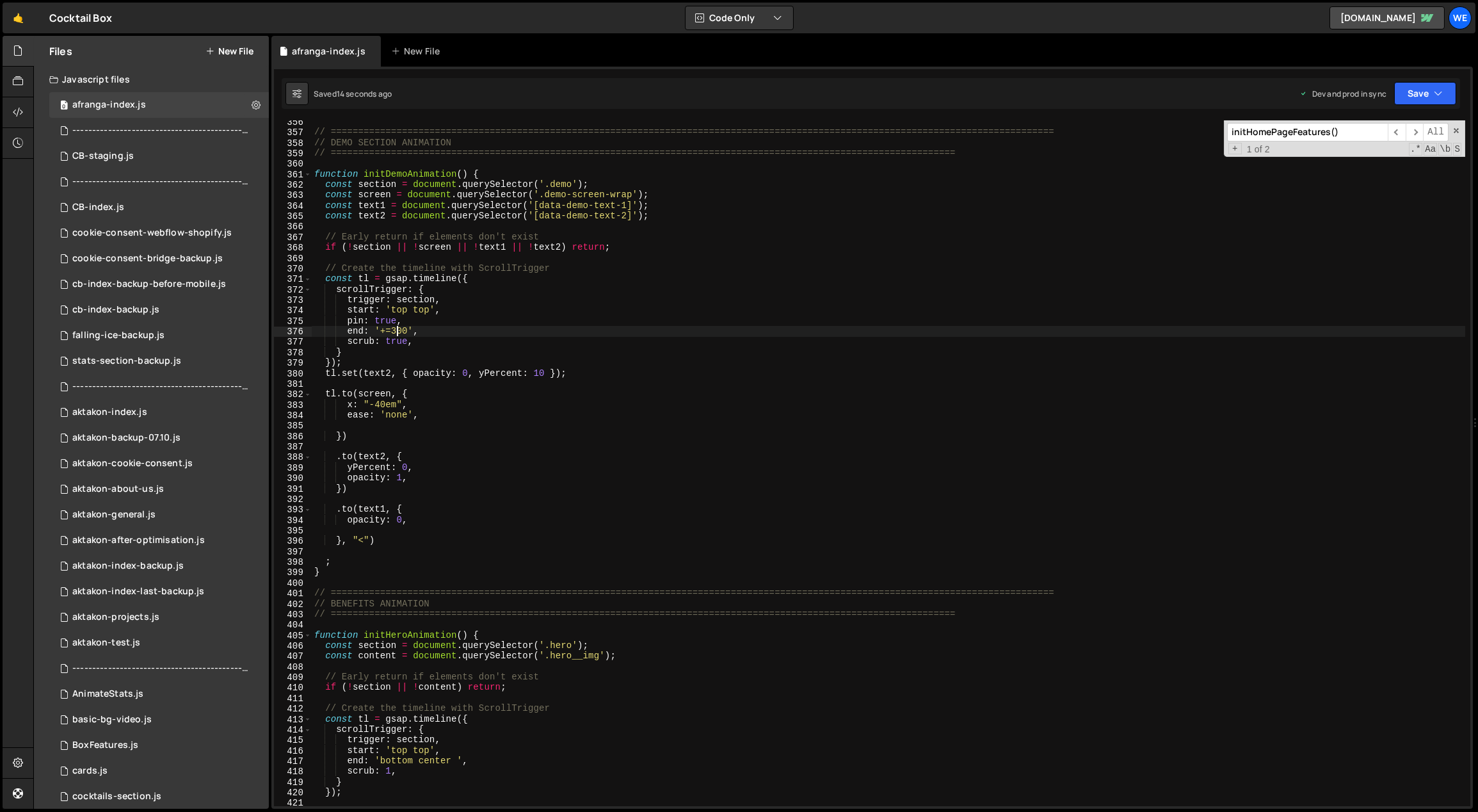
click at [390, 328] on div "// ============================================================================…" at bounding box center [889, 470] width 1154 height 707
drag, startPoint x: 582, startPoint y: 193, endPoint x: 556, endPoint y: 205, distance: 28.6
click at [545, 192] on div "// ============================================================================…" at bounding box center [889, 470] width 1154 height 707
paste textarea
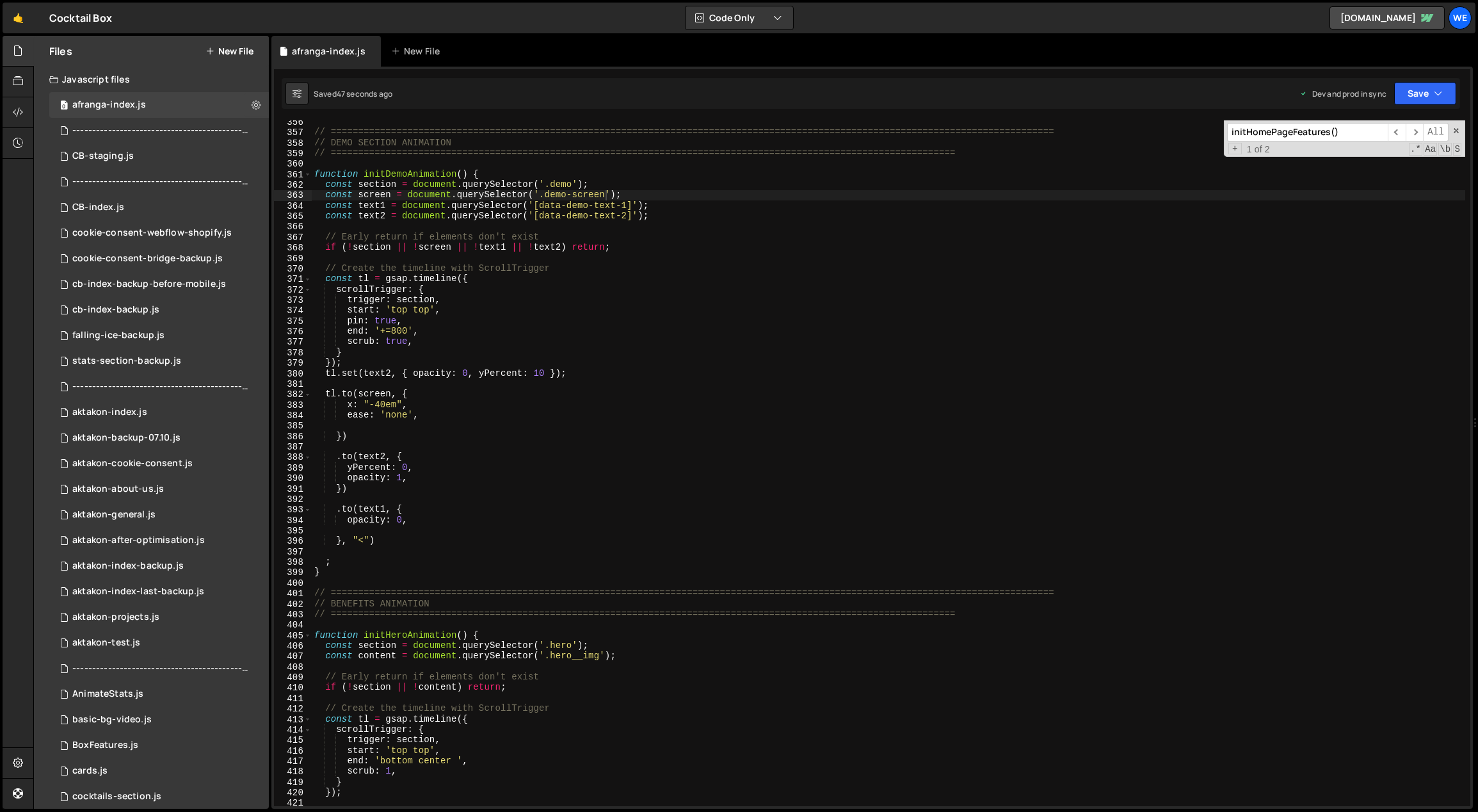
click at [433, 348] on div "// ============================================================================…" at bounding box center [889, 470] width 1154 height 707
drag, startPoint x: 405, startPoint y: 341, endPoint x: 387, endPoint y: 342, distance: 18.0
click at [387, 342] on div "// ============================================================================…" at bounding box center [889, 470] width 1154 height 707
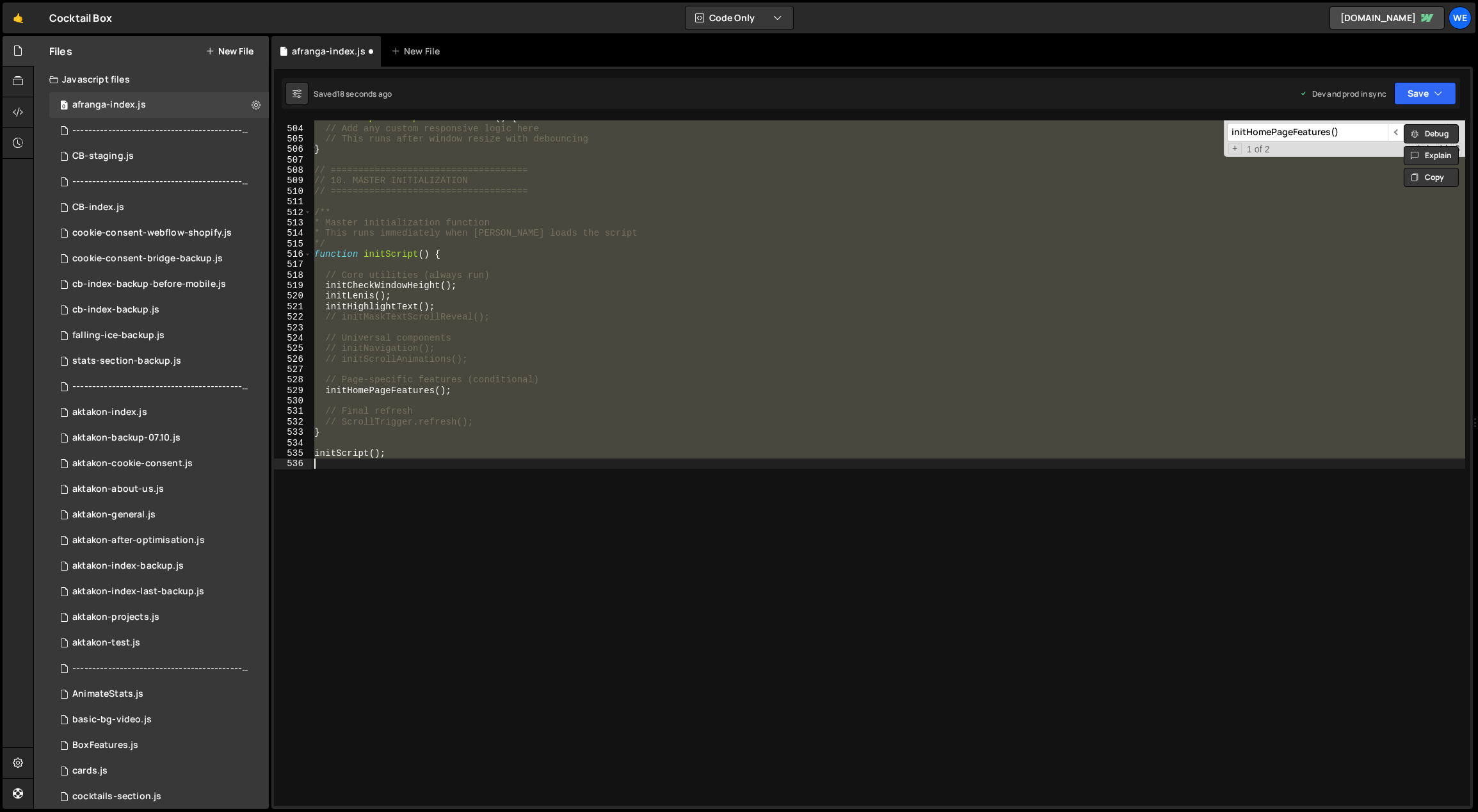
scroll to position [3616, 0]
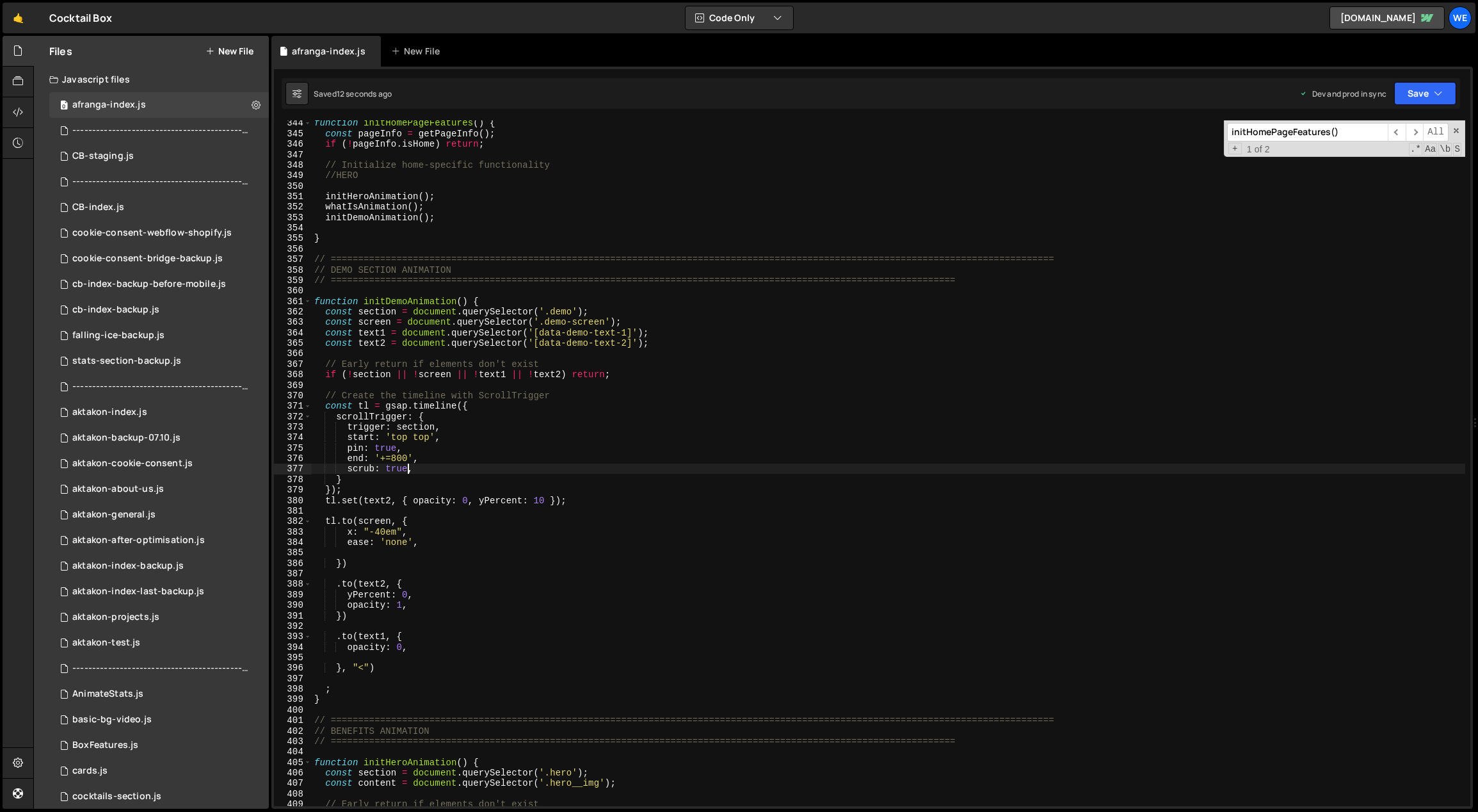
click at [408, 526] on div "function initHomePageFeatures ( ) { const pageInfo = getPageInfo ( ) ; if ( ! p…" at bounding box center [889, 471] width 1154 height 707
drag, startPoint x: 395, startPoint y: 544, endPoint x: 387, endPoint y: 544, distance: 8.0
click at [387, 526] on div "function initHomePageFeatures ( ) { const pageInfo = getPageInfo ( ) ; if ( ! p…" at bounding box center [889, 471] width 1154 height 707
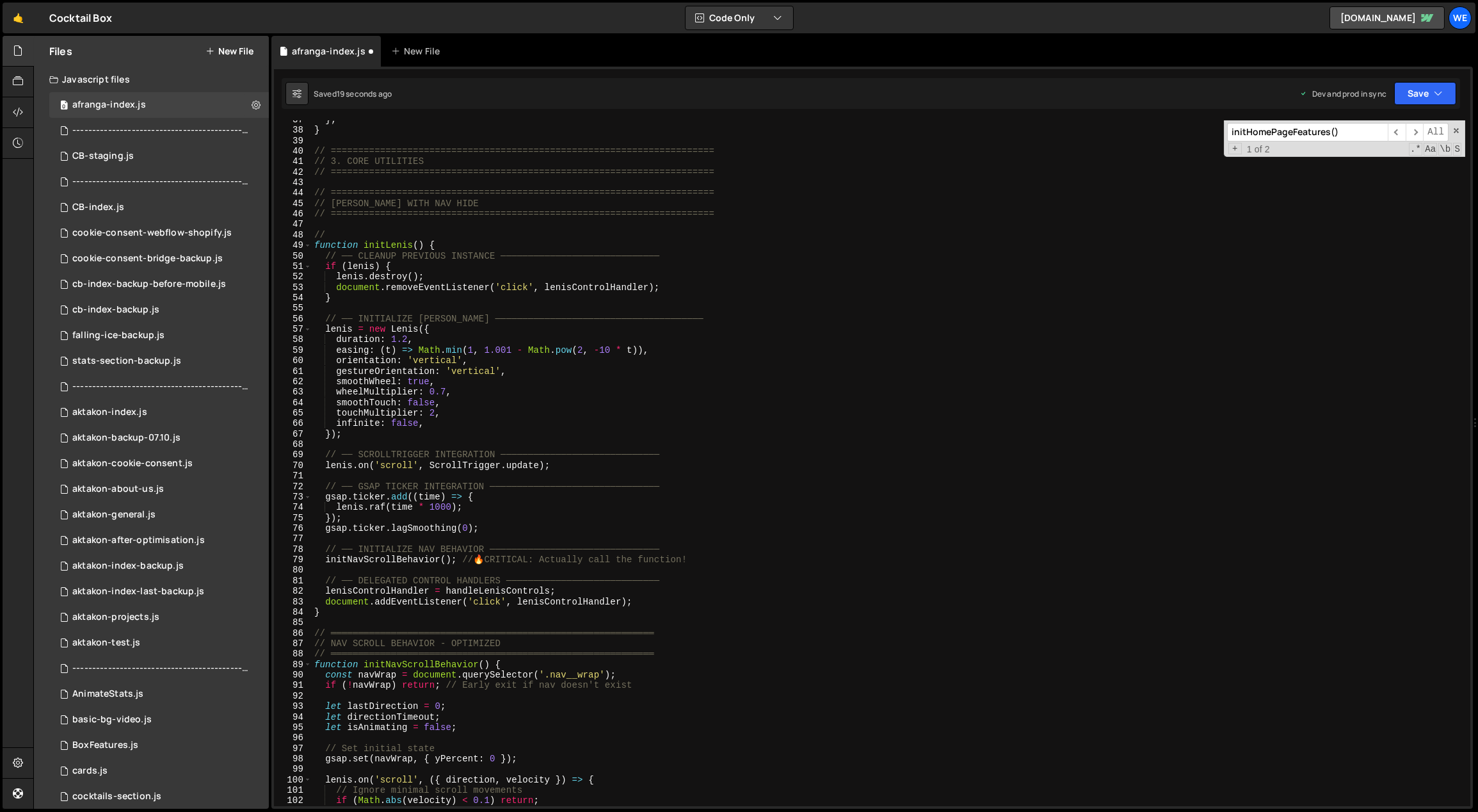
scroll to position [0, 0]
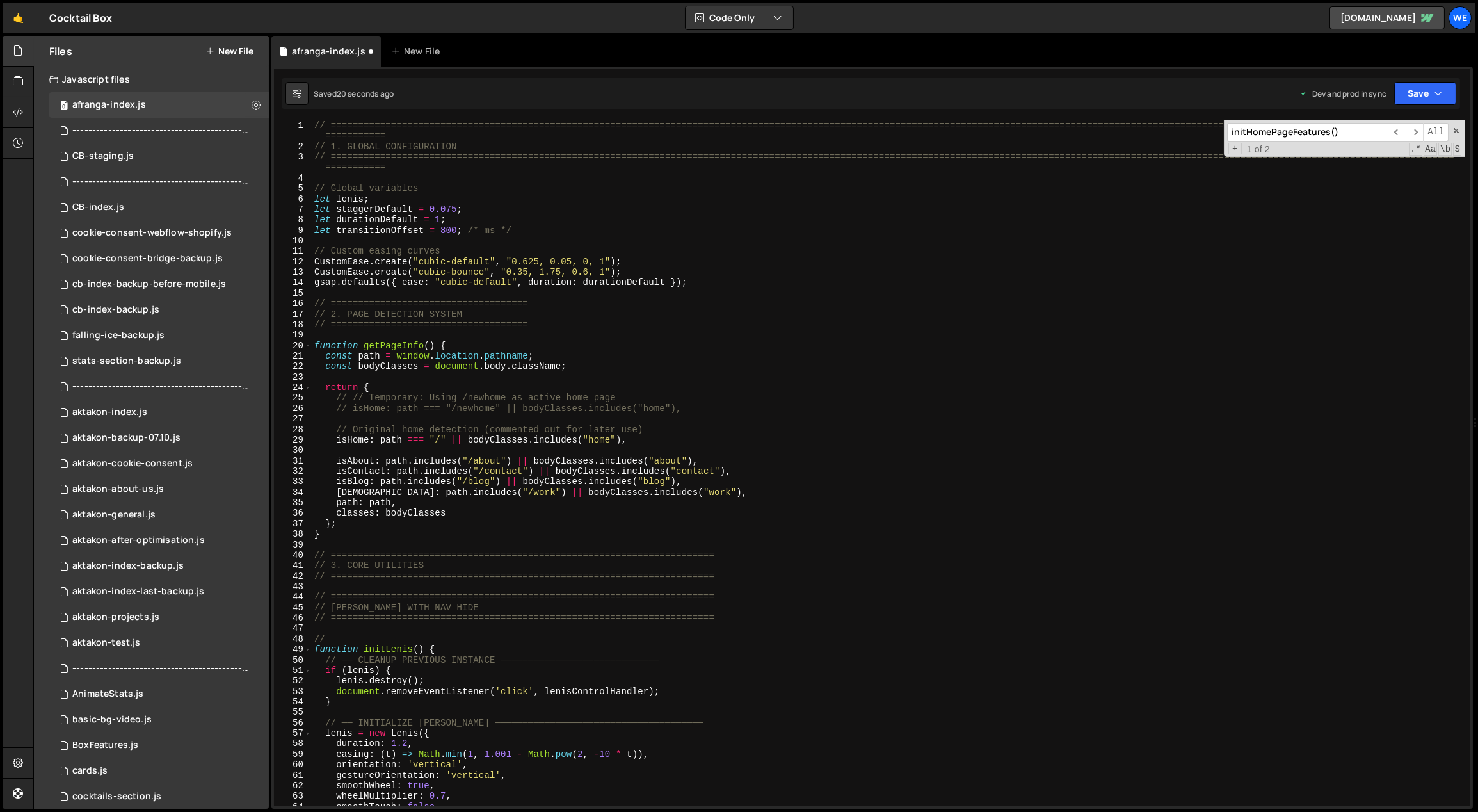
click at [502, 283] on div "// ============================================================================…" at bounding box center [889, 479] width 1154 height 718
drag, startPoint x: 488, startPoint y: 264, endPoint x: 420, endPoint y: 262, distance: 68.0
click at [420, 263] on div "// ============================================================================…" at bounding box center [889, 479] width 1154 height 718
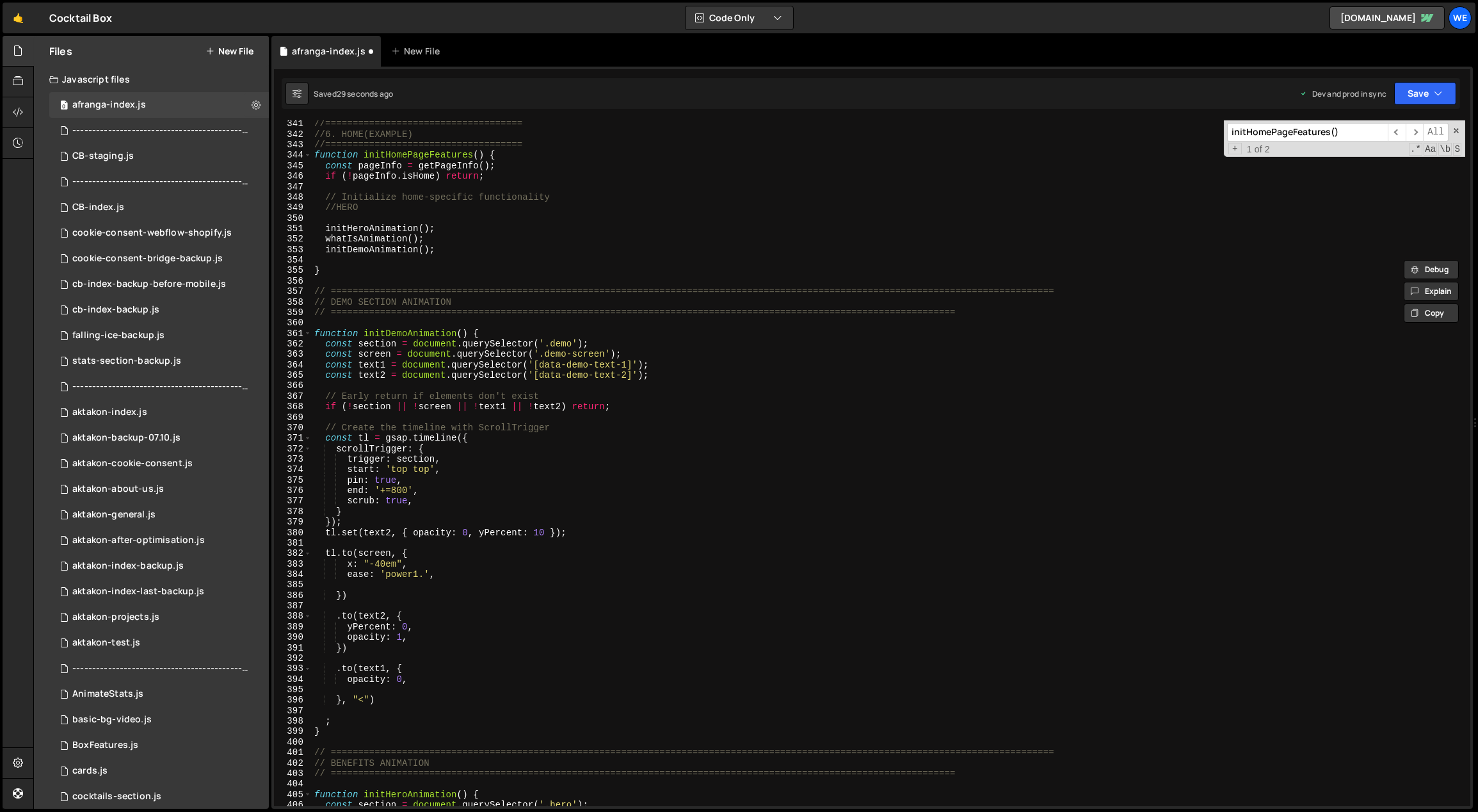
scroll to position [3584, 0]
drag, startPoint x: 424, startPoint y: 575, endPoint x: 384, endPoint y: 575, distance: 40.0
click at [383, 526] on div "//==================================== //6. HOME(EXAMPLE) //===================…" at bounding box center [889, 472] width 1154 height 707
paste textarea "cubic-default"
click at [432, 526] on div "//==================================== //6. HOME(EXAMPLE) //===================…" at bounding box center [889, 472] width 1154 height 707
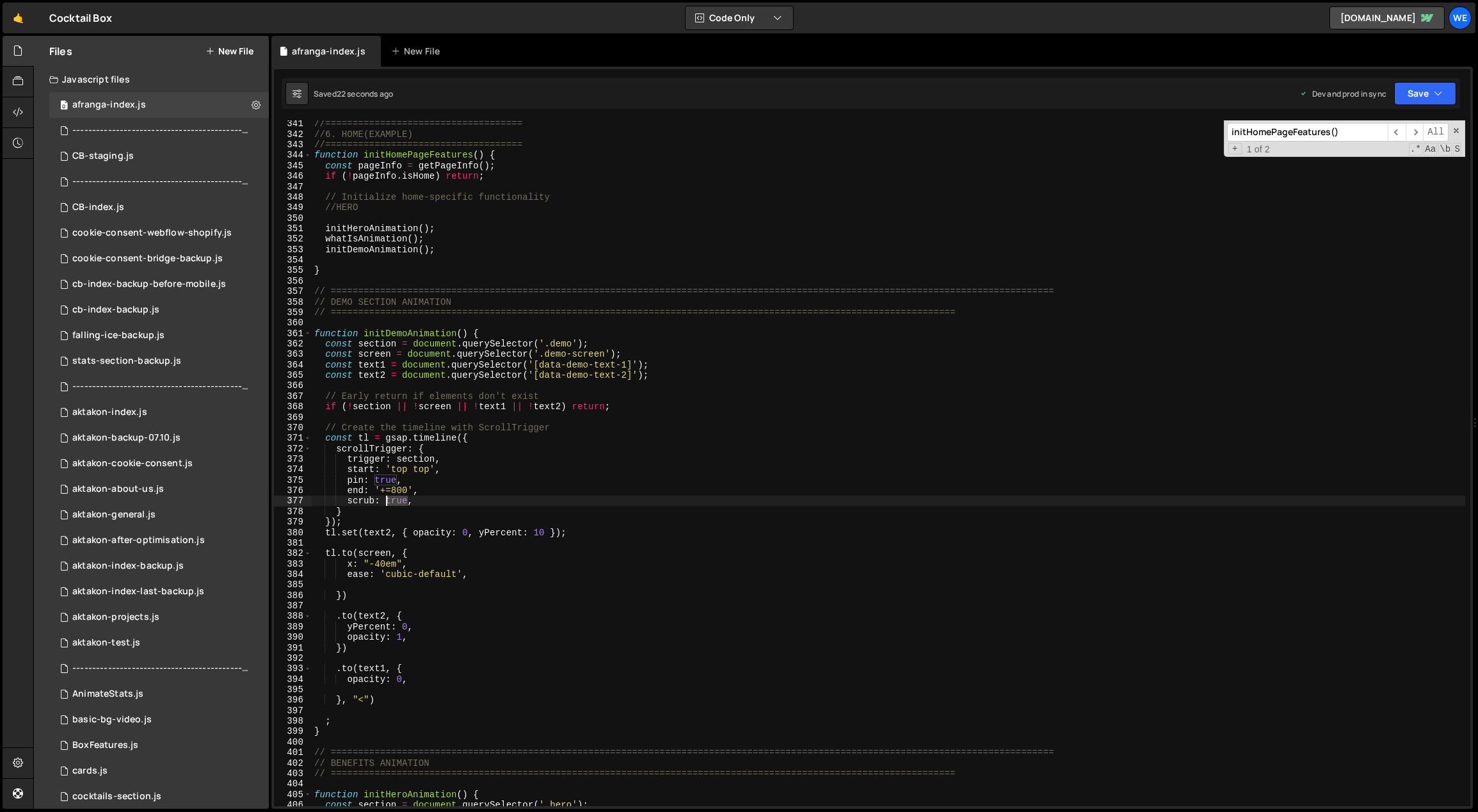
drag, startPoint x: 403, startPoint y: 501, endPoint x: 388, endPoint y: 503, distance: 15.1
click at [386, 501] on div "//==================================== //6. HOME(EXAMPLE) //===================…" at bounding box center [889, 472] width 1154 height 707
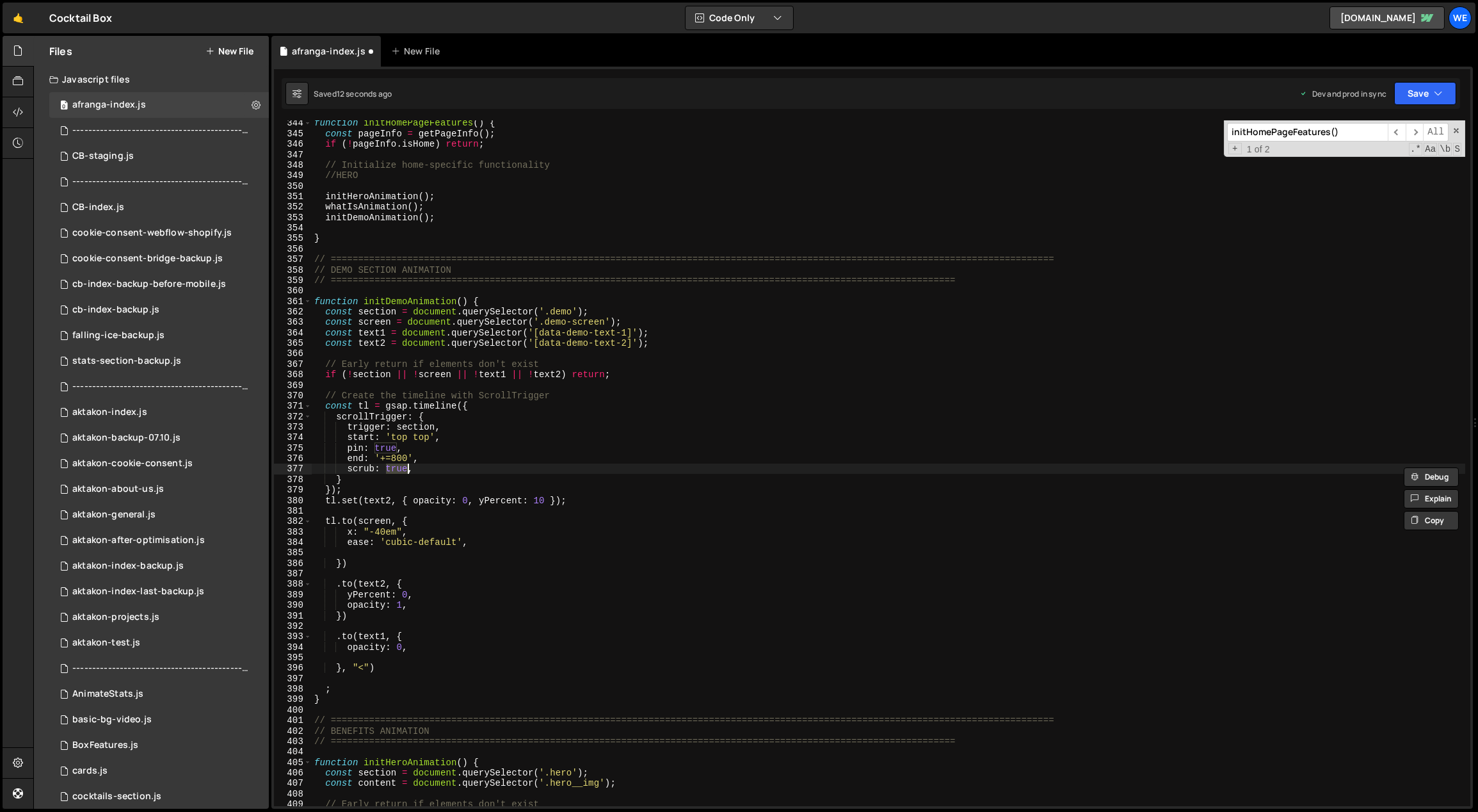
scroll to position [3616, 0]
click at [519, 526] on div "function initHomePageFeatures ( ) { const pageInfo = getPageInfo ( ) ; if ( ! p…" at bounding box center [889, 471] width 1154 height 707
click at [392, 455] on div "function initHomePageFeatures ( ) { const pageInfo = getPageInfo ( ) ; if ( ! p…" at bounding box center [889, 471] width 1154 height 707
click at [482, 467] on div "function initHomePageFeatures ( ) { const pageInfo = getPageInfo ( ) ; if ( ! p…" at bounding box center [889, 471] width 1154 height 707
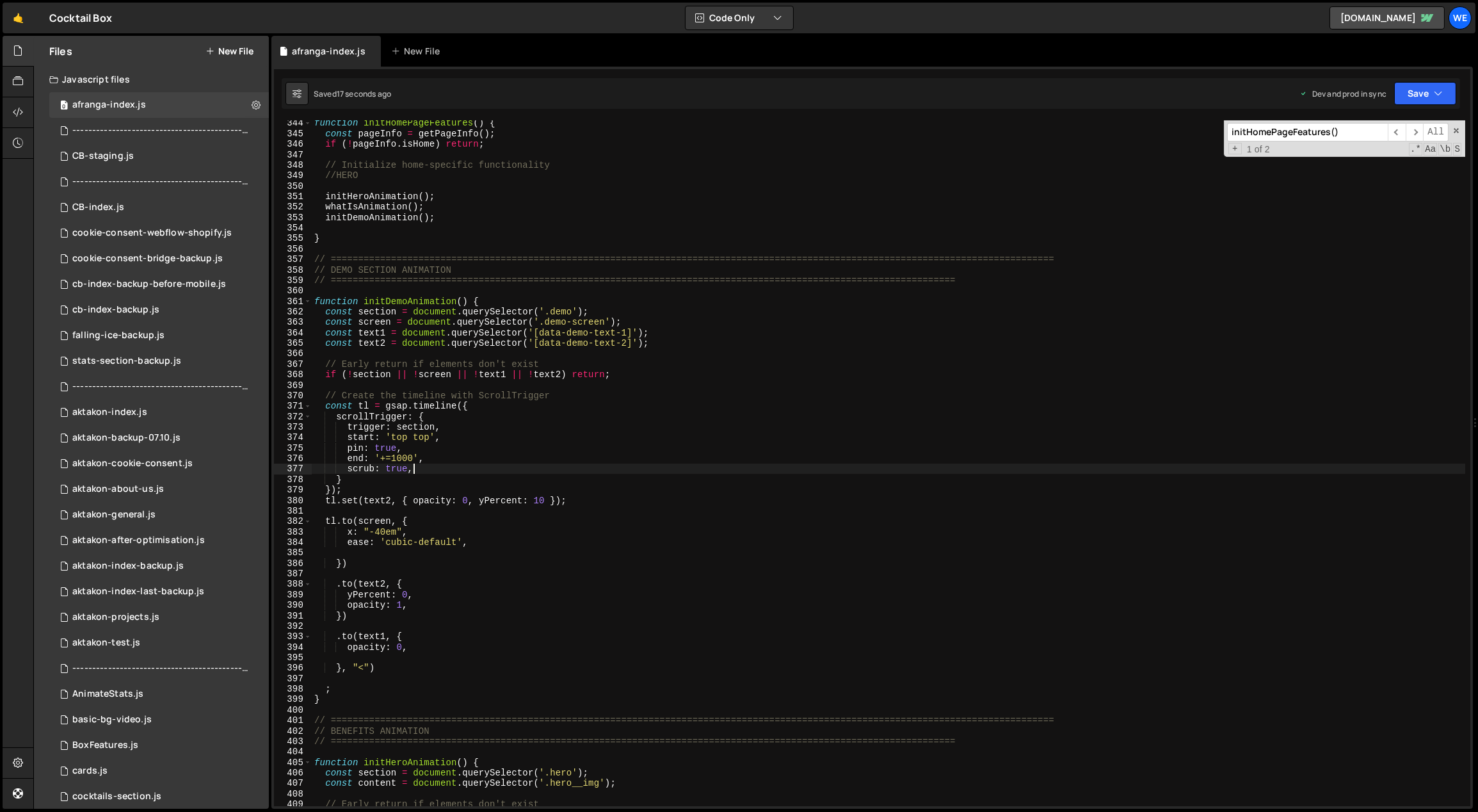
click at [448, 526] on div "function initHomePageFeatures ( ) { const pageInfo = getPageInfo ( ) ; if ( ! p…" at bounding box center [889, 471] width 1154 height 707
type textarea "x: "-40em","
click at [345, 526] on div "function initHomePageFeatures ( ) { const pageInfo = getPageInfo ( ) ; if ( ! p…" at bounding box center [889, 471] width 1154 height 707
type textarea "})"
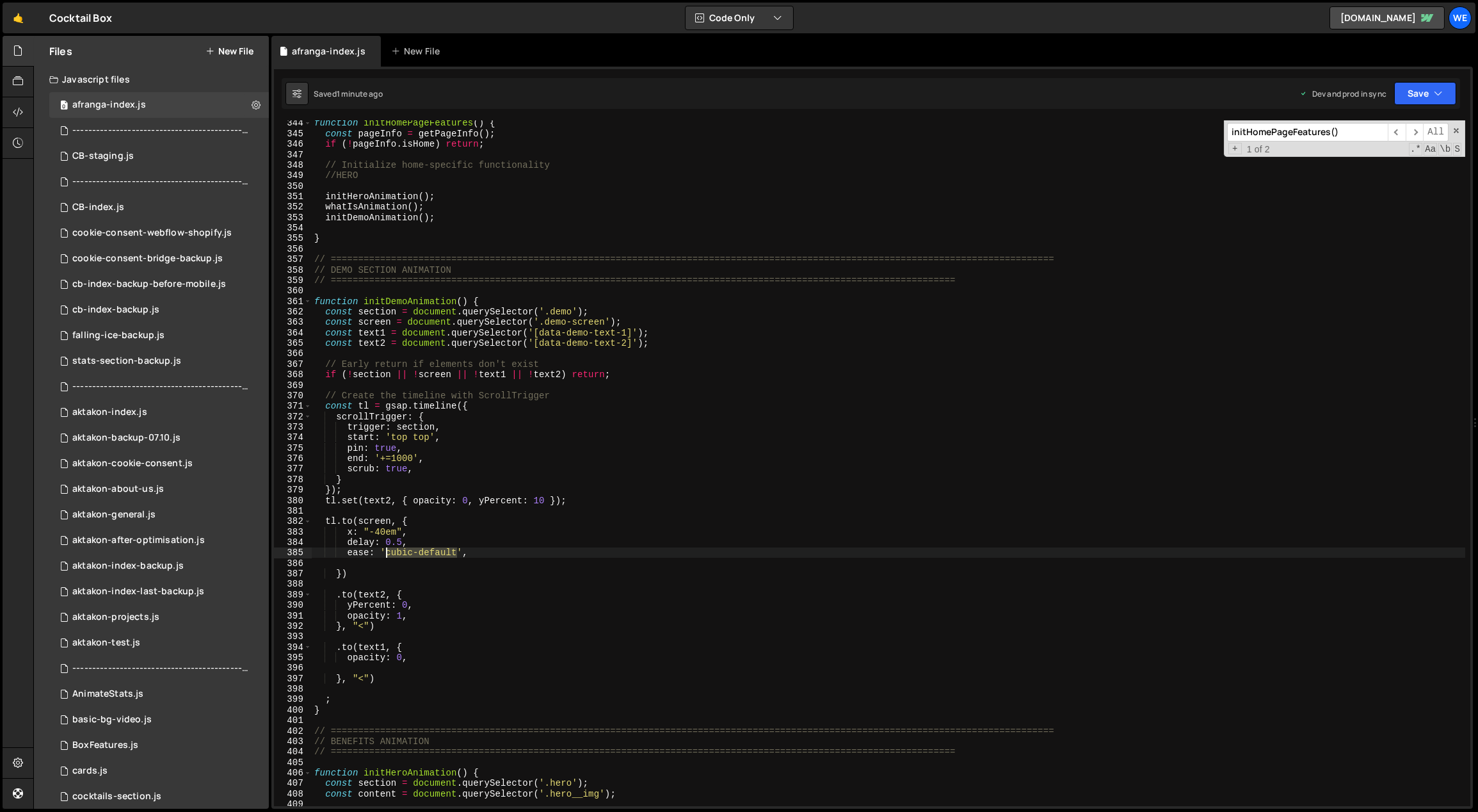
drag, startPoint x: 456, startPoint y: 552, endPoint x: 383, endPoint y: 548, distance: 73.1
click at [383, 526] on div "function initHomePageFeatures ( ) { const pageInfo = getPageInfo ( ) ; if ( ! p…" at bounding box center [889, 471] width 1154 height 707
click at [654, 526] on div "function initHomePageFeatures ( ) { const pageInfo = getPageInfo ( ) ; if ( ! p…" at bounding box center [889, 471] width 1154 height 707
type textarea "opacity: 0,"
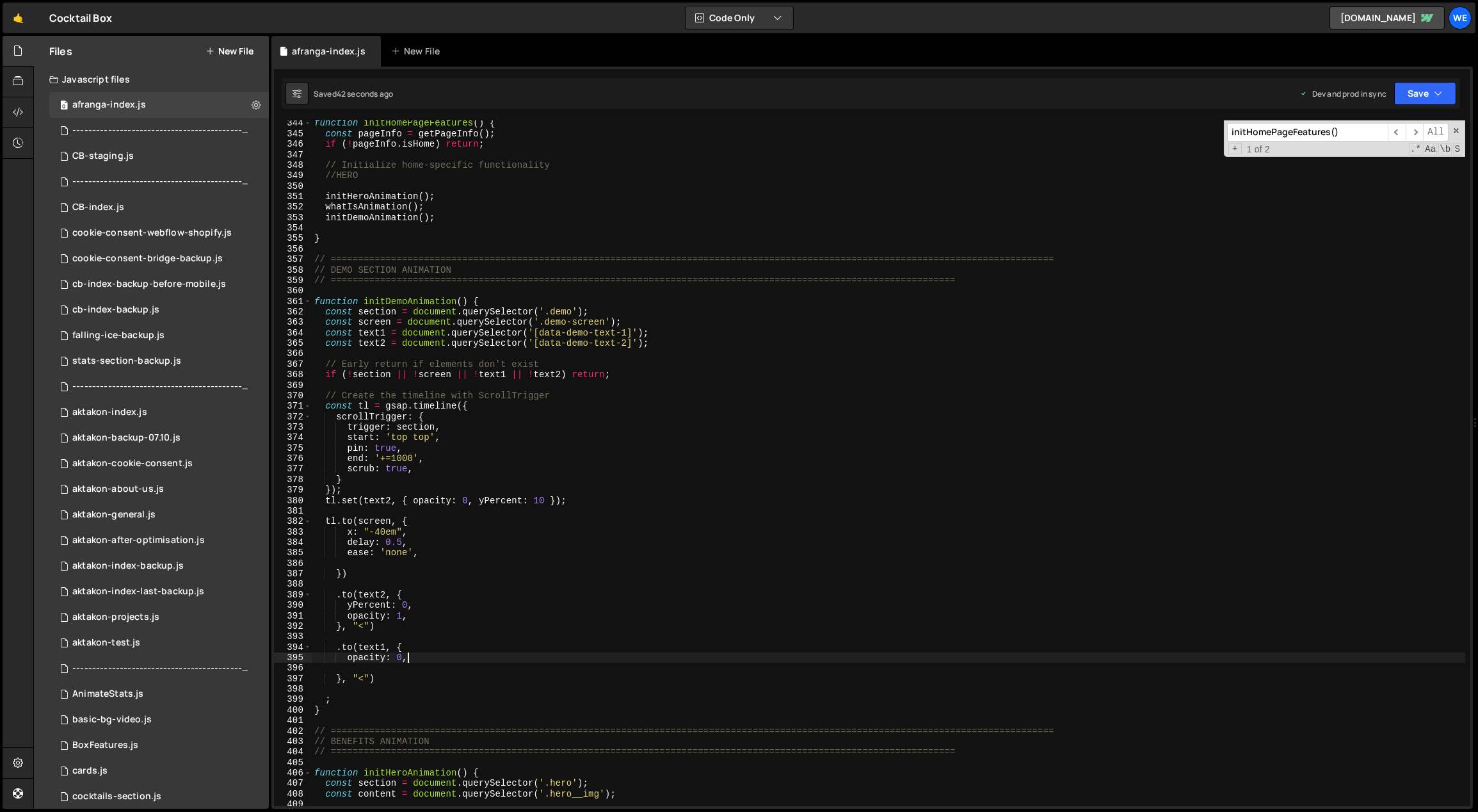
scroll to position [0, 6]
